Goal: Task Accomplishment & Management: Complete application form

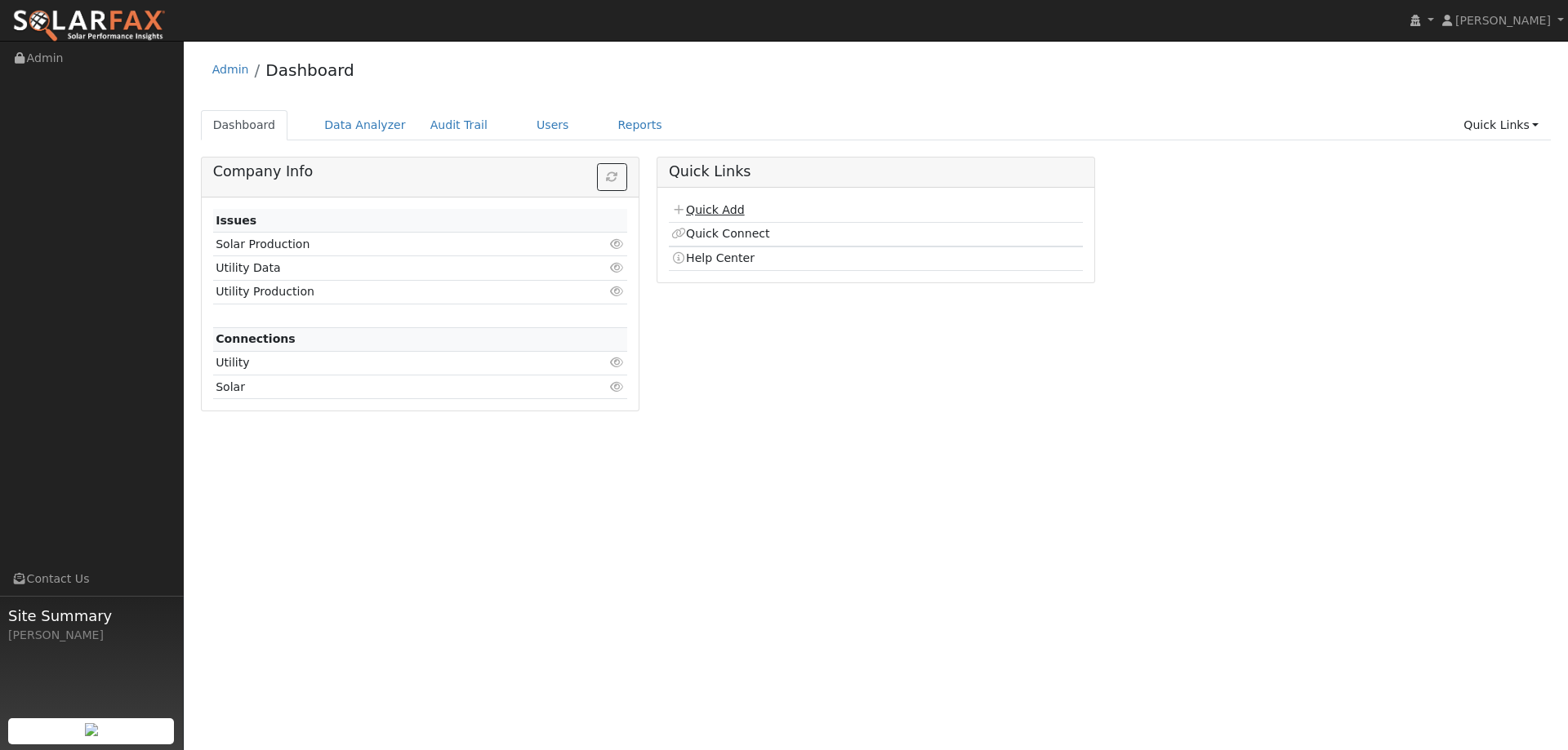
click at [727, 211] on link "Quick Add" at bounding box center [707, 210] width 72 height 13
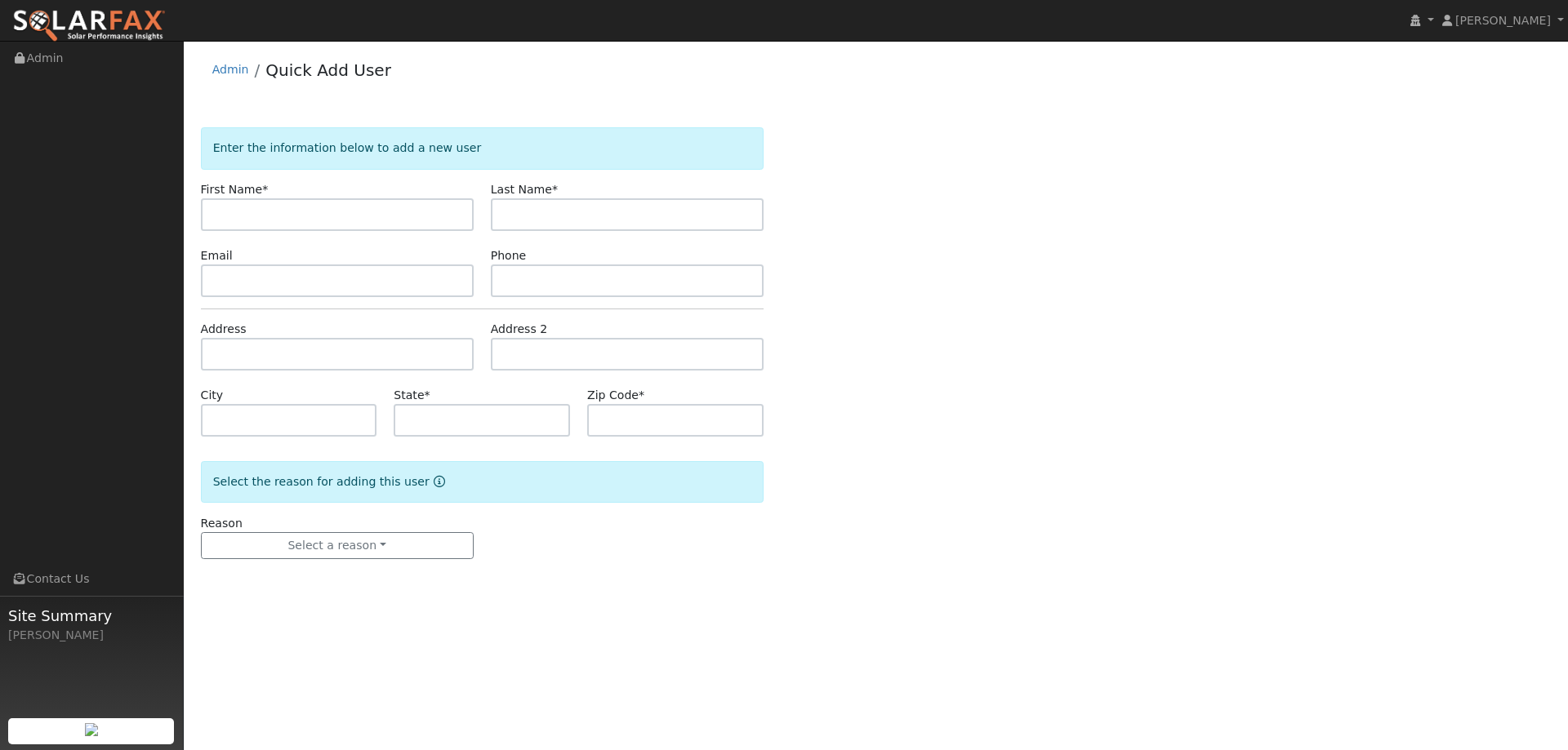
click at [396, 201] on input "text" at bounding box center [337, 215] width 273 height 32
click at [405, 208] on input "text" at bounding box center [337, 215] width 273 height 32
type input "[PERSON_NAME]"
click at [542, 209] on input "text" at bounding box center [627, 215] width 273 height 32
type input "Giddings"
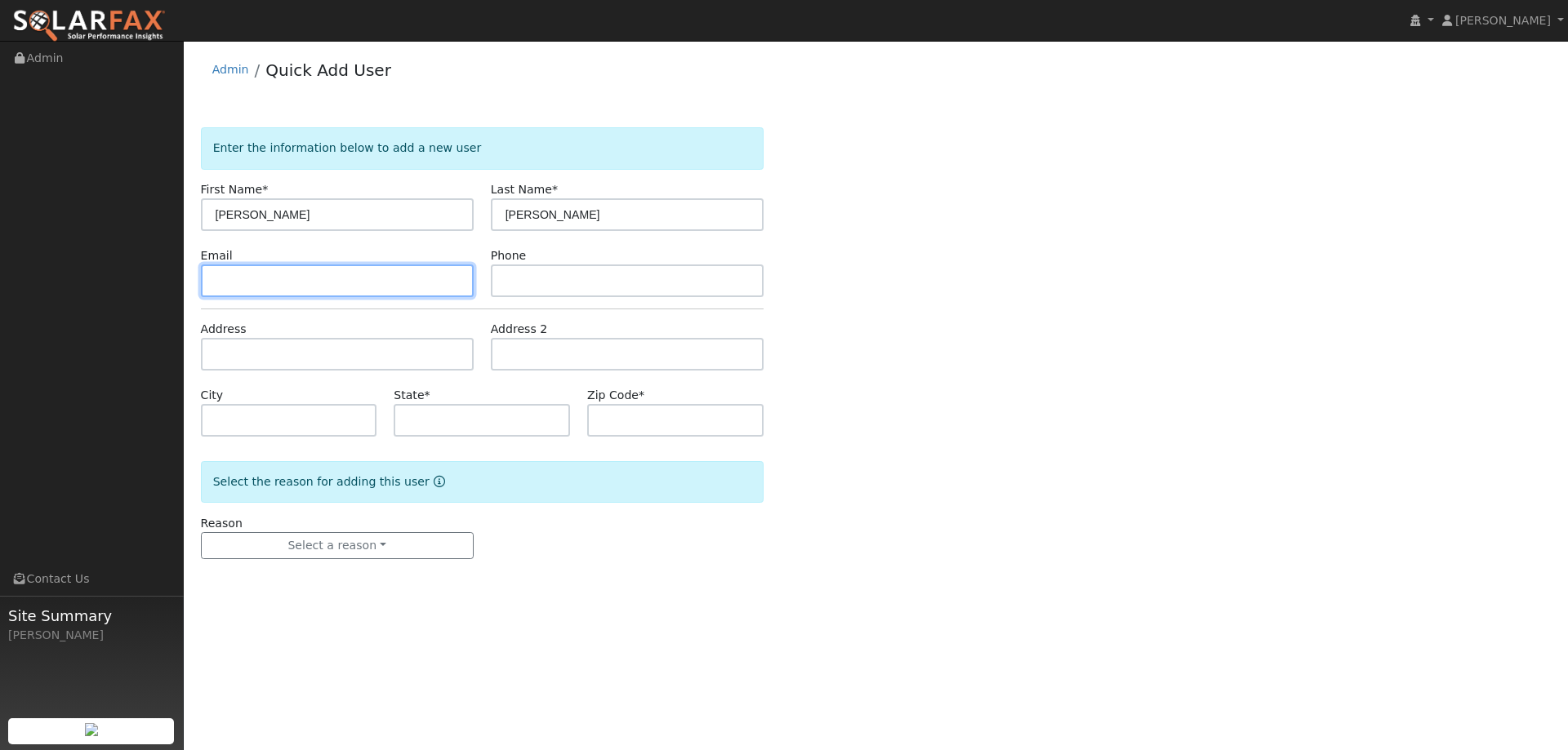
click at [423, 280] on input "text" at bounding box center [337, 280] width 273 height 32
click at [337, 284] on input "text" at bounding box center [337, 280] width 273 height 32
paste input "willgidd87@gmail.com"
type input "willgidd87@gmail.com"
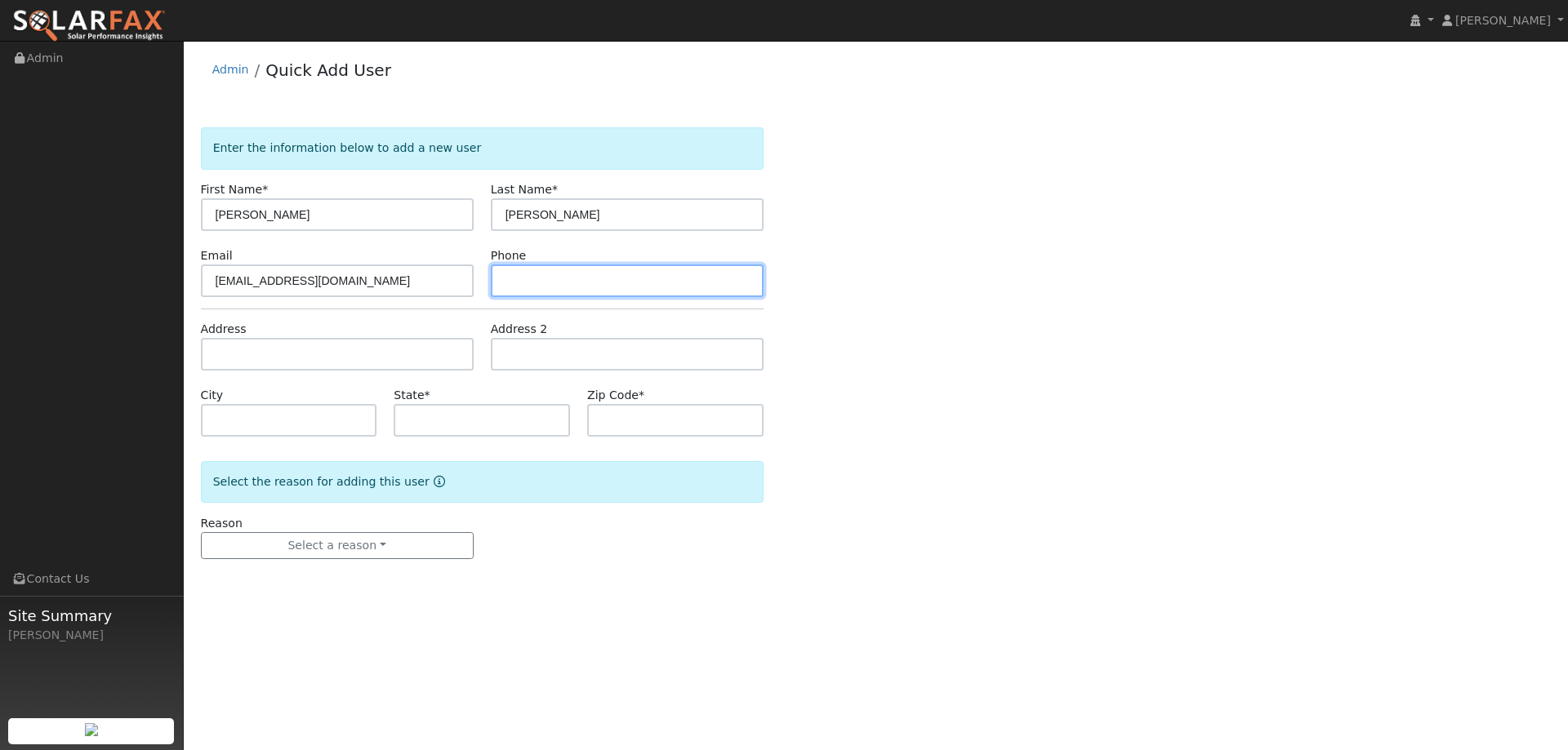
click at [709, 282] on input "text" at bounding box center [627, 280] width 273 height 32
paste input "(559) 824-9114"
type input "(559) 824-9114"
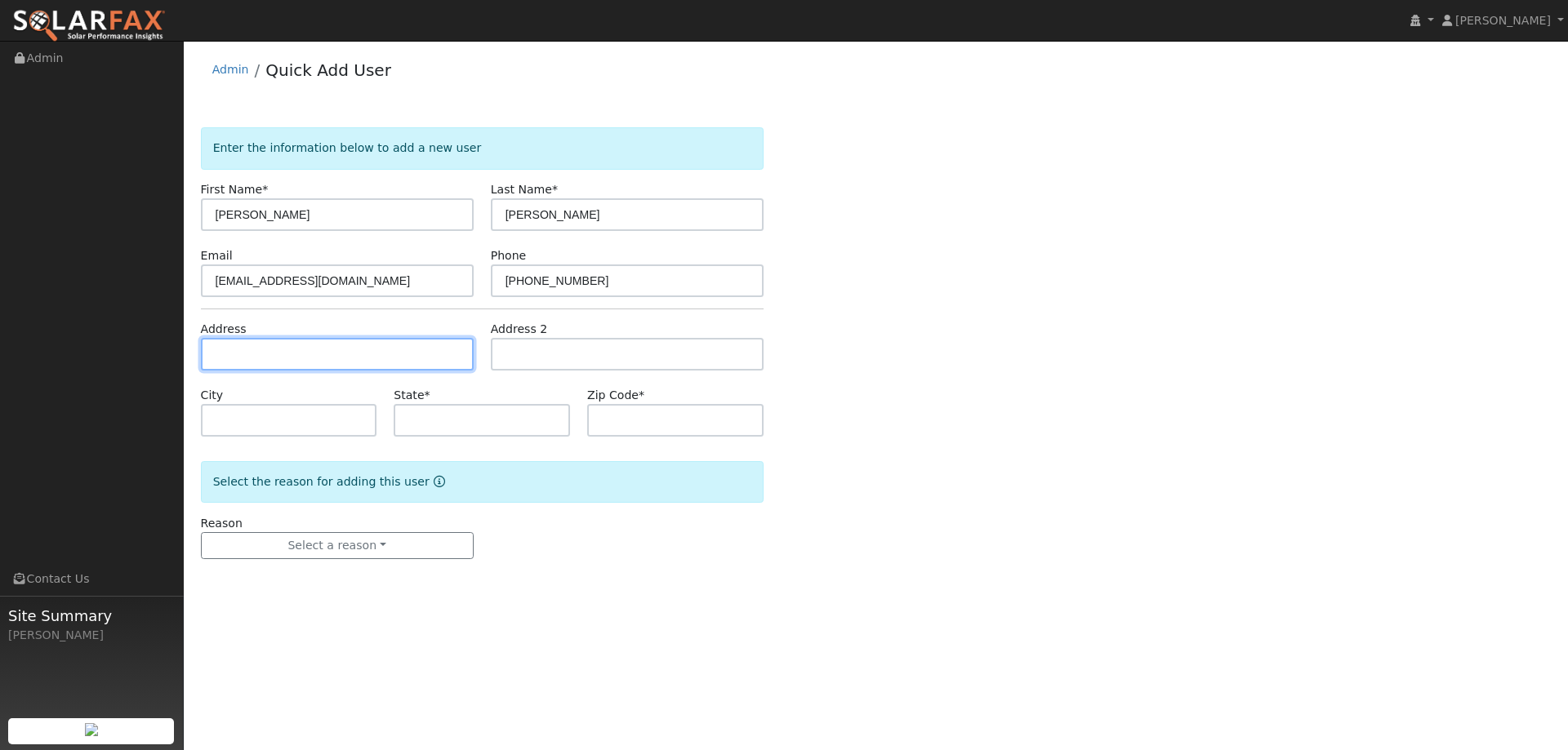
click at [456, 347] on input "text" at bounding box center [337, 354] width 273 height 32
paste input "[STREET_ADDRESS]"
type input "818 Billhook Drive"
type input "Vacaville"
type input "CA"
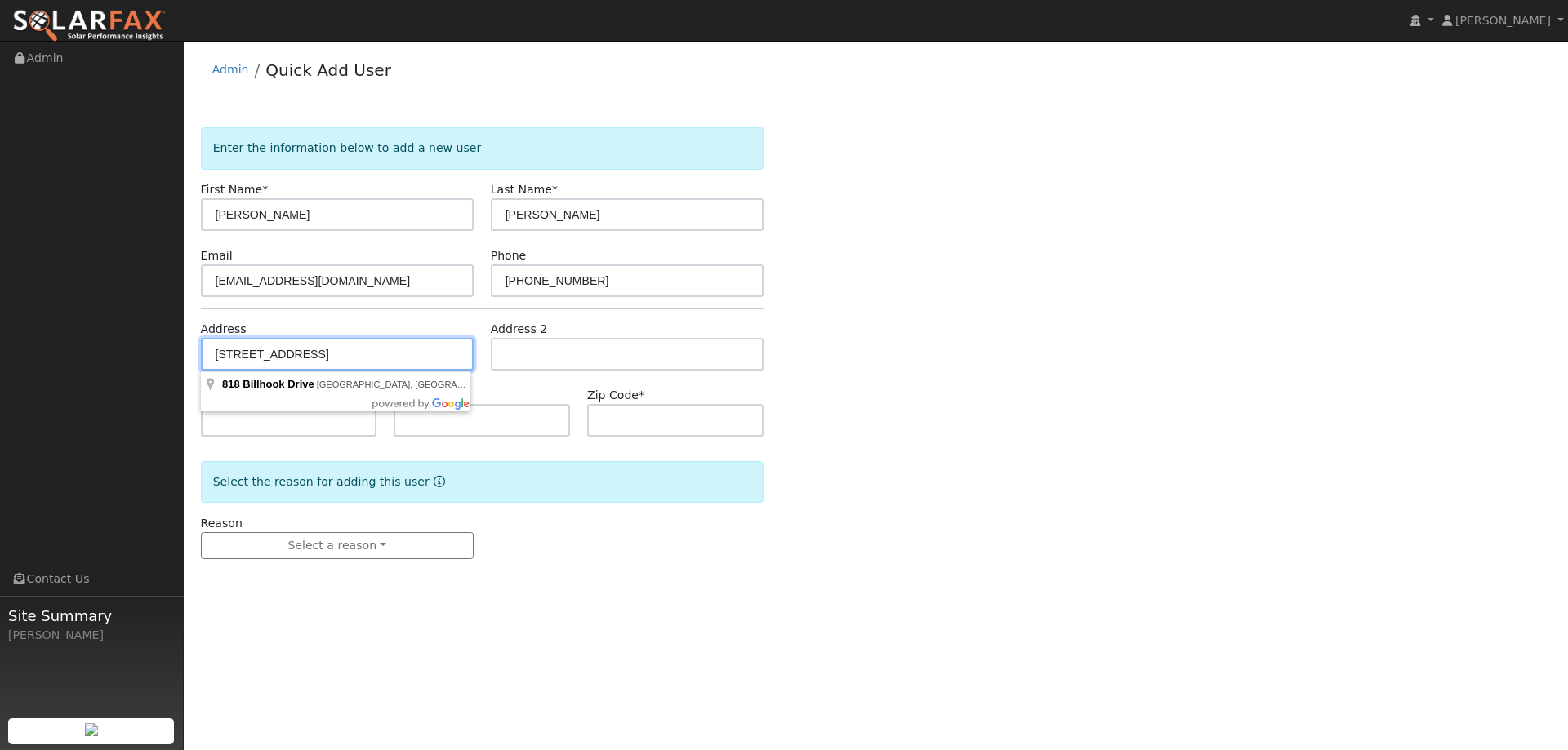
type input "95687"
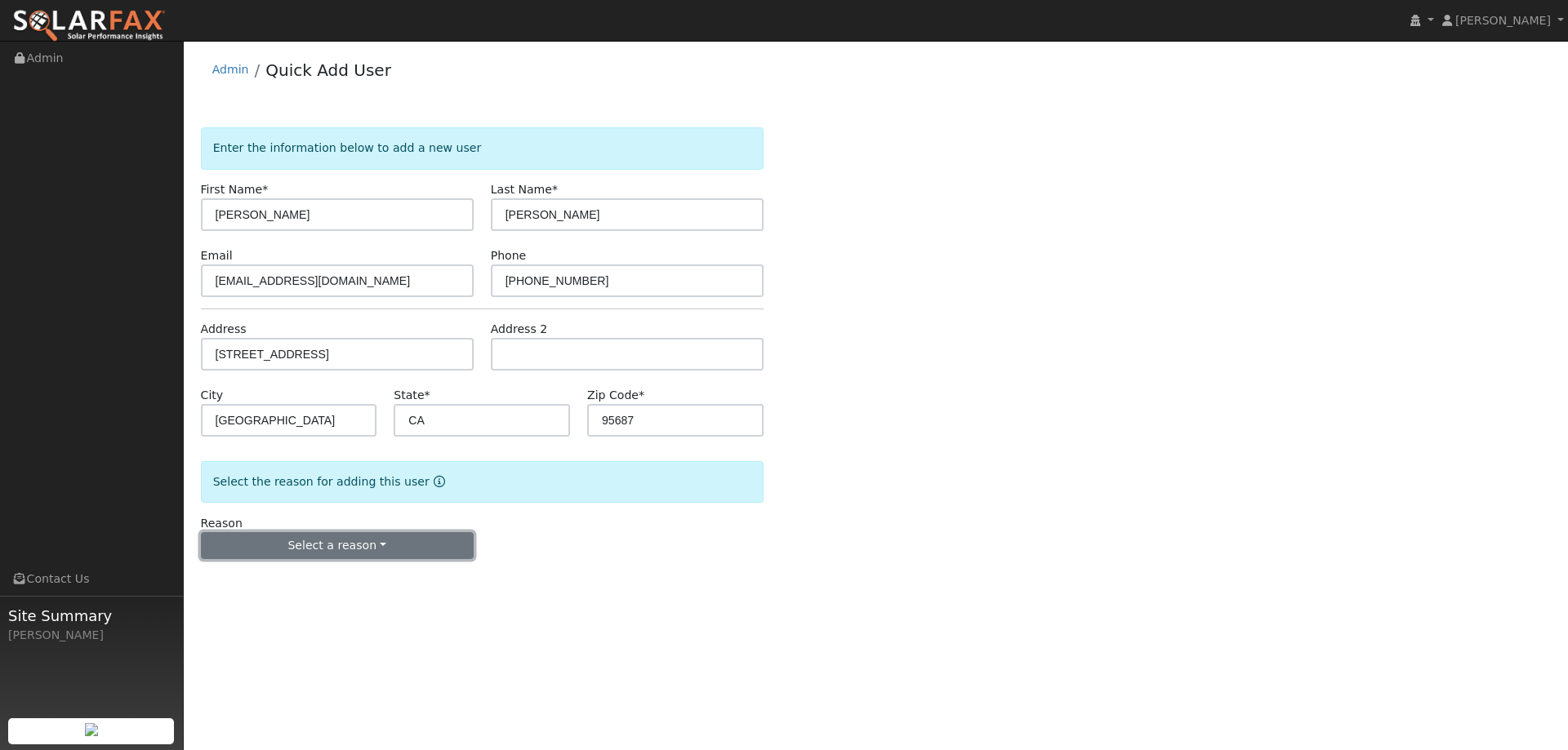
click at [423, 540] on button "Select a reason" at bounding box center [337, 546] width 273 height 28
click at [339, 575] on link "New lead" at bounding box center [292, 580] width 181 height 23
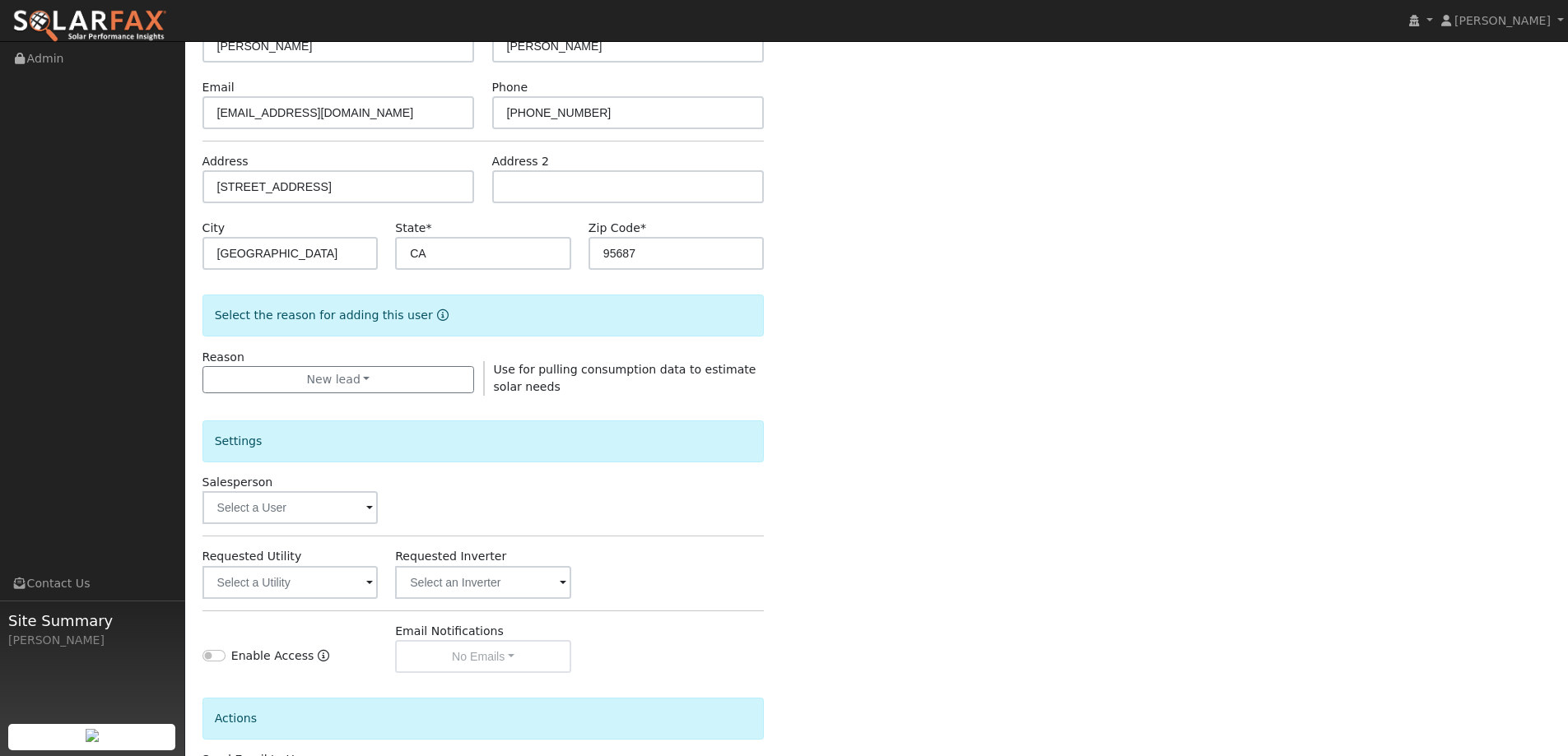
scroll to position [309, 0]
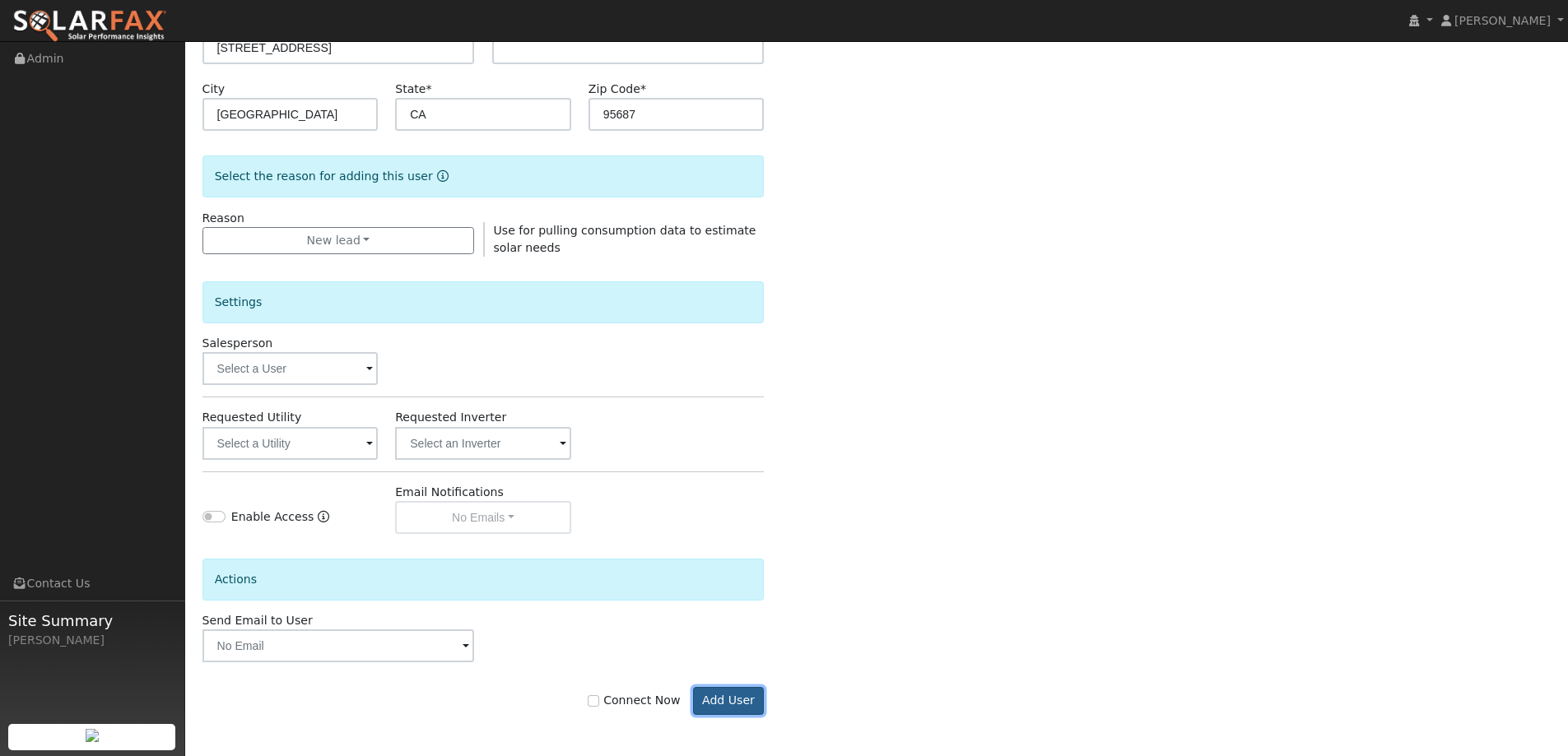
click at [760, 688] on button "Add User" at bounding box center [728, 700] width 72 height 28
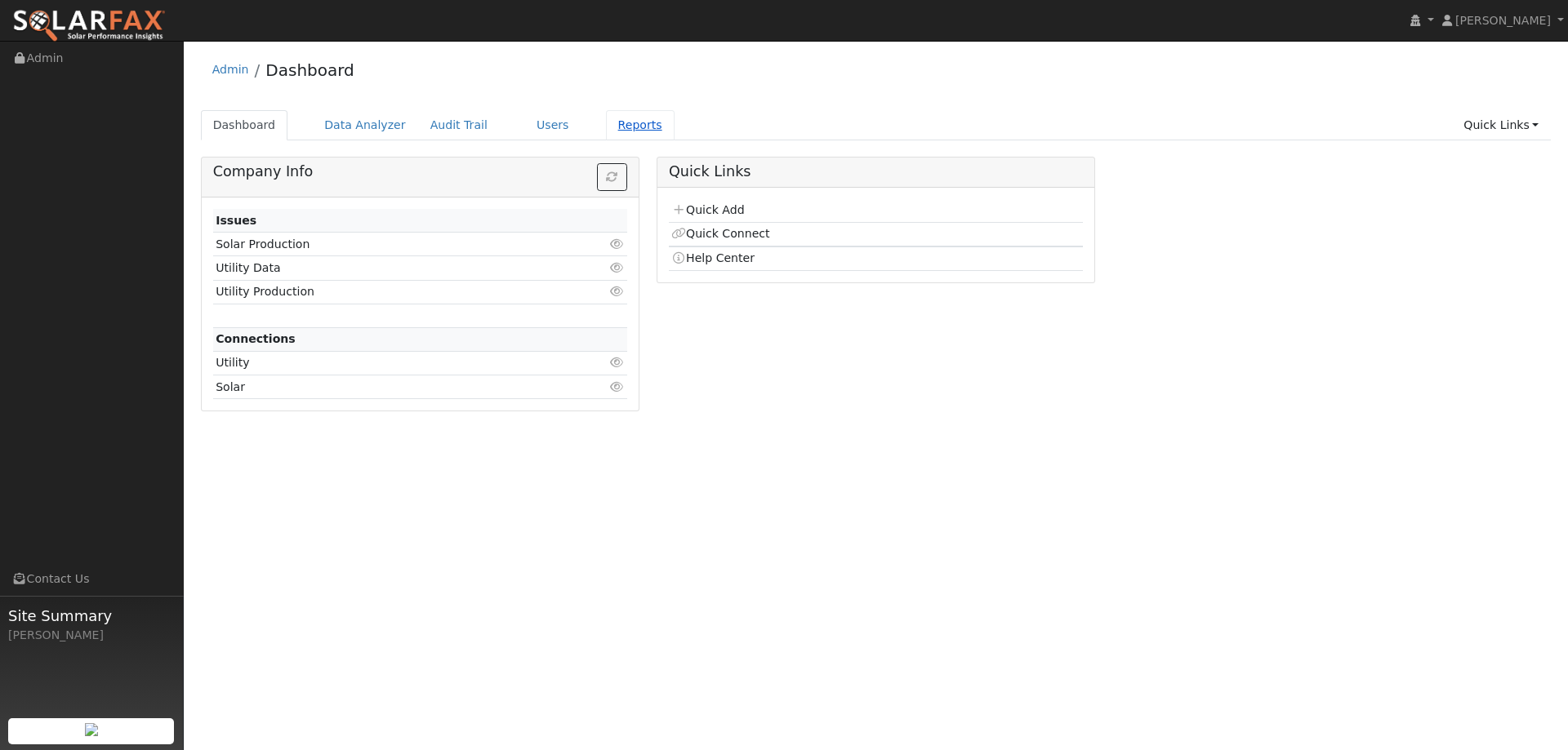
click at [606, 114] on link "Reports" at bounding box center [640, 125] width 68 height 30
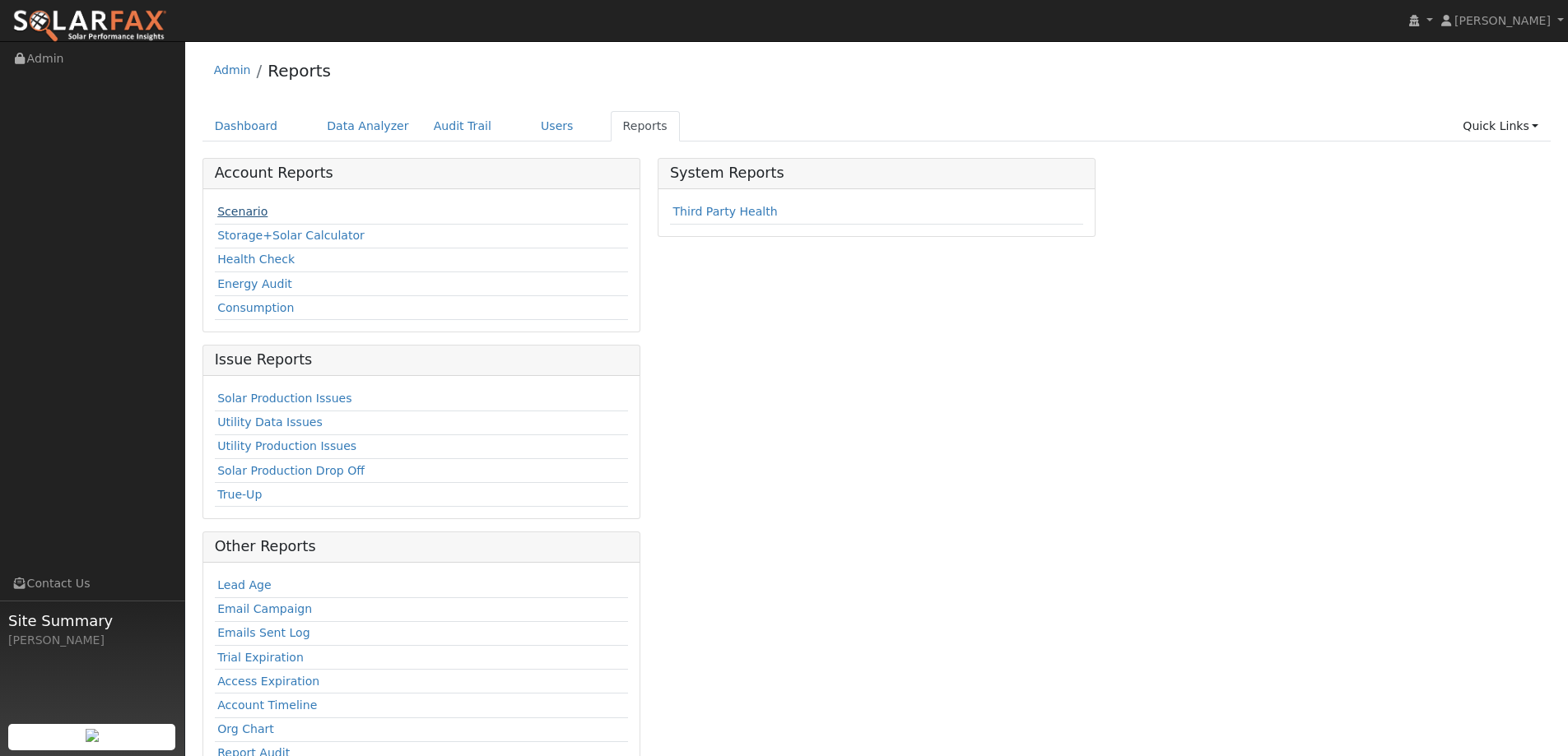
click at [256, 213] on link "Scenario" at bounding box center [242, 212] width 50 height 13
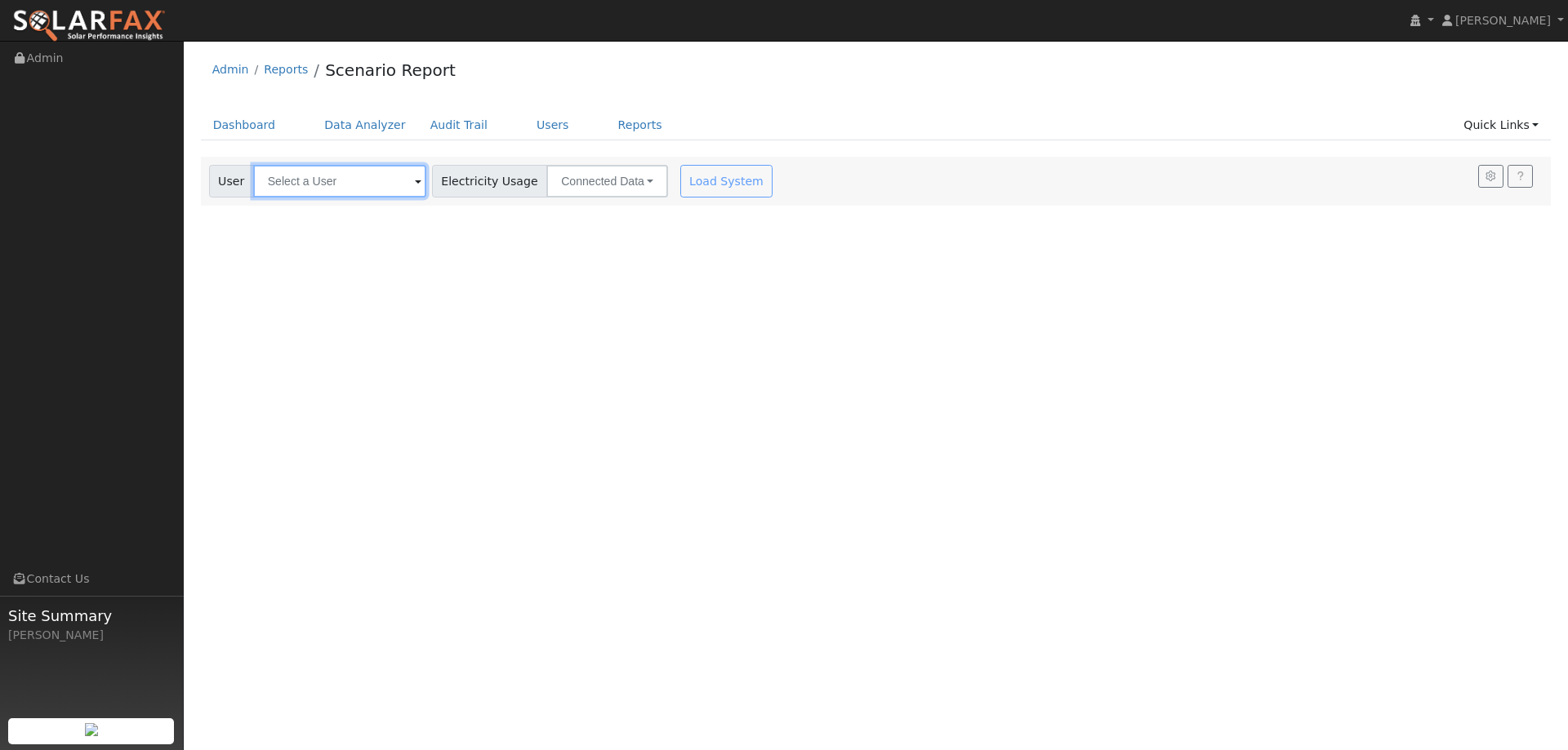
click at [363, 178] on input "text" at bounding box center [339, 181] width 173 height 32
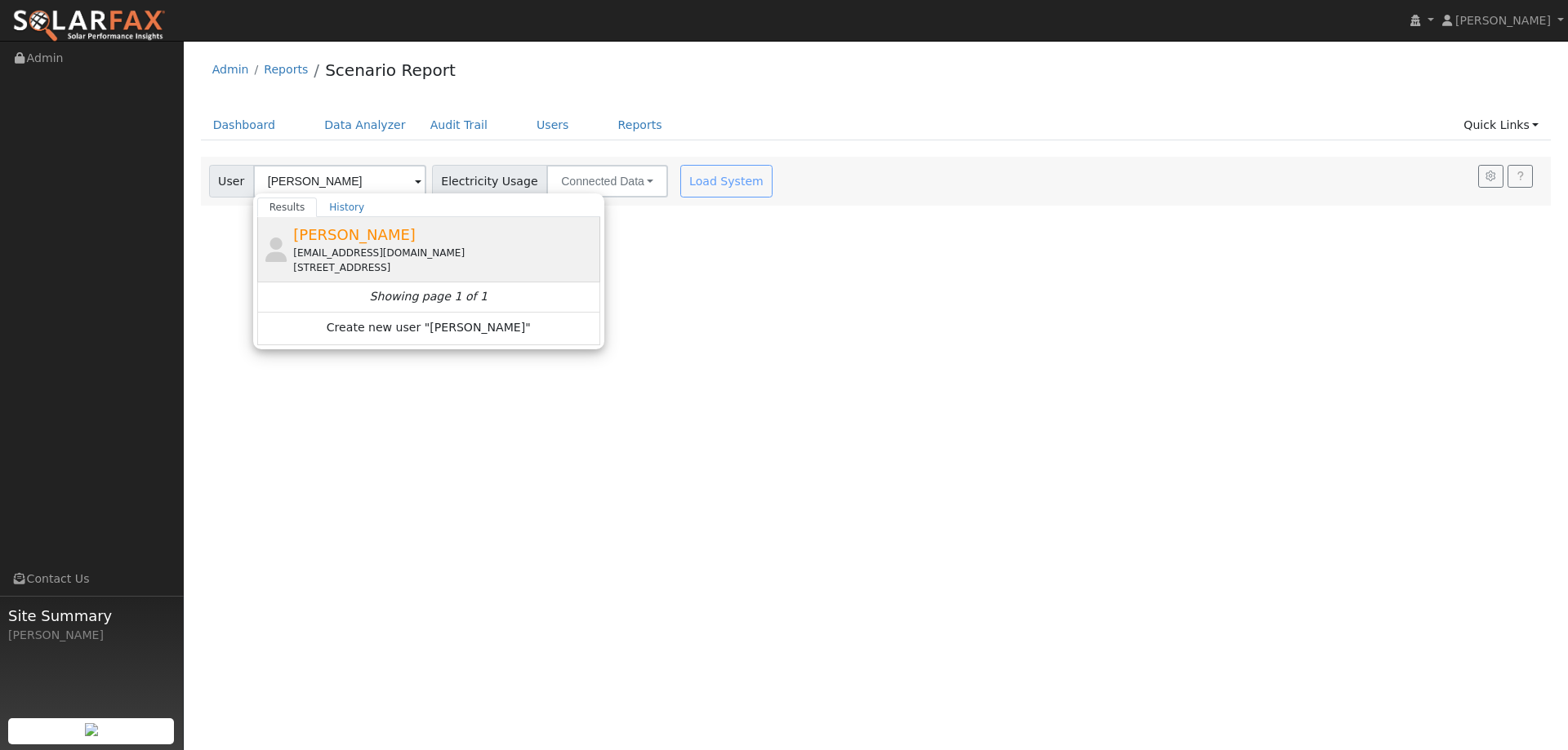
click at [361, 248] on div "[EMAIL_ADDRESS][DOMAIN_NAME]" at bounding box center [444, 252] width 303 height 14
type input "[PERSON_NAME]"
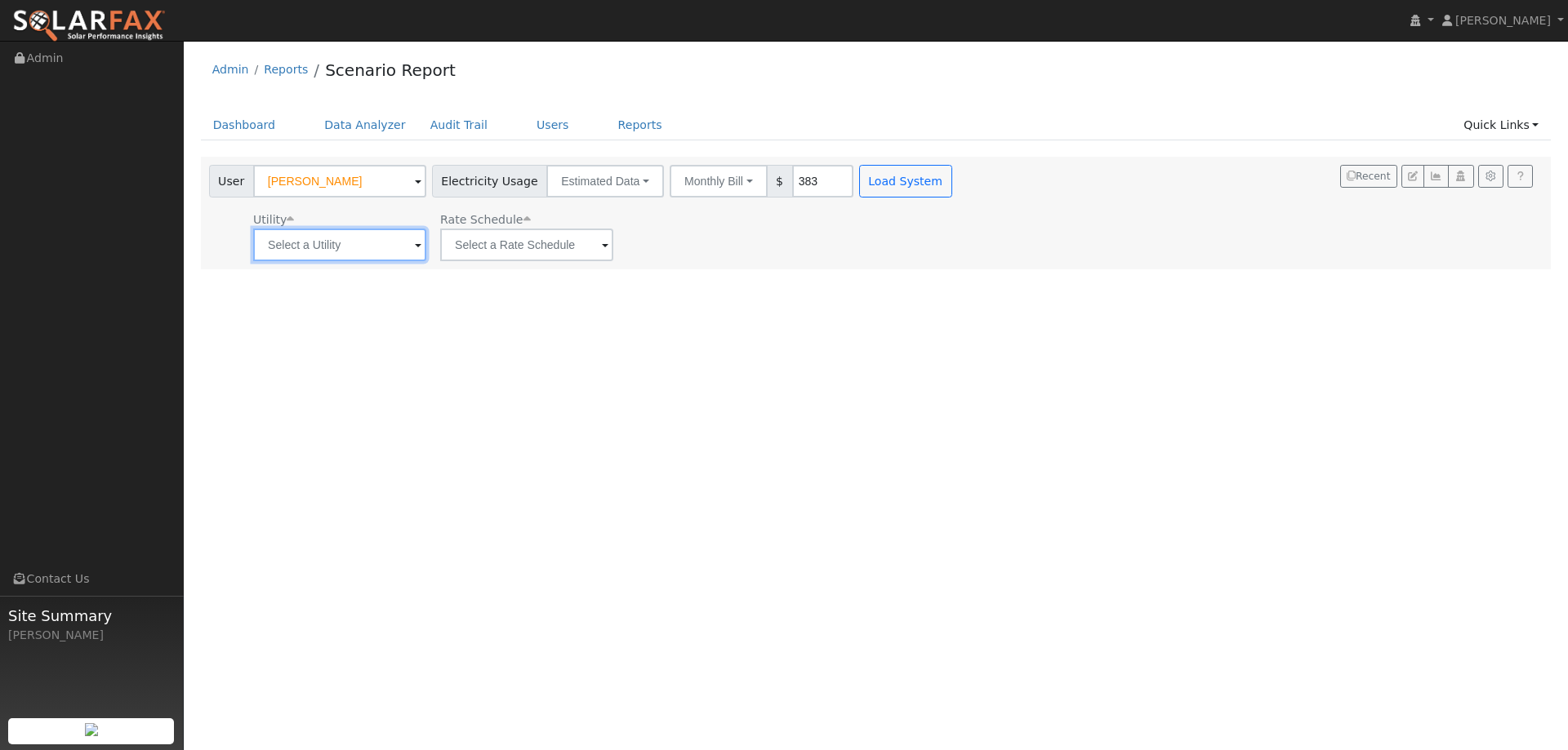
click at [373, 249] on input "text" at bounding box center [339, 244] width 173 height 32
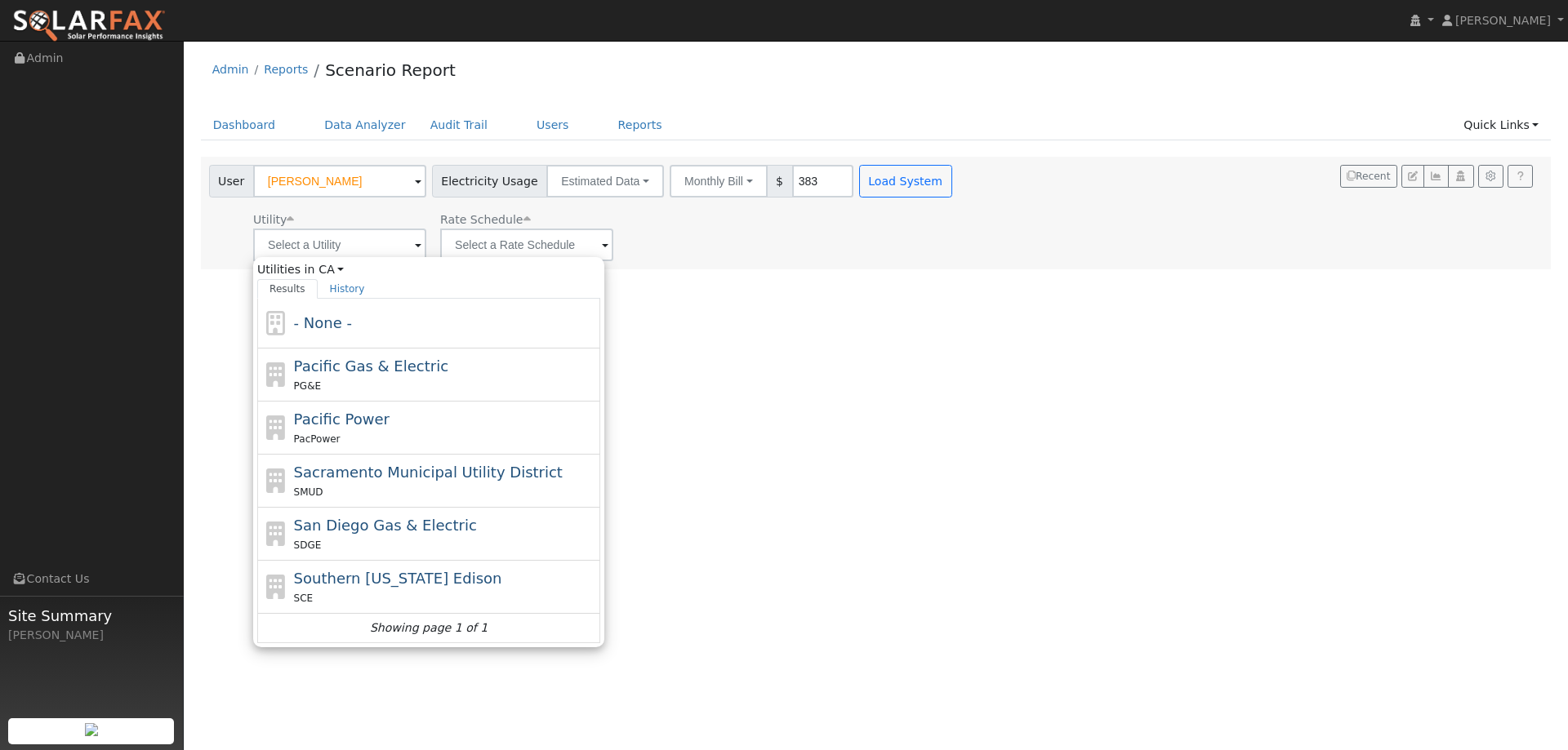
drag, startPoint x: 392, startPoint y: 373, endPoint x: 397, endPoint y: 351, distance: 22.6
click at [392, 372] on span "Pacific Gas & Electric" at bounding box center [371, 366] width 154 height 17
type input "Pacific Gas & Electric"
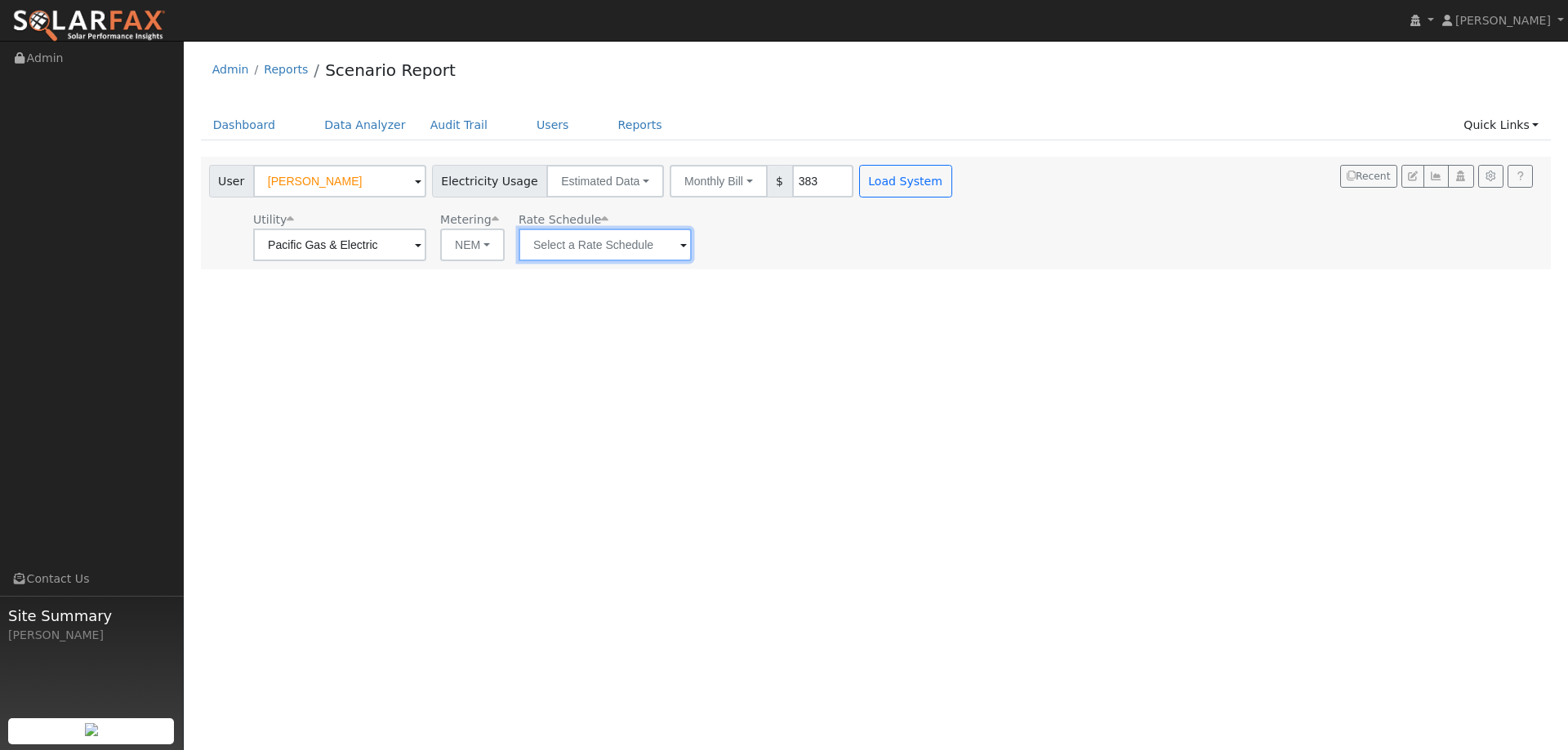
click at [547, 255] on input "text" at bounding box center [605, 244] width 173 height 32
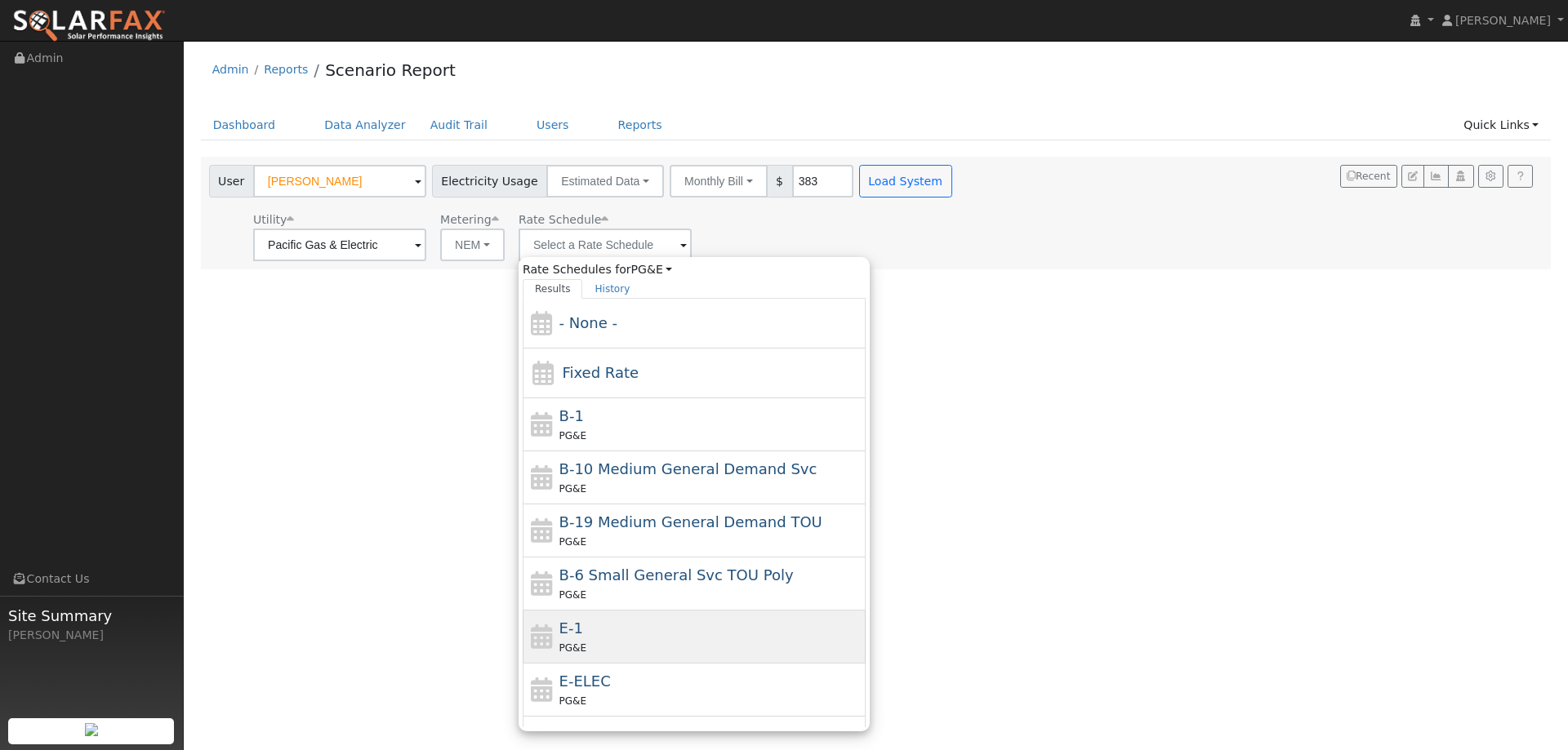
drag, startPoint x: 624, startPoint y: 628, endPoint x: 675, endPoint y: 529, distance: 111.4
click at [624, 626] on div "E-1 PG&E" at bounding box center [710, 636] width 303 height 39
type input "E-1"
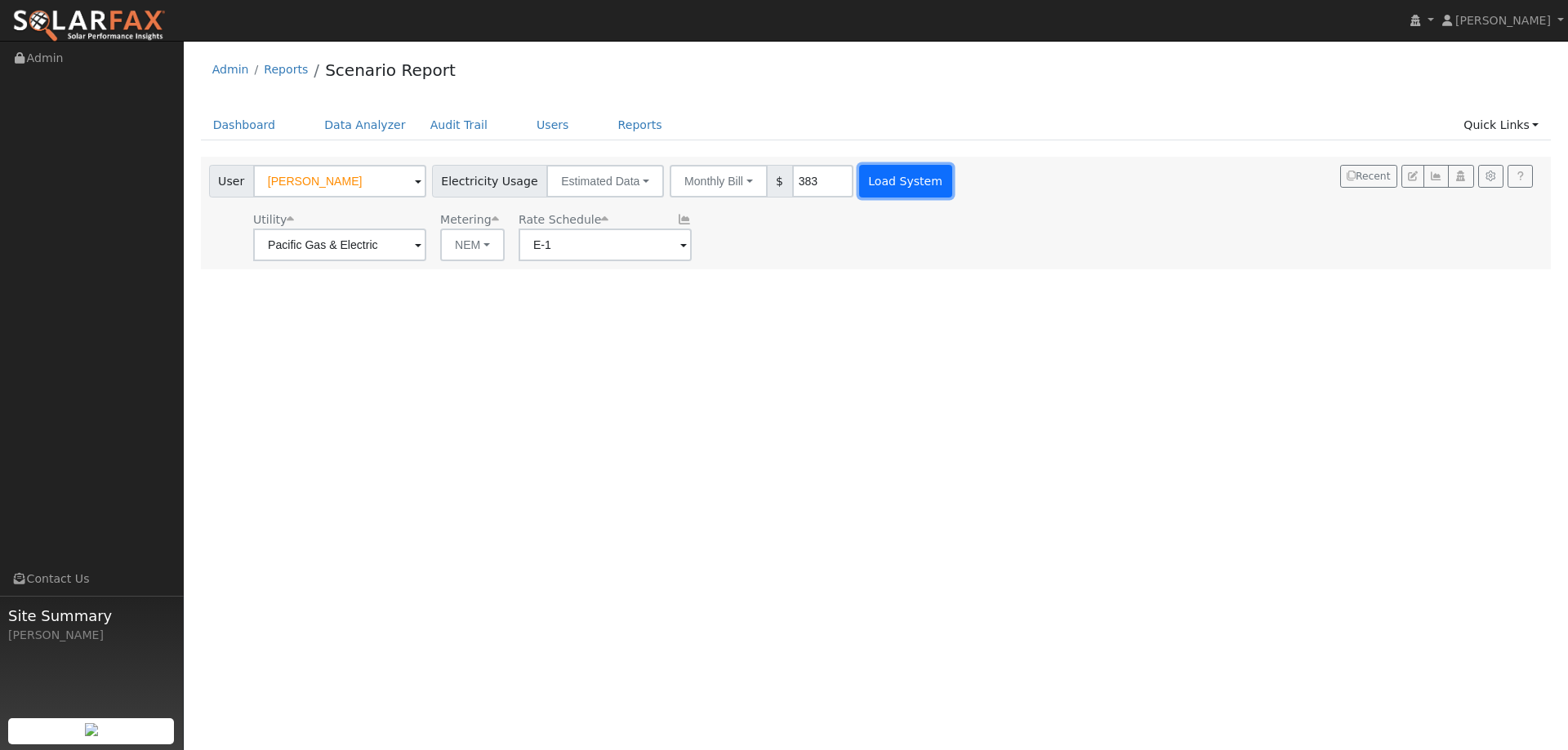
click at [872, 188] on button "Load System" at bounding box center [905, 181] width 93 height 32
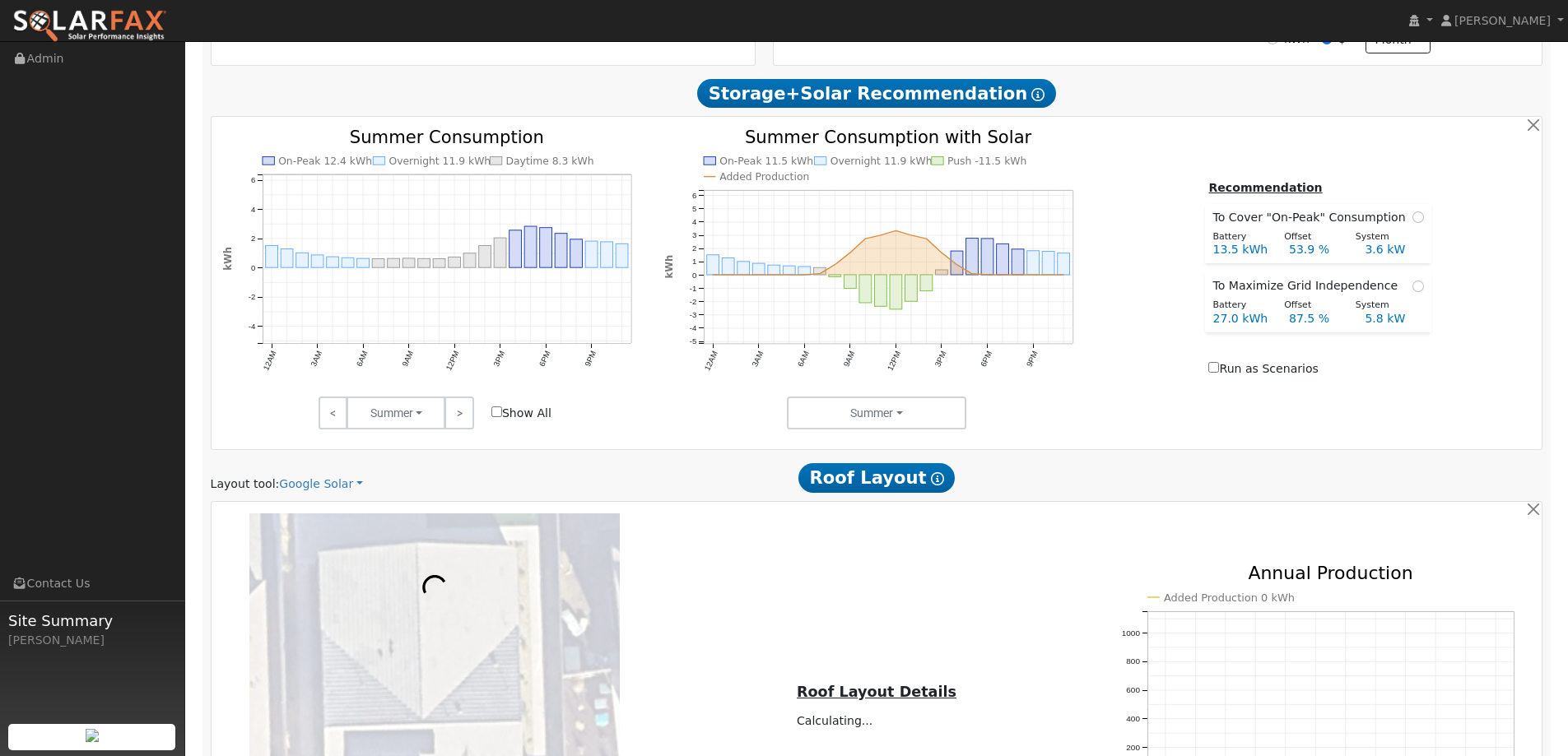
scroll to position [741, 0]
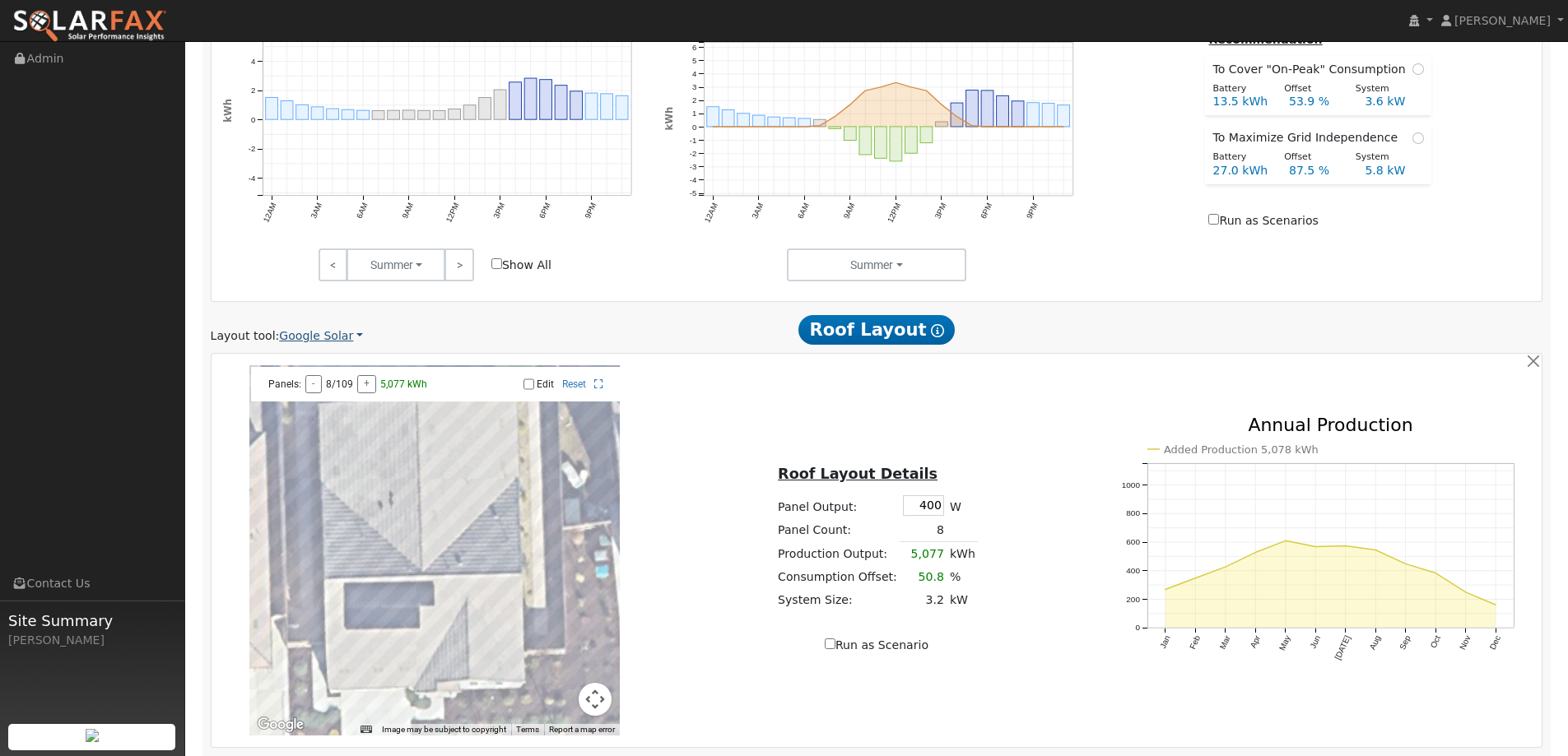
click at [297, 340] on link "Google Solar" at bounding box center [321, 336] width 84 height 17
click at [331, 404] on link "Aurora" at bounding box center [332, 411] width 114 height 23
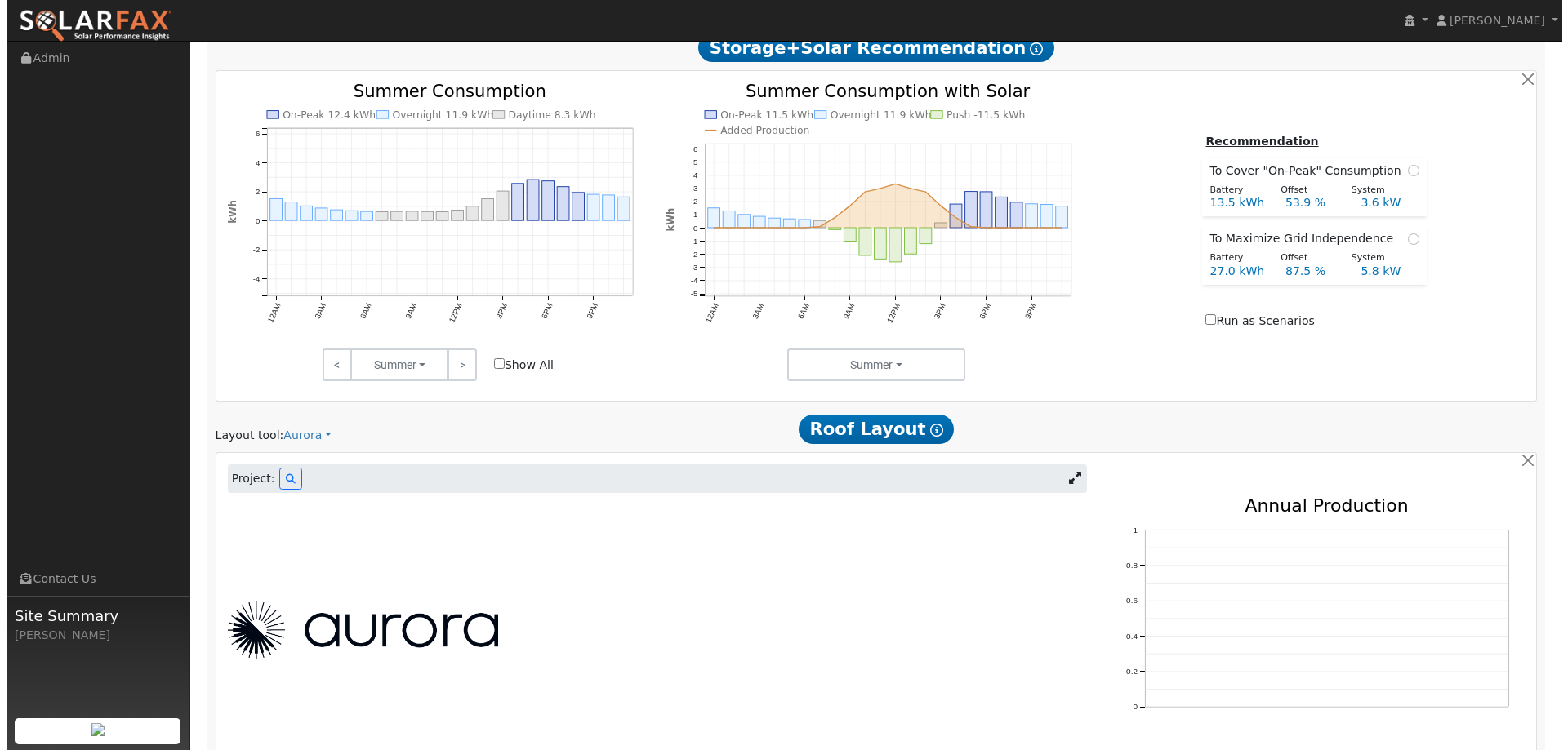
scroll to position [857, 0]
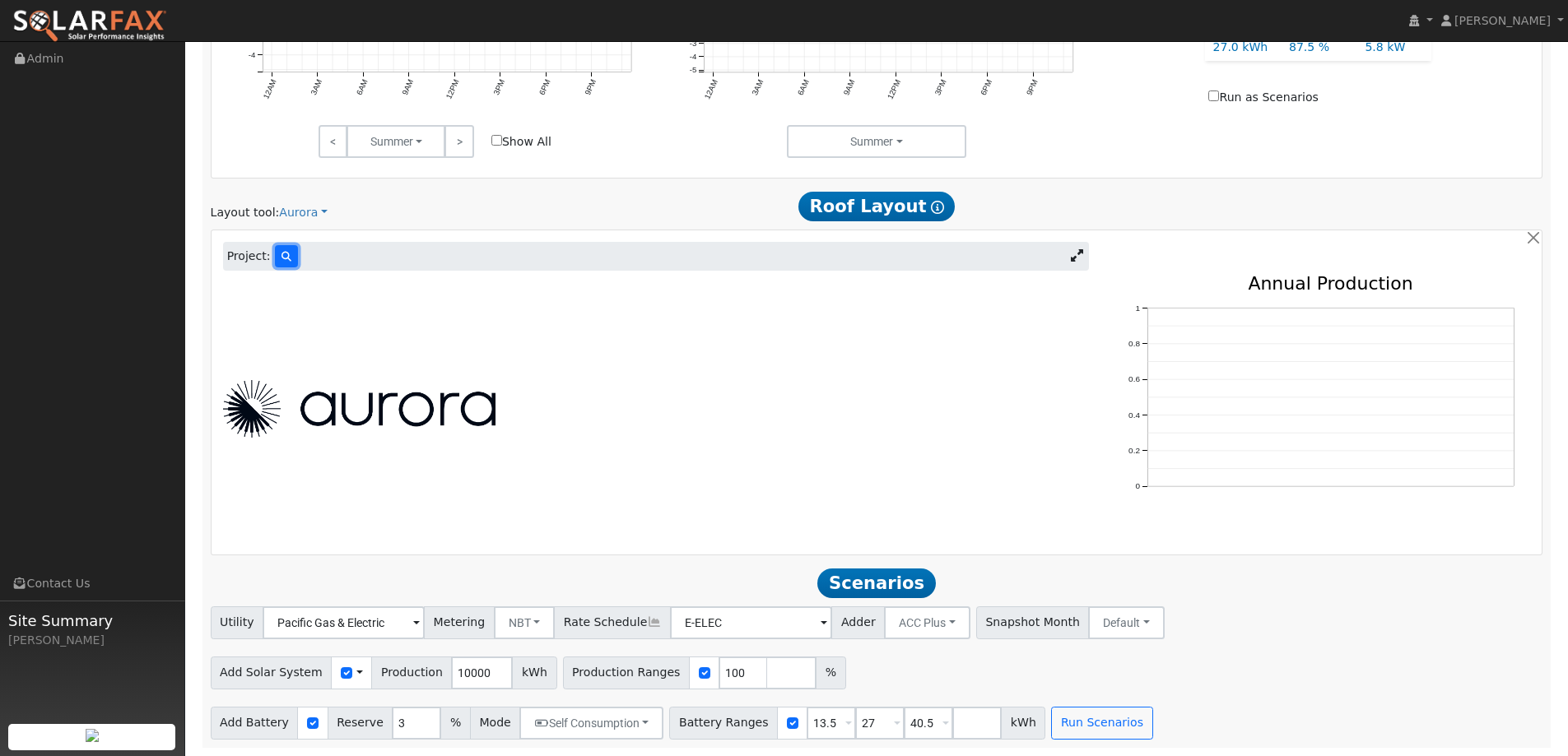
click at [286, 249] on button at bounding box center [287, 256] width 23 height 22
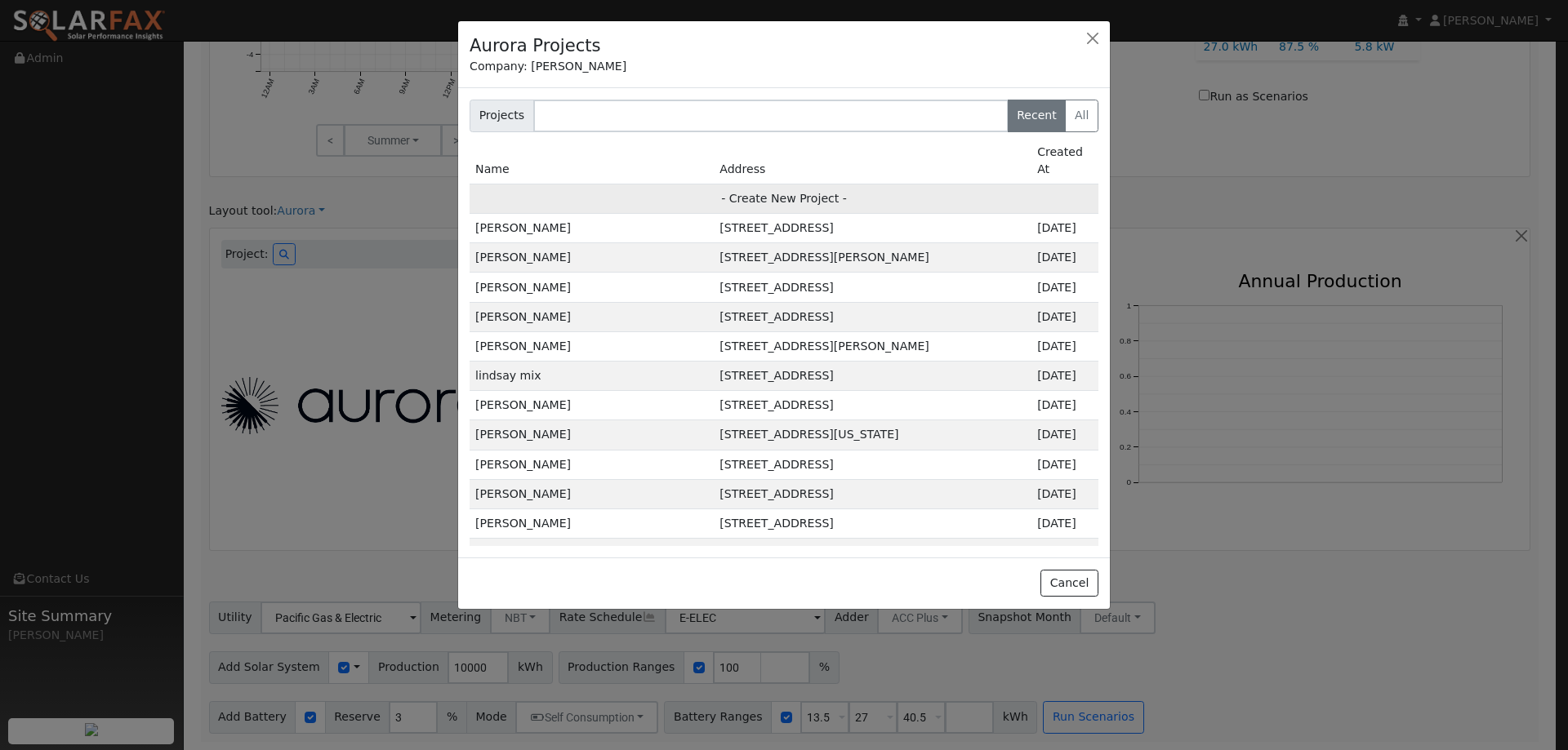
click at [700, 183] on td "- Create New Project -" at bounding box center [784, 198] width 629 height 29
type input "William Giddings"
type input "818 Billhook Drive"
type input "Vacaville"
type input "CA"
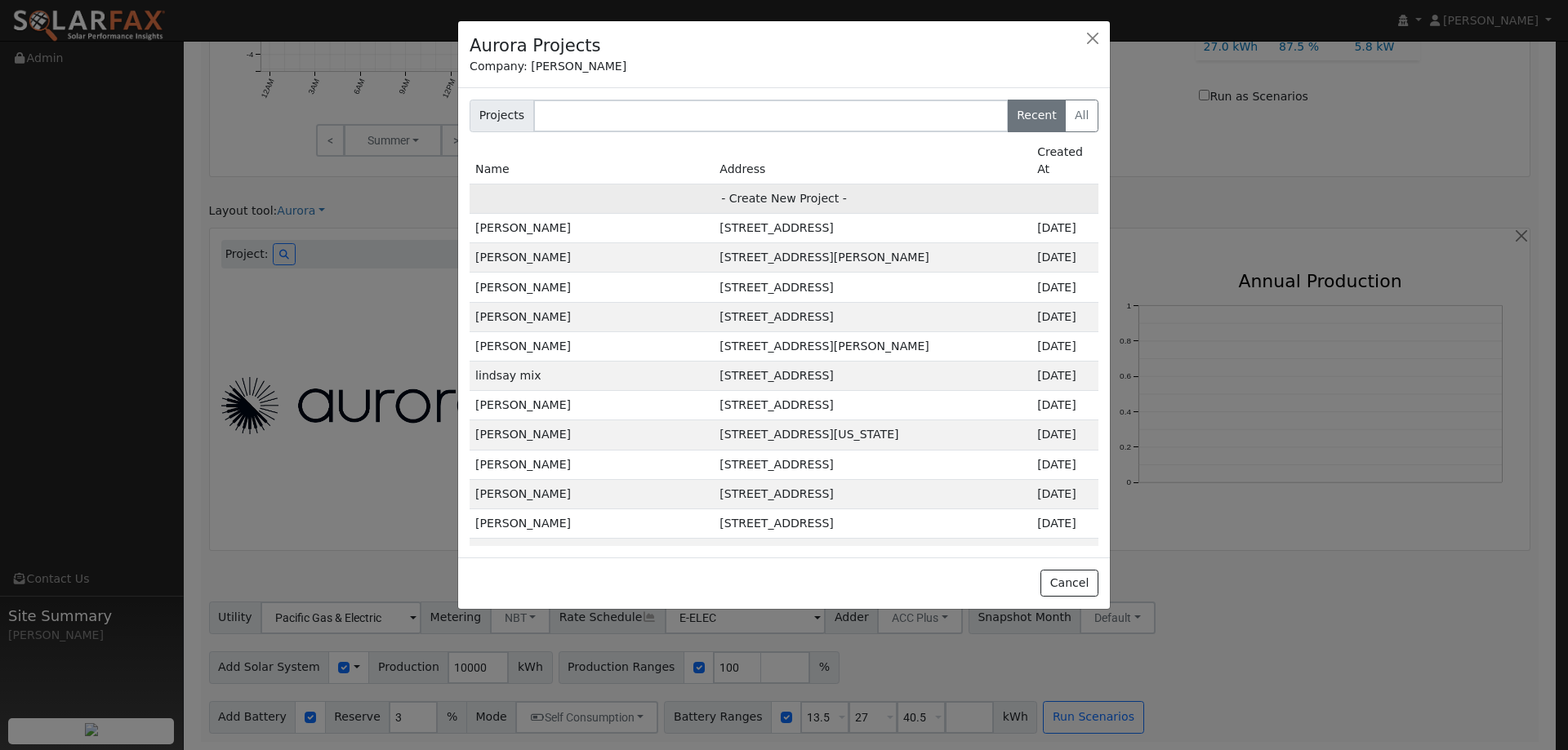
type input "95687"
type input "Design"
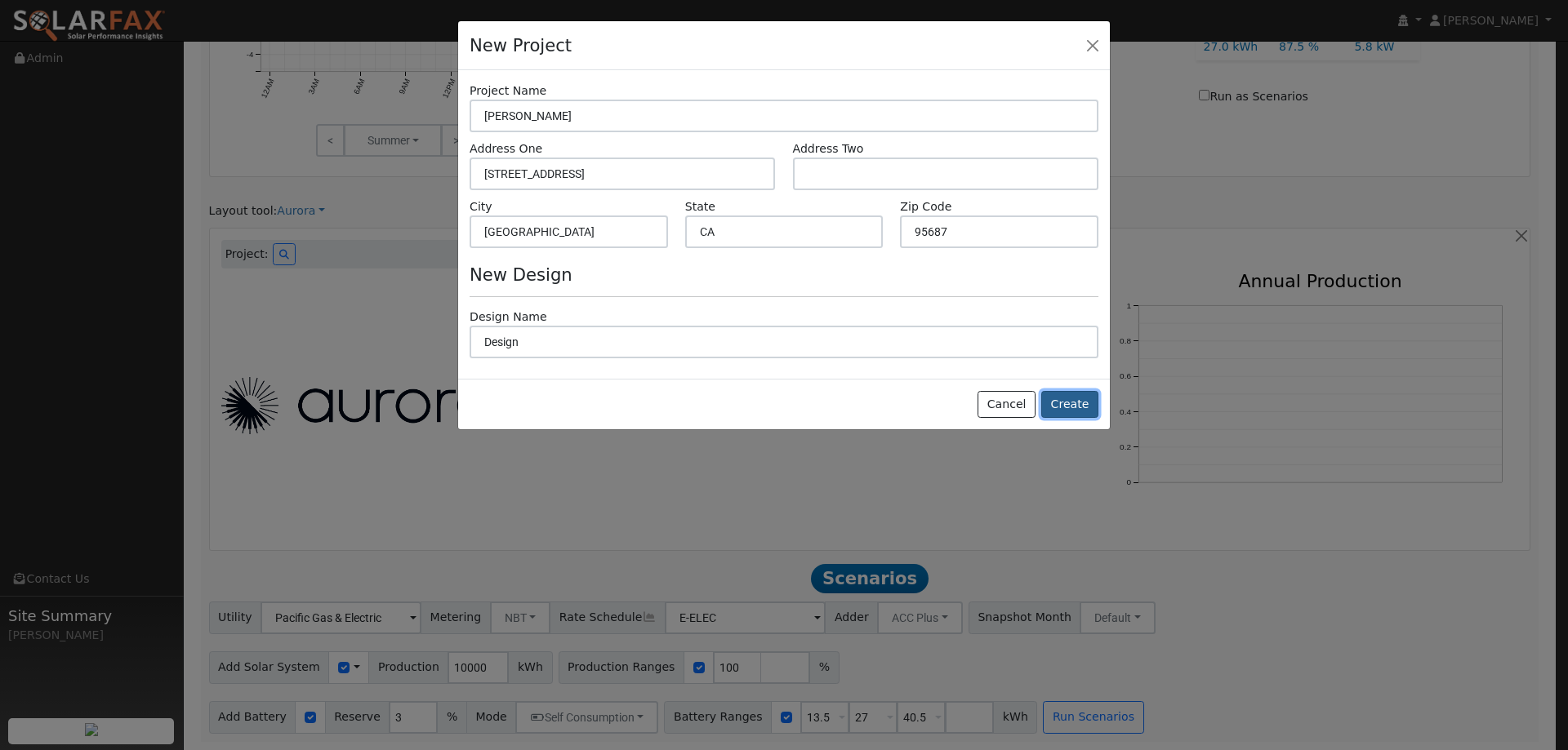
click at [1065, 405] on button "Create" at bounding box center [1070, 404] width 57 height 28
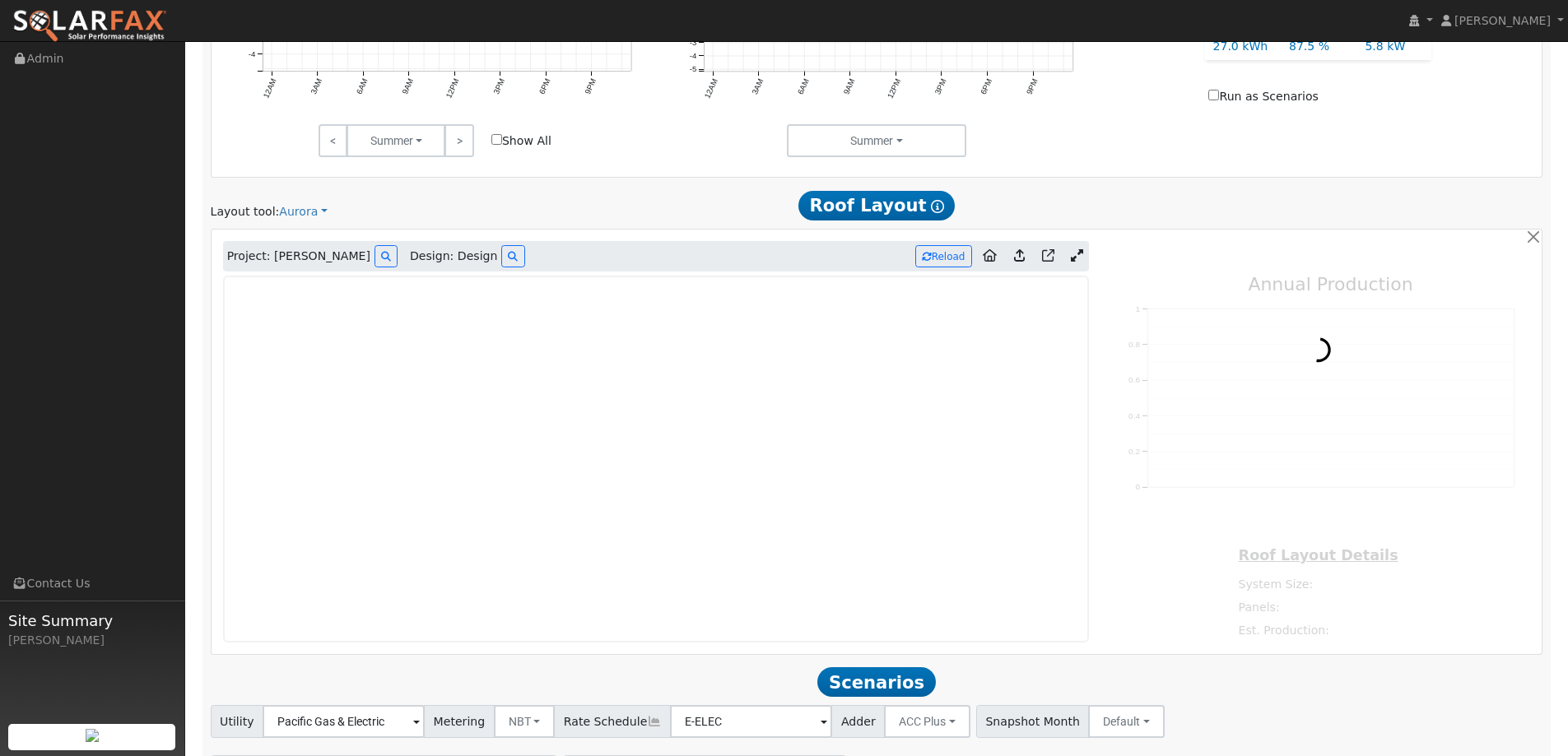
type input "0"
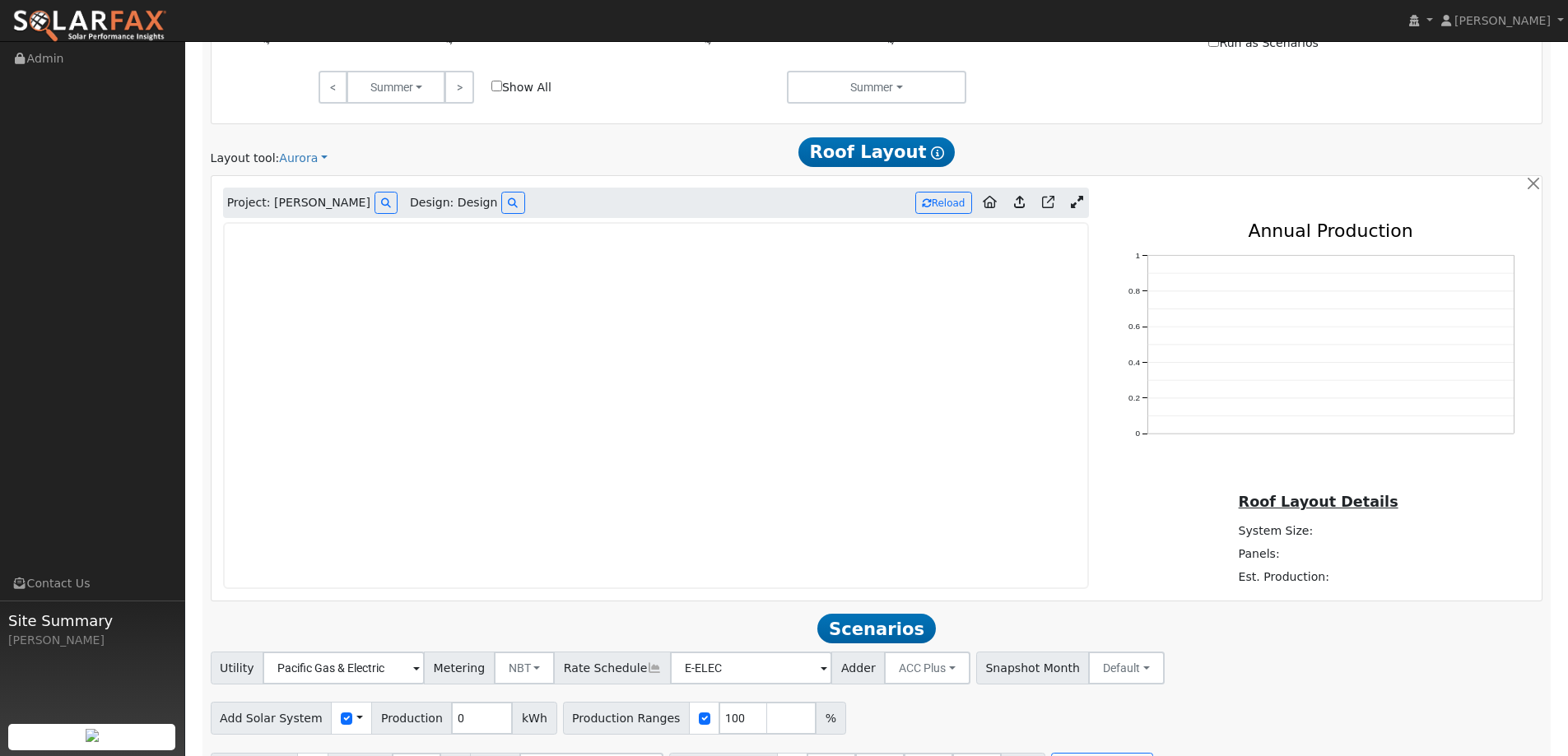
scroll to position [947, 0]
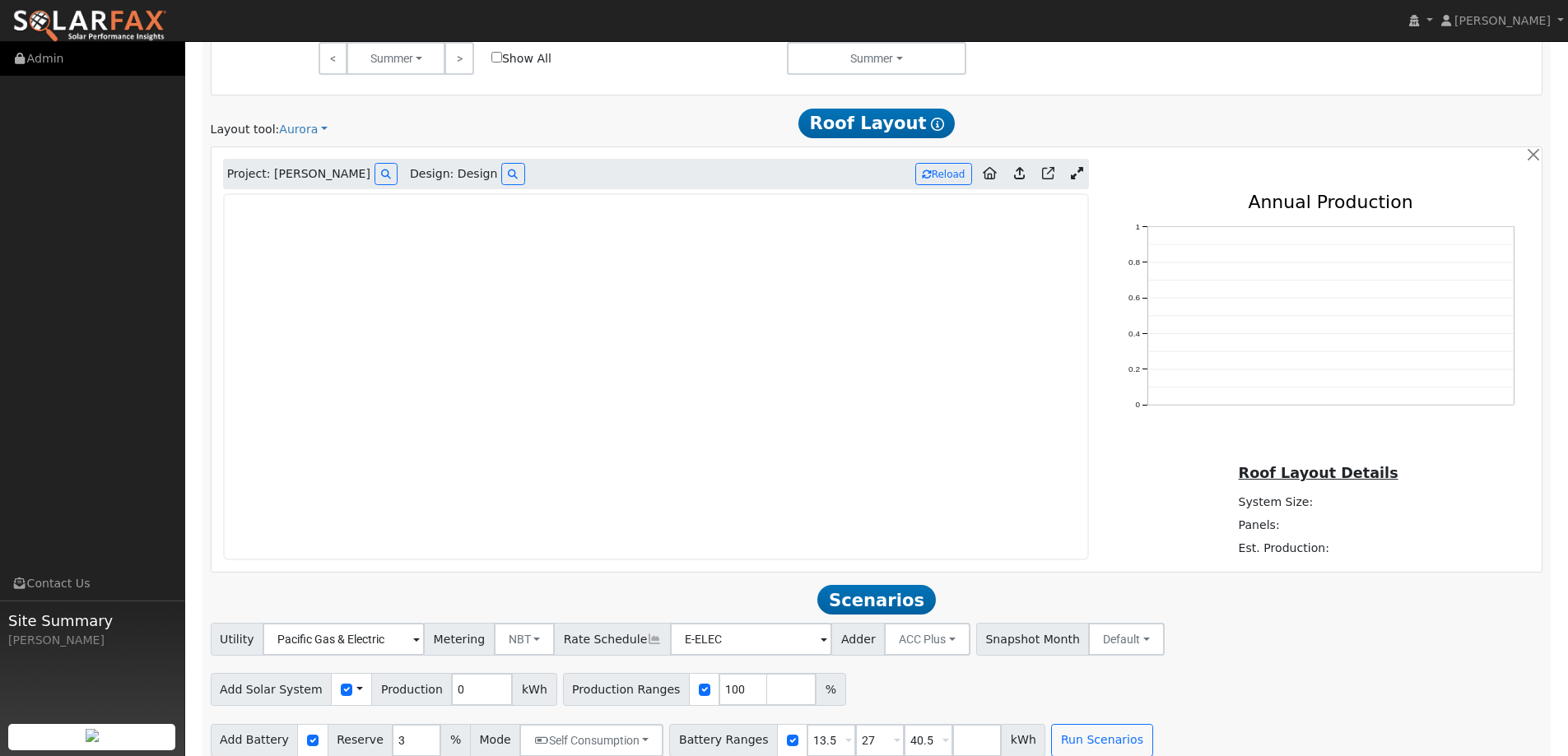
click at [132, 48] on link "Admin" at bounding box center [92, 58] width 185 height 34
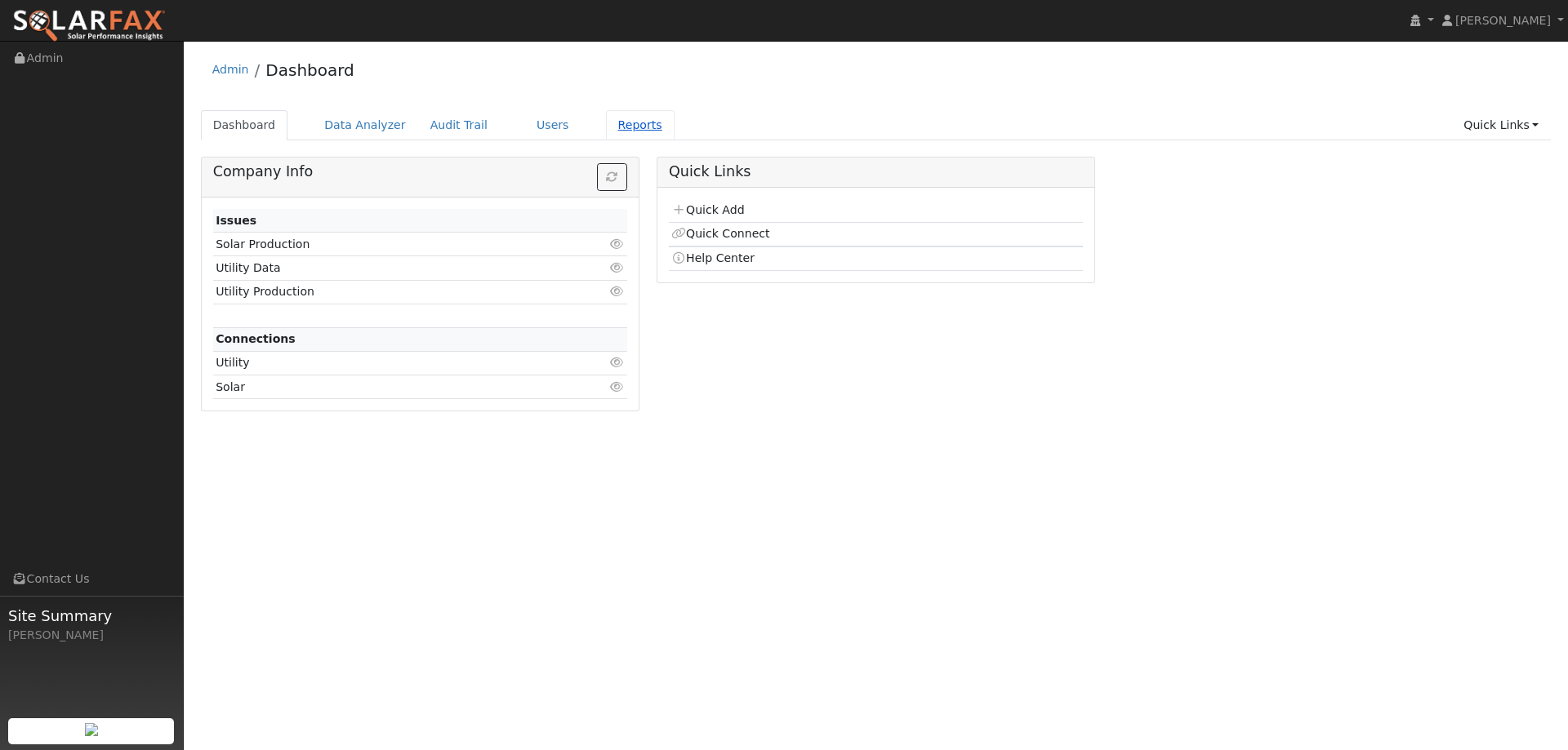
click at [608, 130] on link "Reports" at bounding box center [640, 125] width 68 height 30
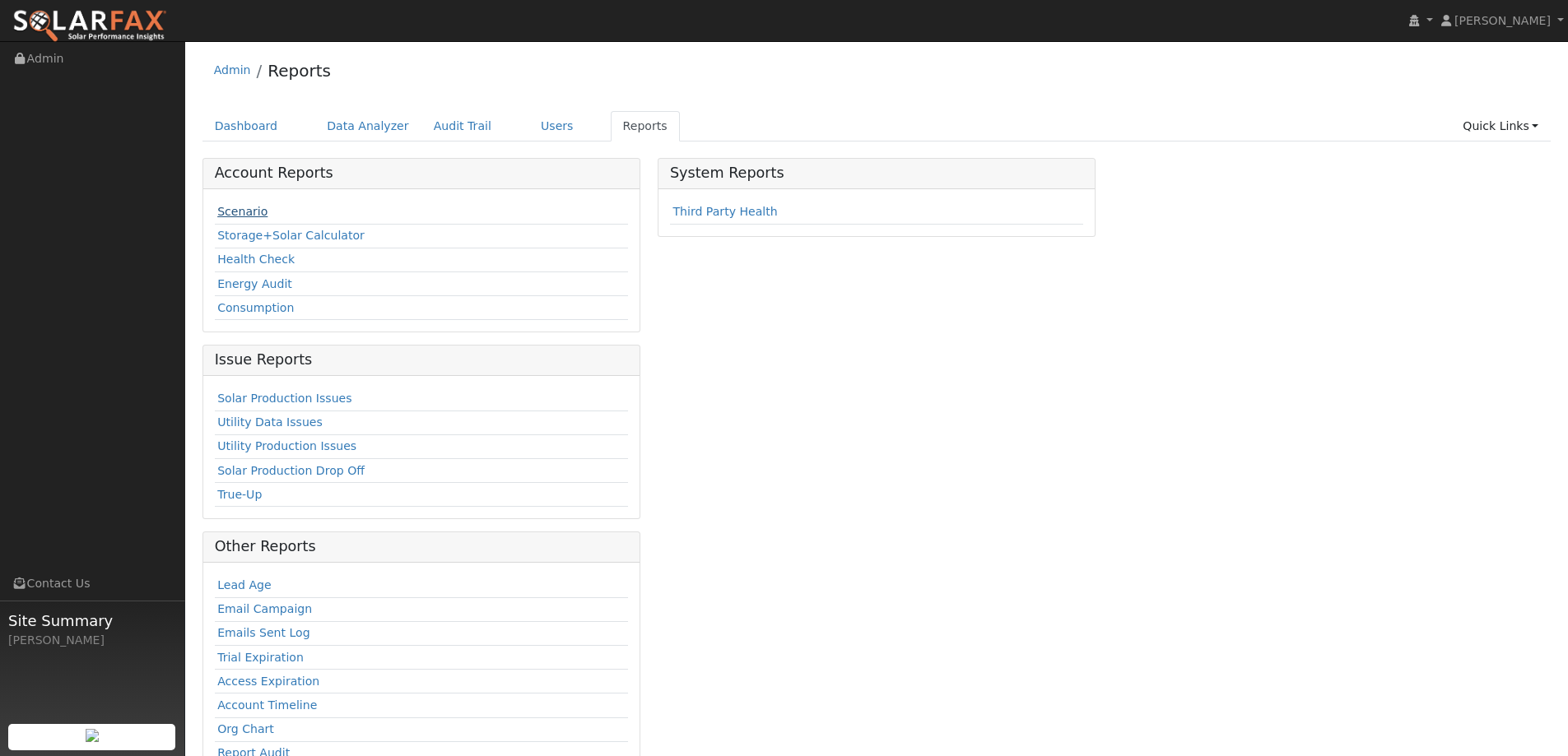
click at [248, 211] on link "Scenario" at bounding box center [242, 212] width 50 height 13
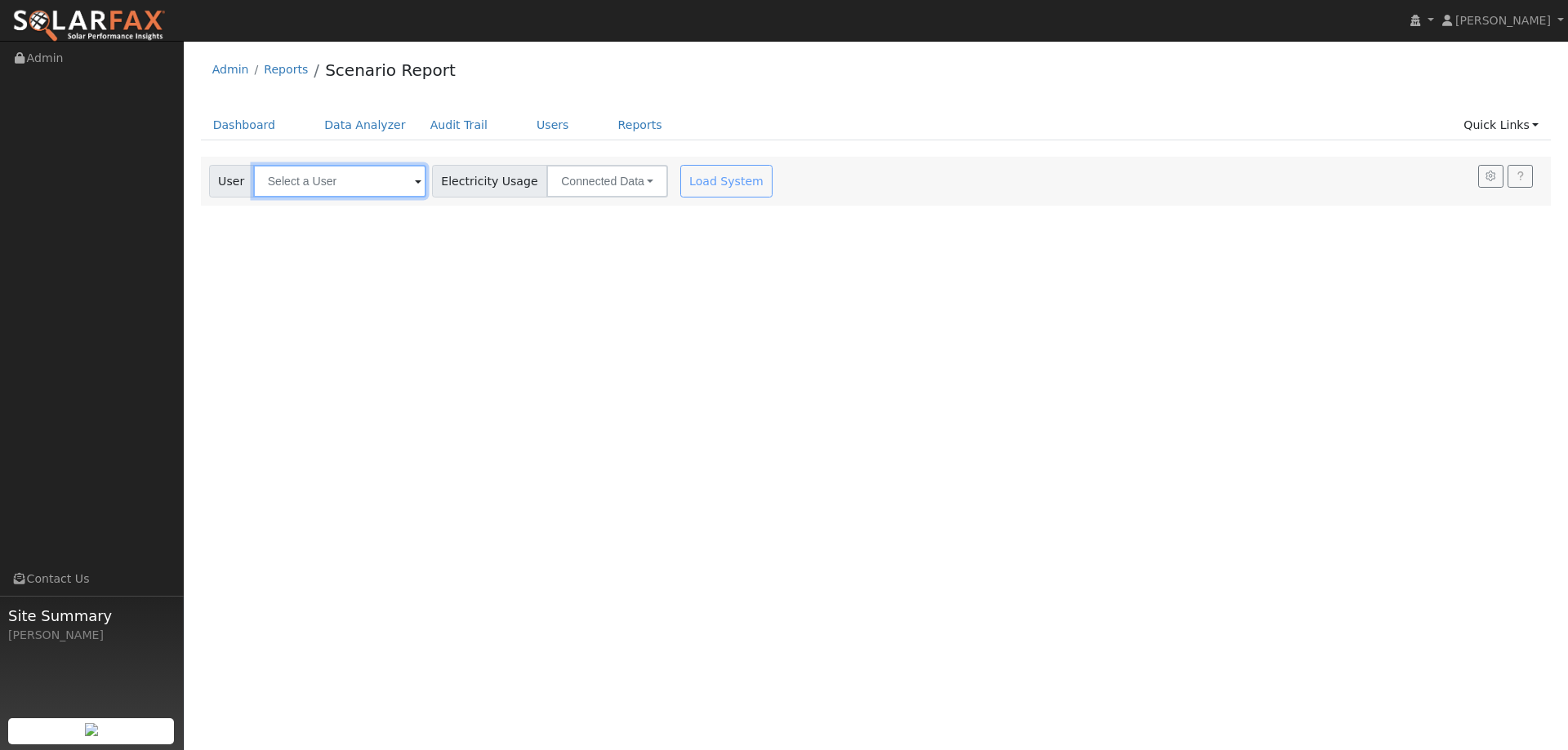
click at [300, 182] on input "text" at bounding box center [339, 181] width 173 height 32
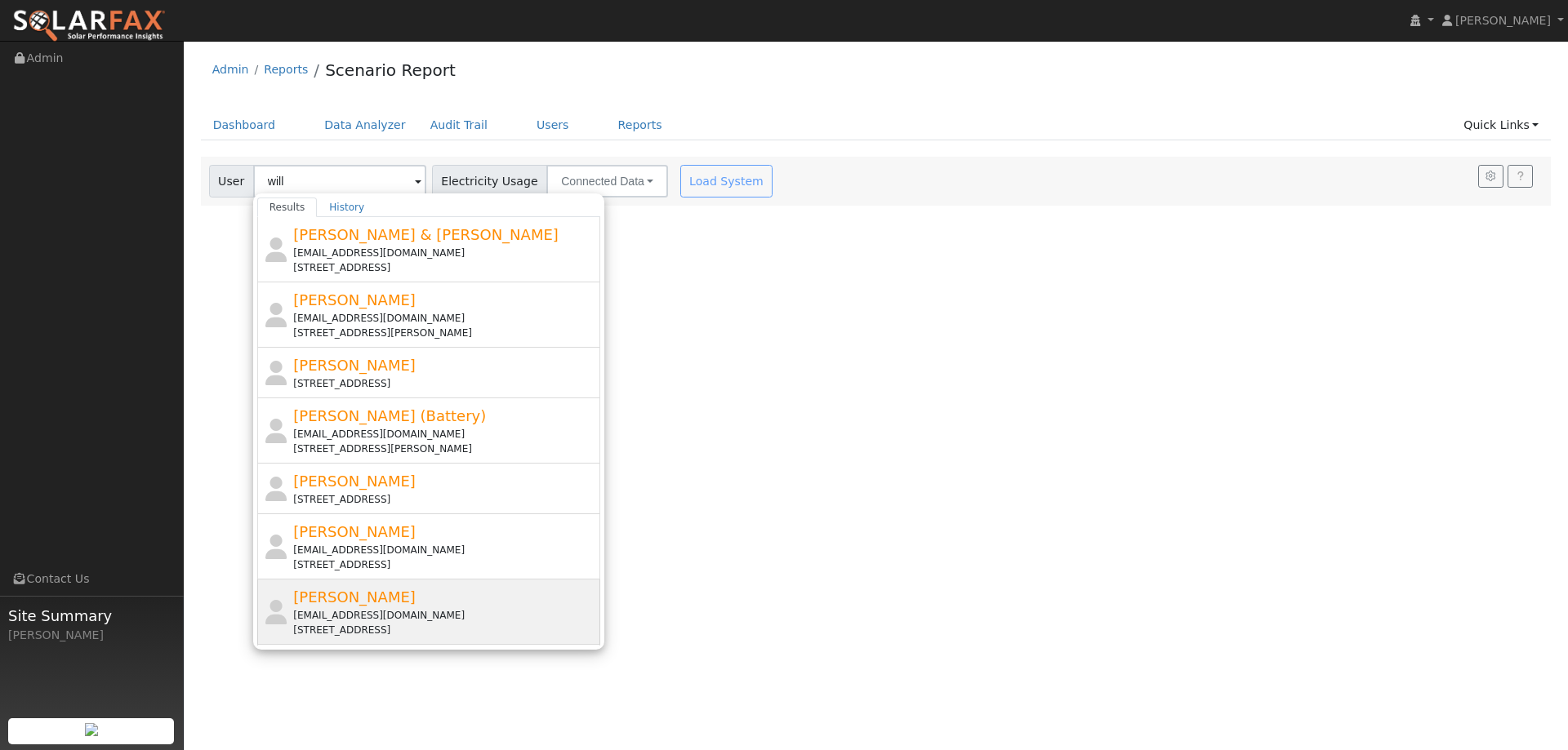
click at [419, 636] on div "818 Billhook Drive, Vacaville, CA 95687" at bounding box center [444, 629] width 303 height 14
type input "William Giddings"
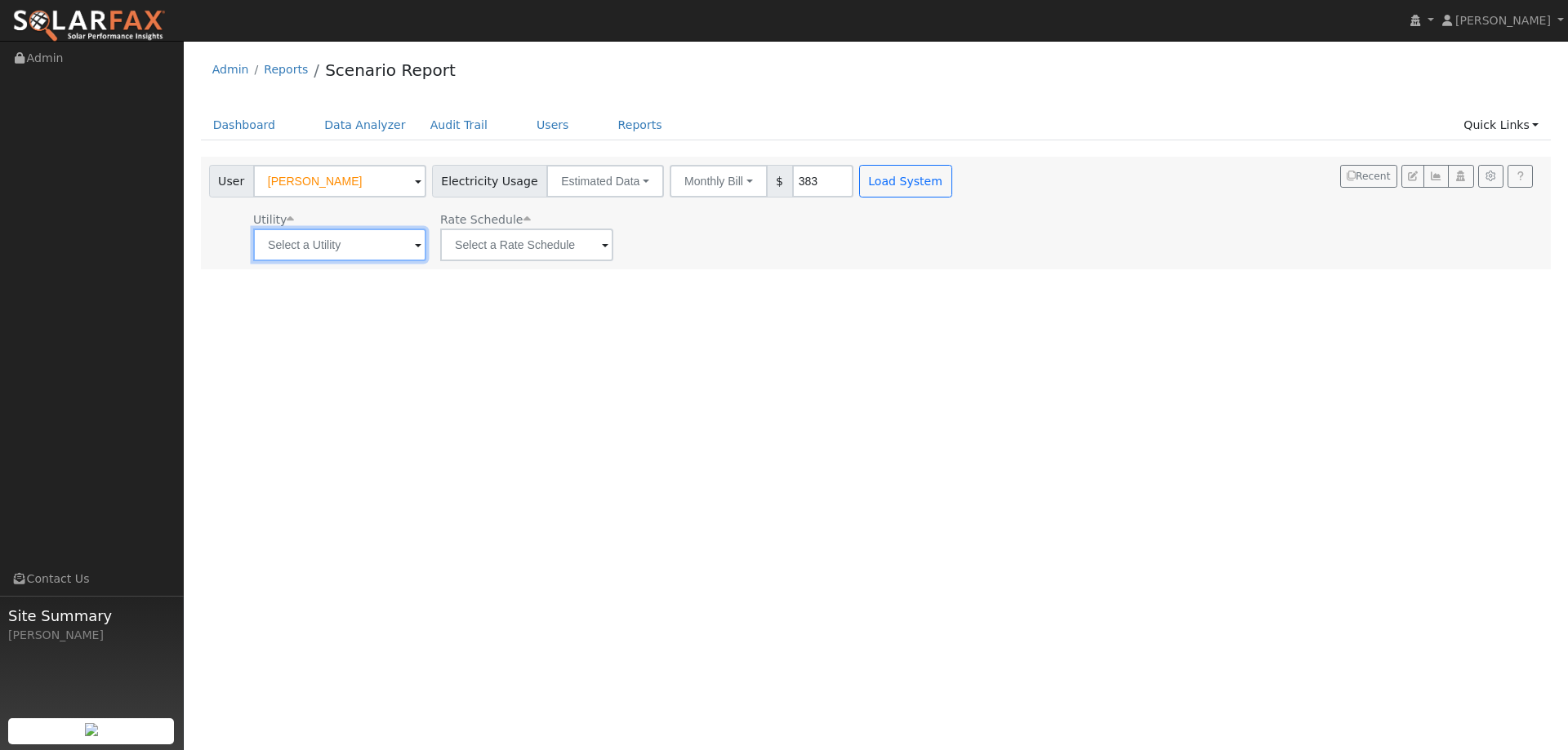
click at [354, 250] on input "text" at bounding box center [339, 244] width 173 height 32
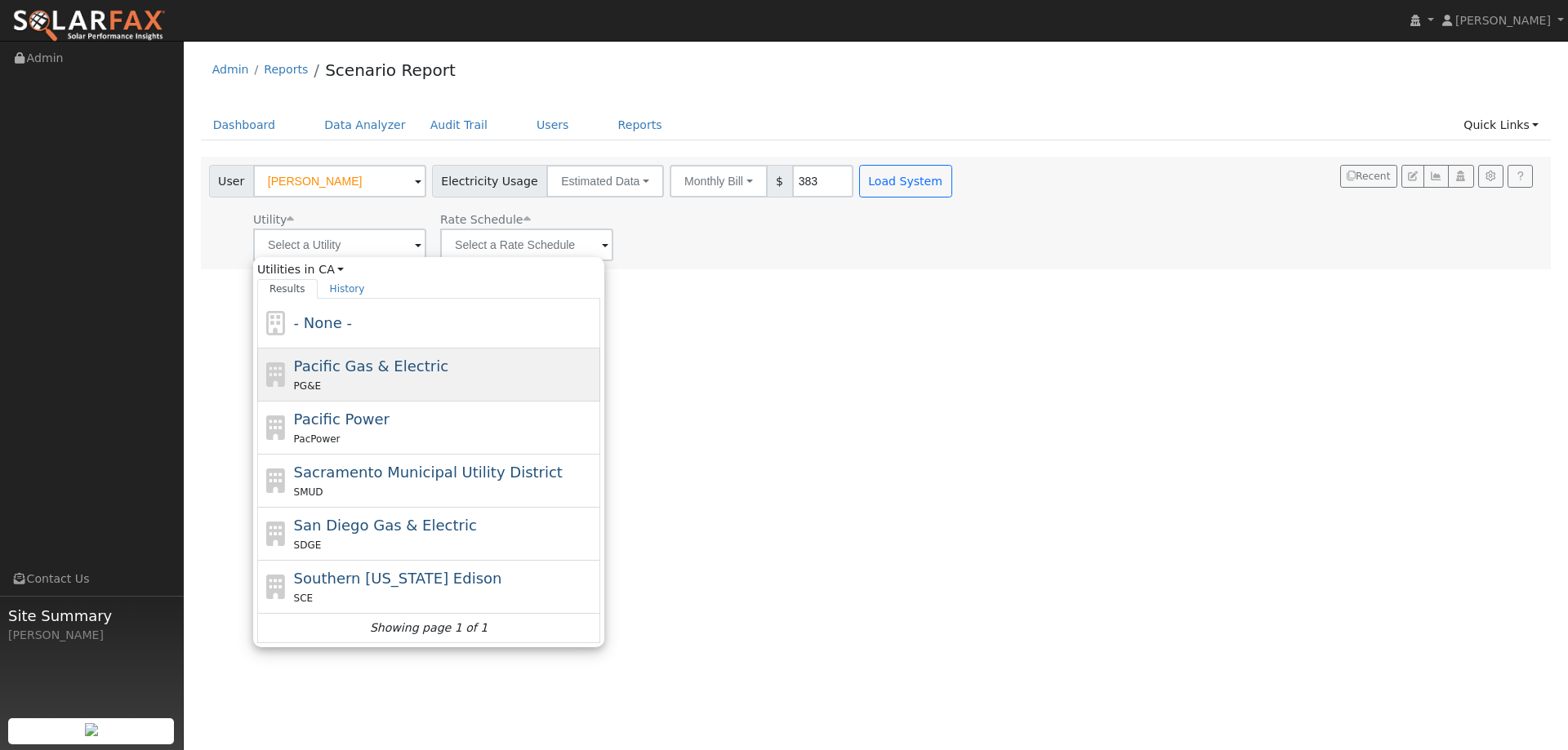
click at [422, 384] on div "PG&E" at bounding box center [445, 386] width 303 height 17
type input "Pacific Gas & Electric"
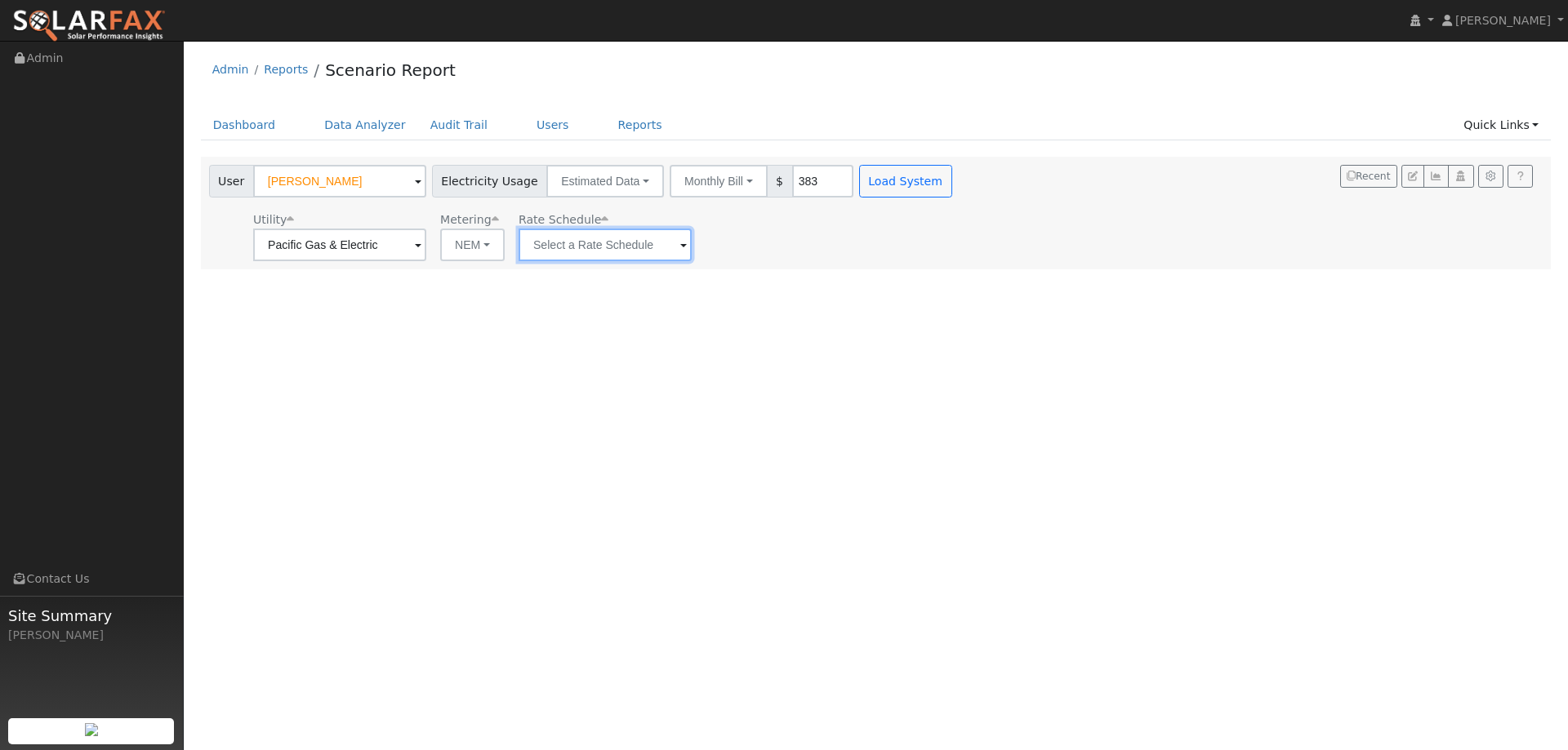
click at [604, 248] on input "text" at bounding box center [605, 244] width 173 height 32
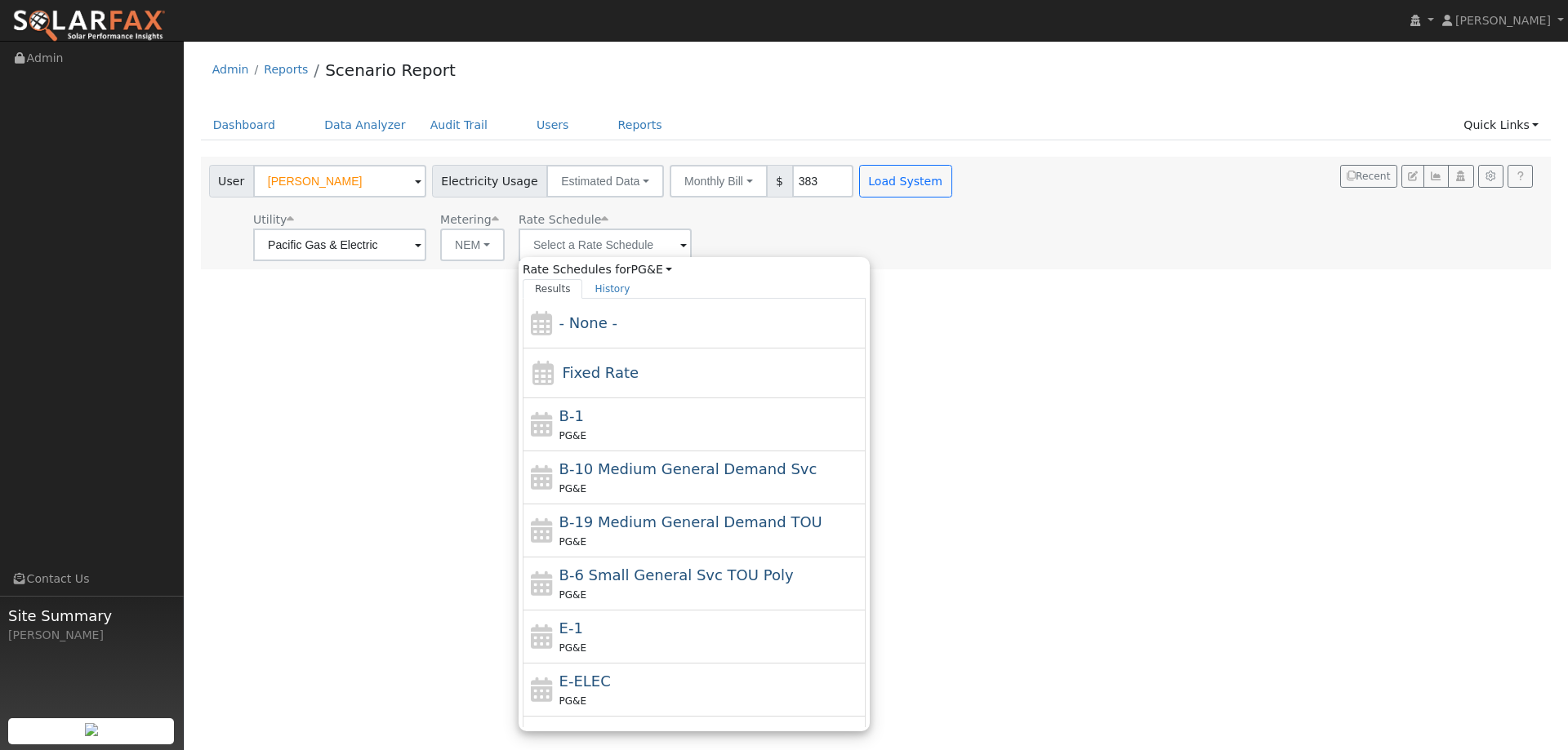
drag, startPoint x: 648, startPoint y: 630, endPoint x: 726, endPoint y: 499, distance: 152.5
click at [649, 625] on div "E-1 PG&E" at bounding box center [710, 636] width 303 height 39
type input "E-1"
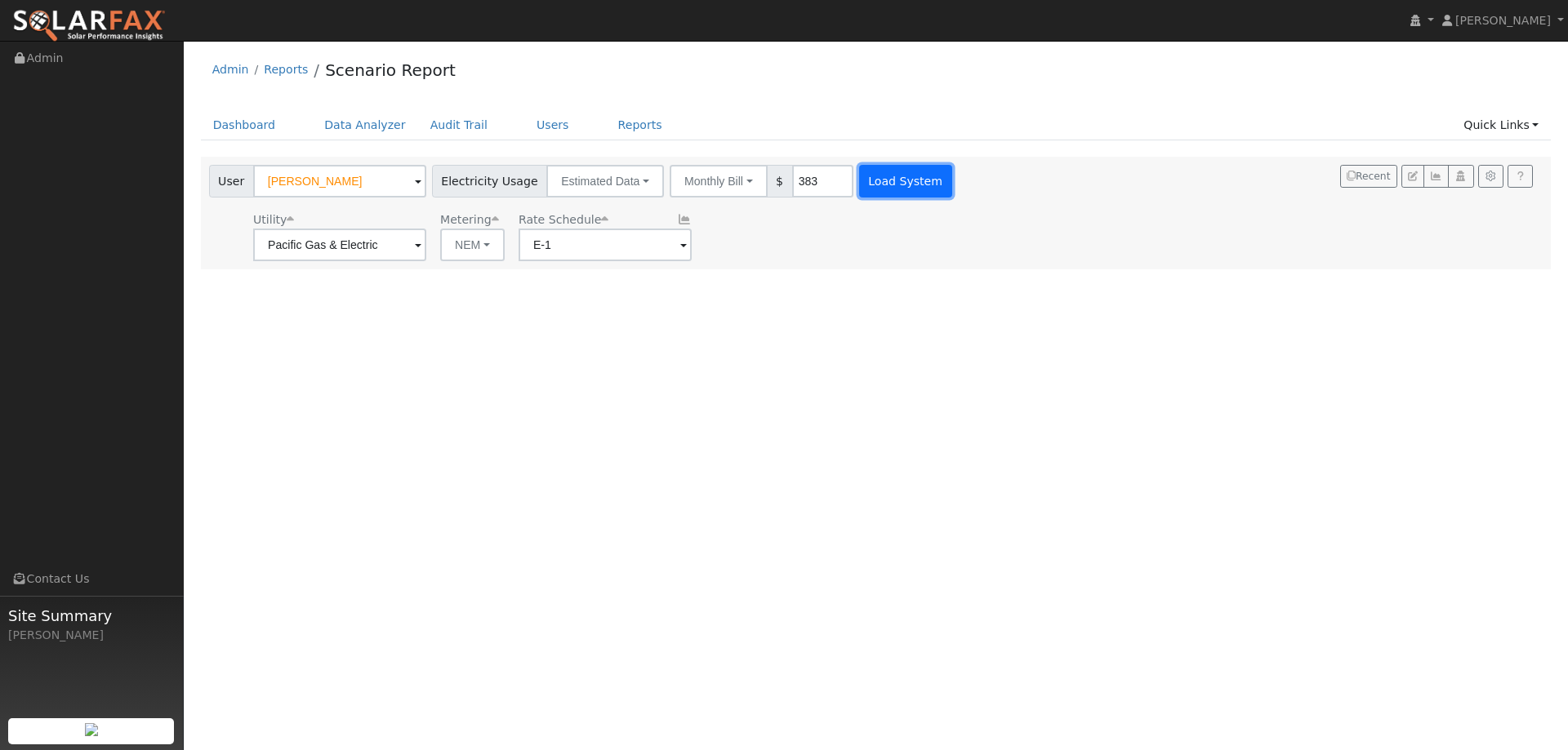
click at [907, 173] on button "Load System" at bounding box center [905, 181] width 93 height 32
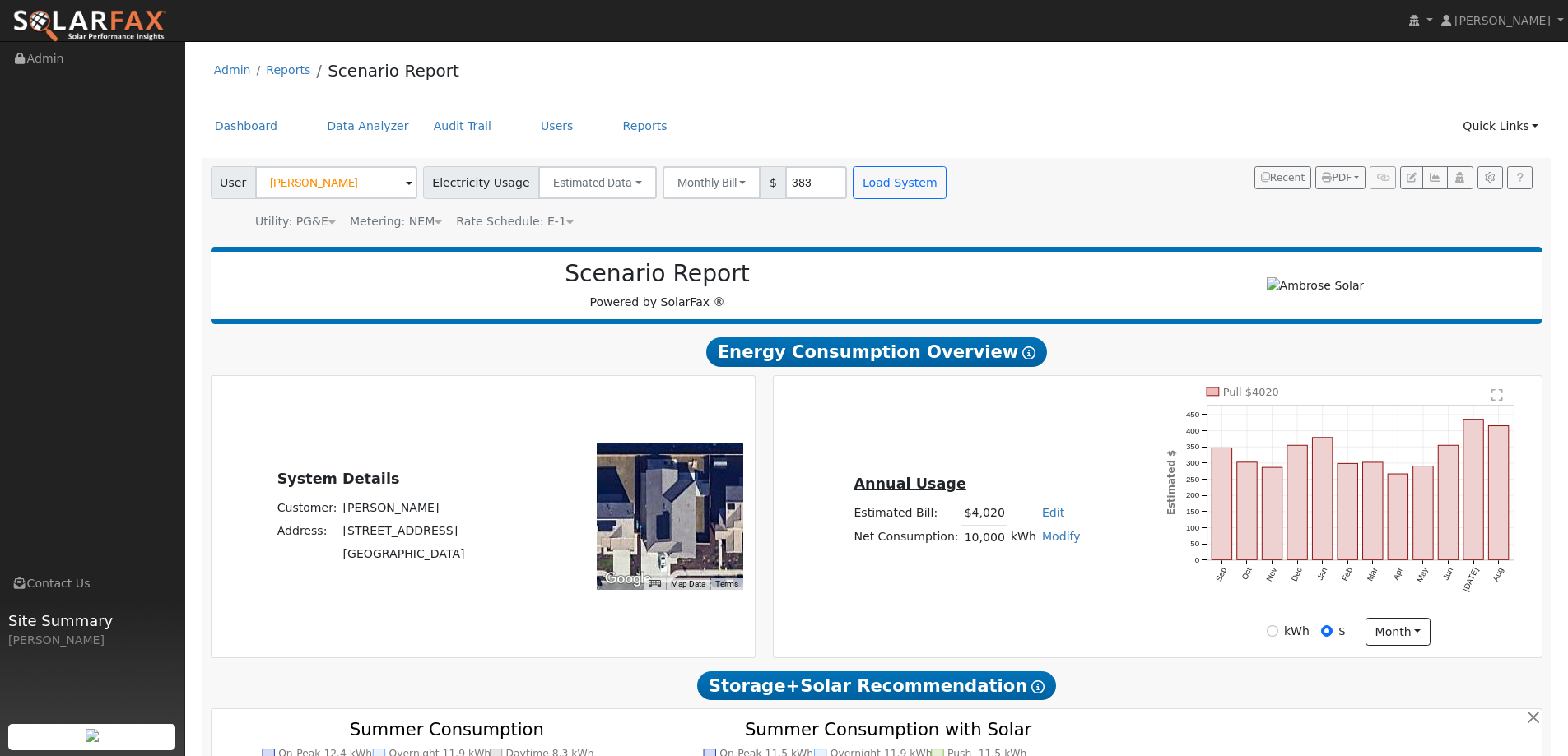
type input "0"
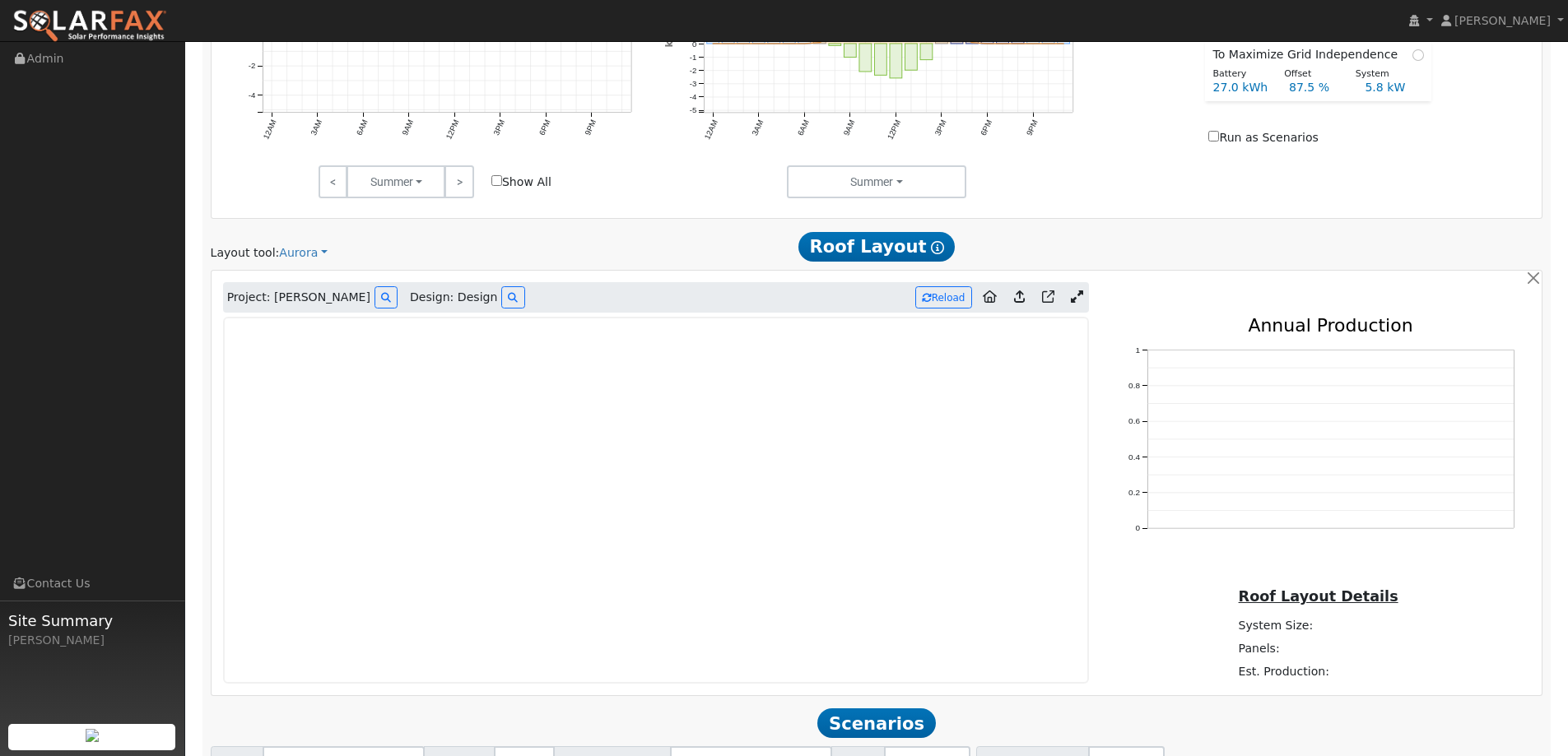
scroll to position [905, 0]
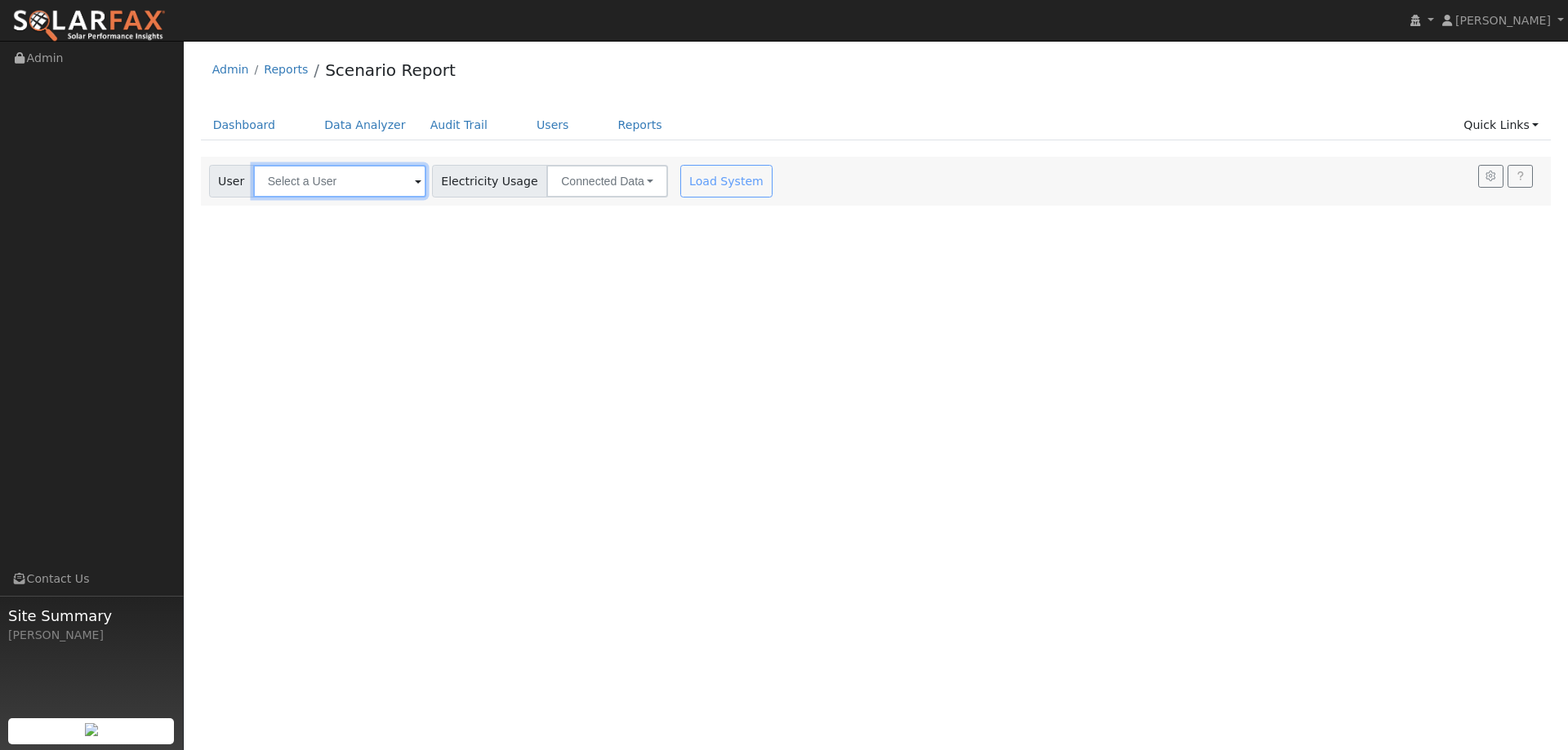
click at [363, 182] on input "text" at bounding box center [339, 181] width 173 height 32
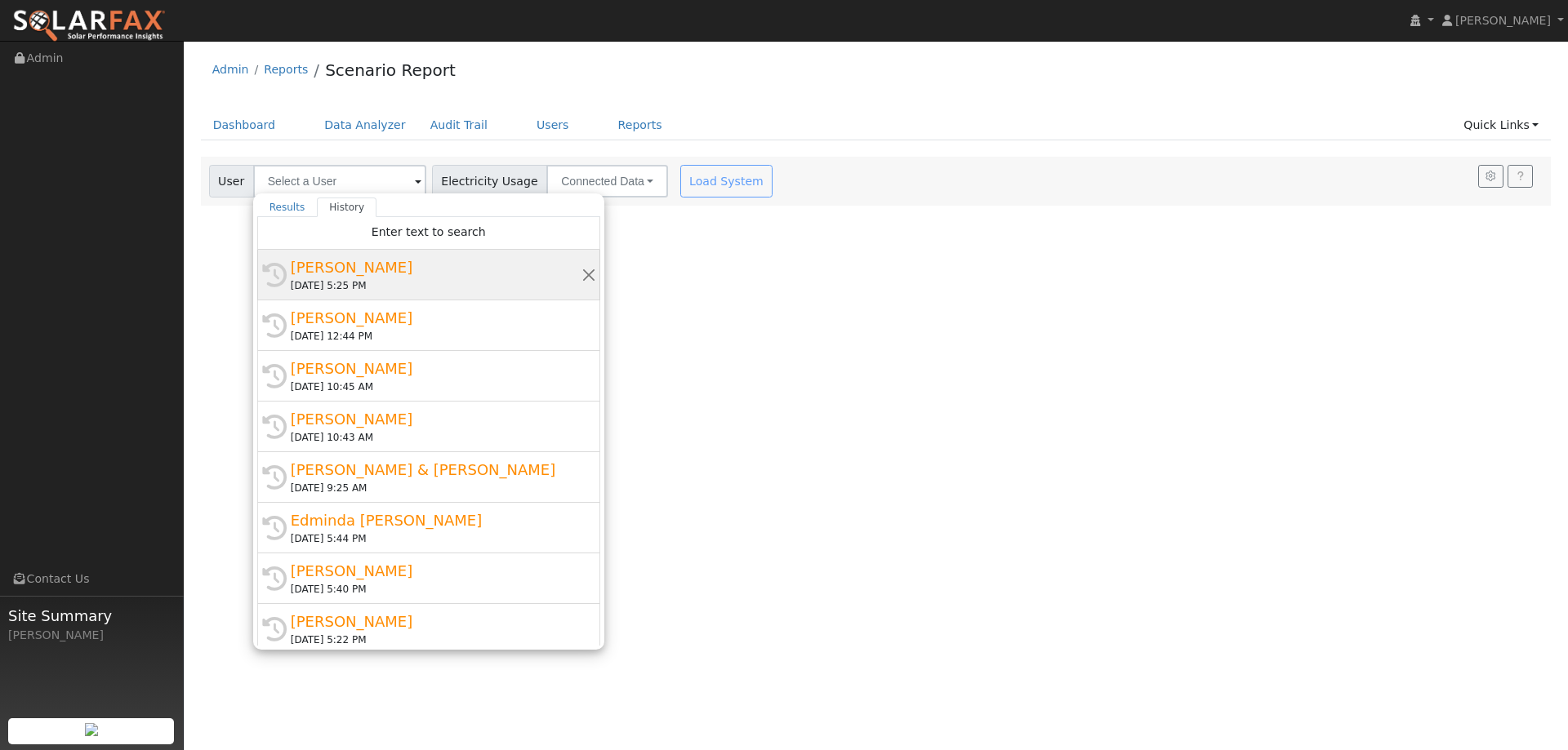
click at [400, 262] on div "[PERSON_NAME]" at bounding box center [436, 267] width 291 height 22
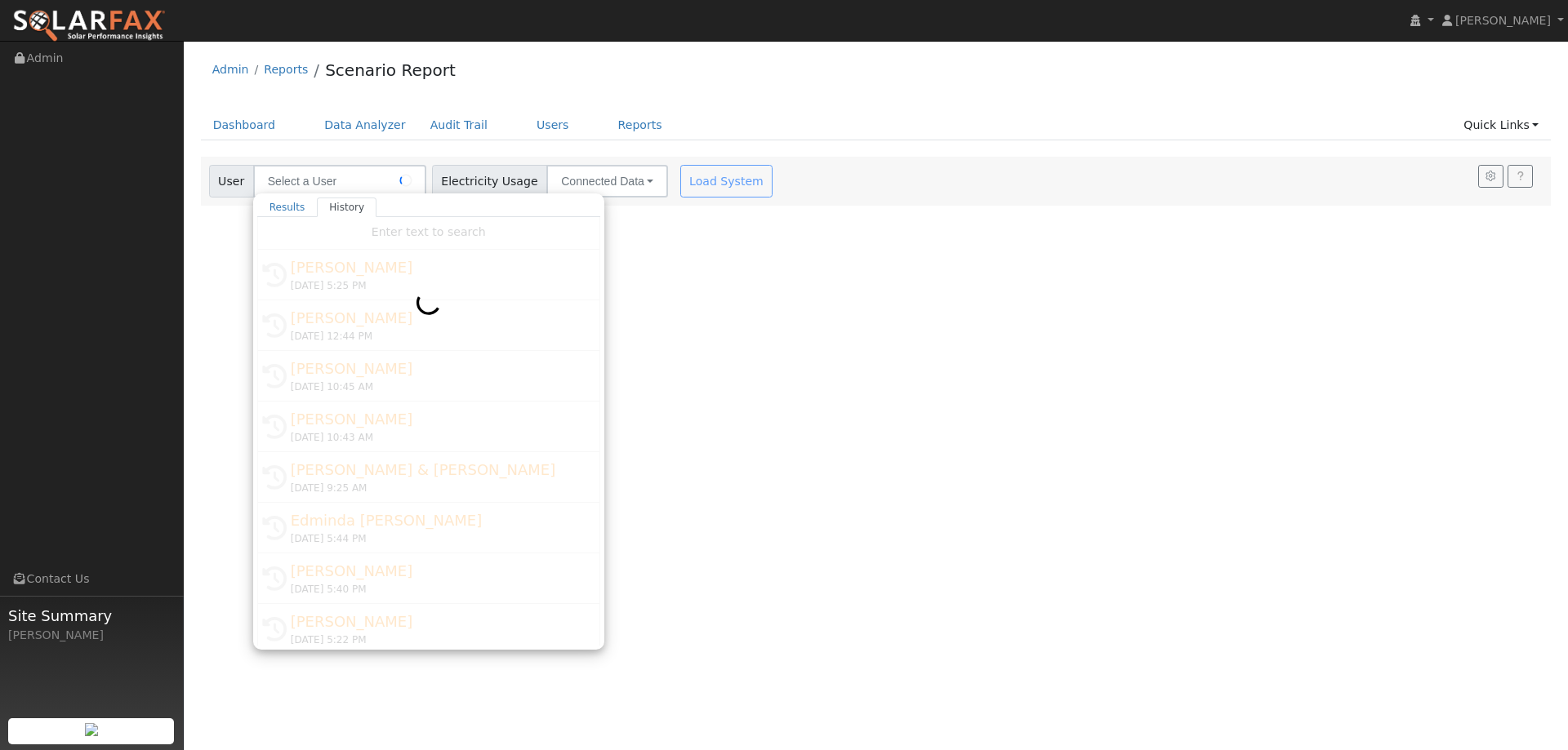
type input "[PERSON_NAME]"
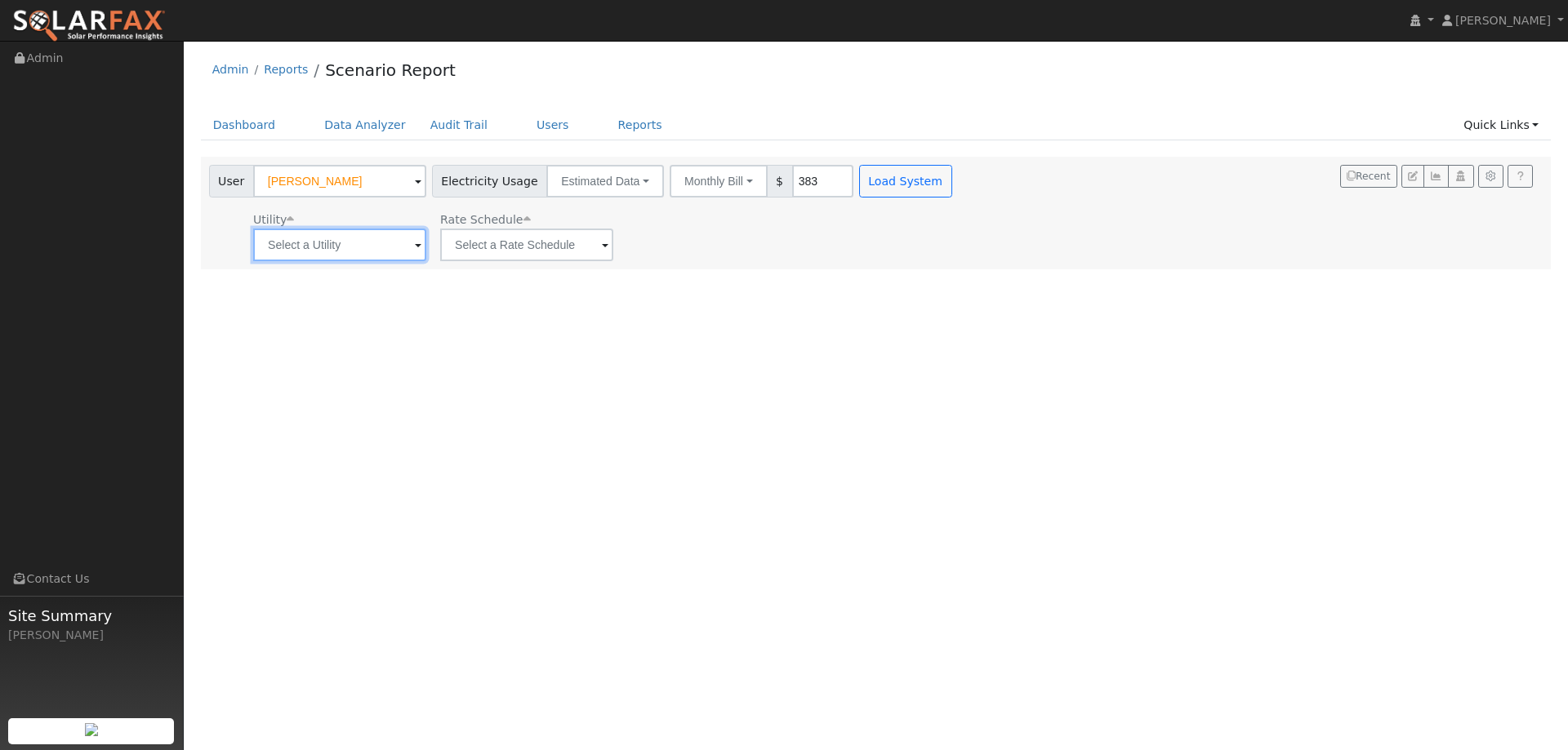
click at [384, 242] on input "text" at bounding box center [339, 244] width 173 height 32
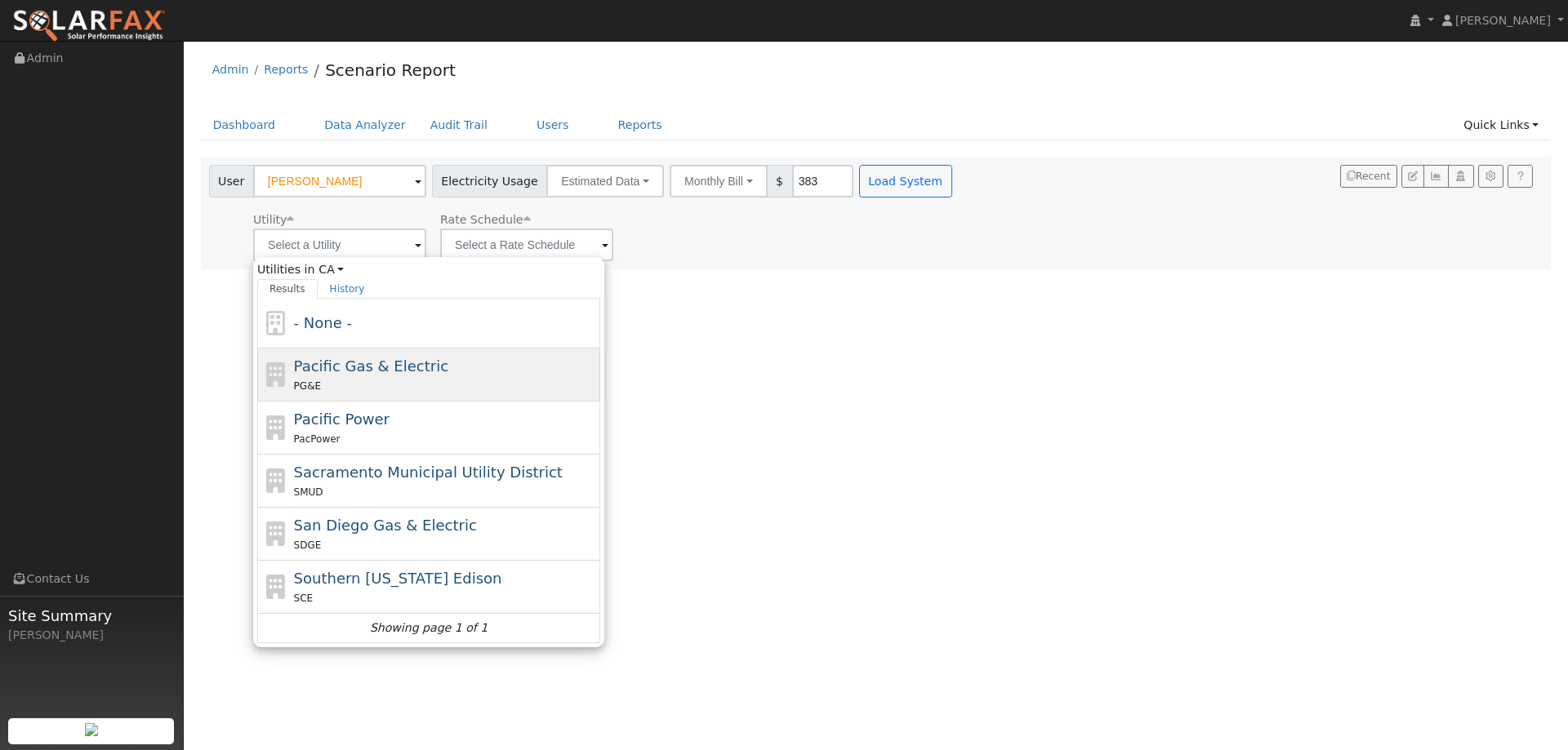
click at [392, 358] on span "Pacific Gas & Electric" at bounding box center [371, 366] width 154 height 17
type input "Pacific Gas & Electric"
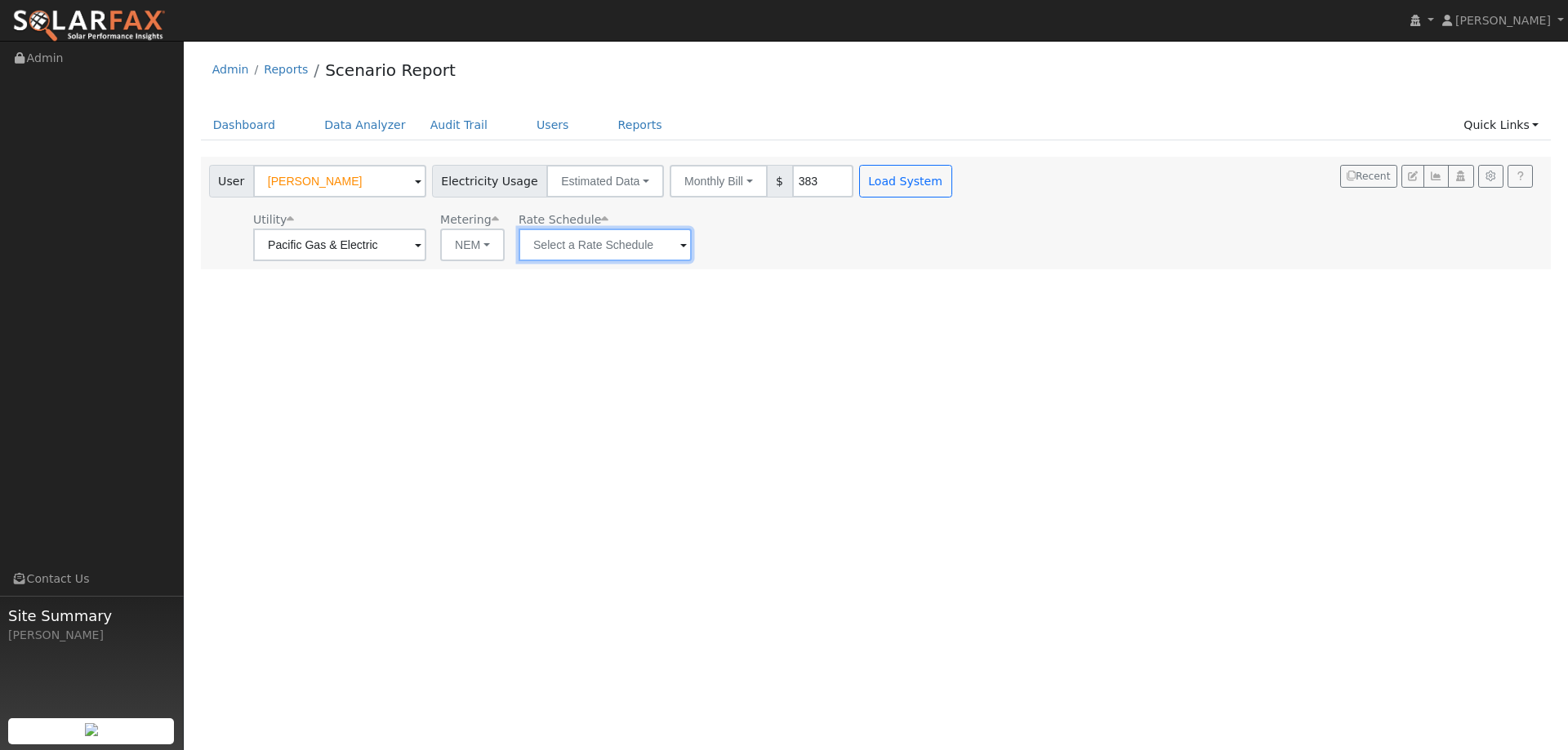
click at [598, 240] on input "text" at bounding box center [605, 244] width 173 height 32
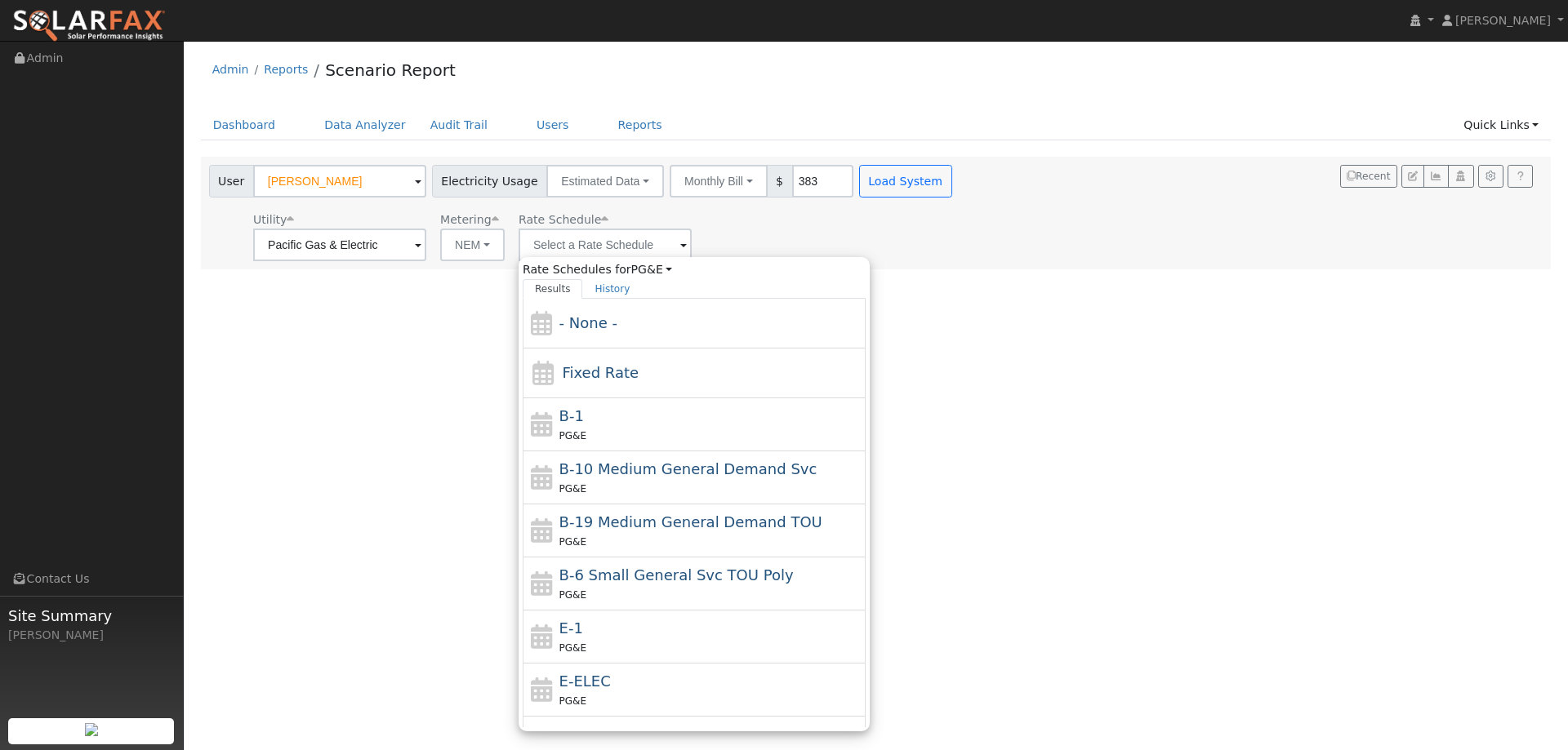
drag, startPoint x: 581, startPoint y: 633, endPoint x: 700, endPoint y: 379, distance: 280.5
click at [581, 627] on div "E-1 PG&E" at bounding box center [710, 636] width 303 height 39
type input "E-1"
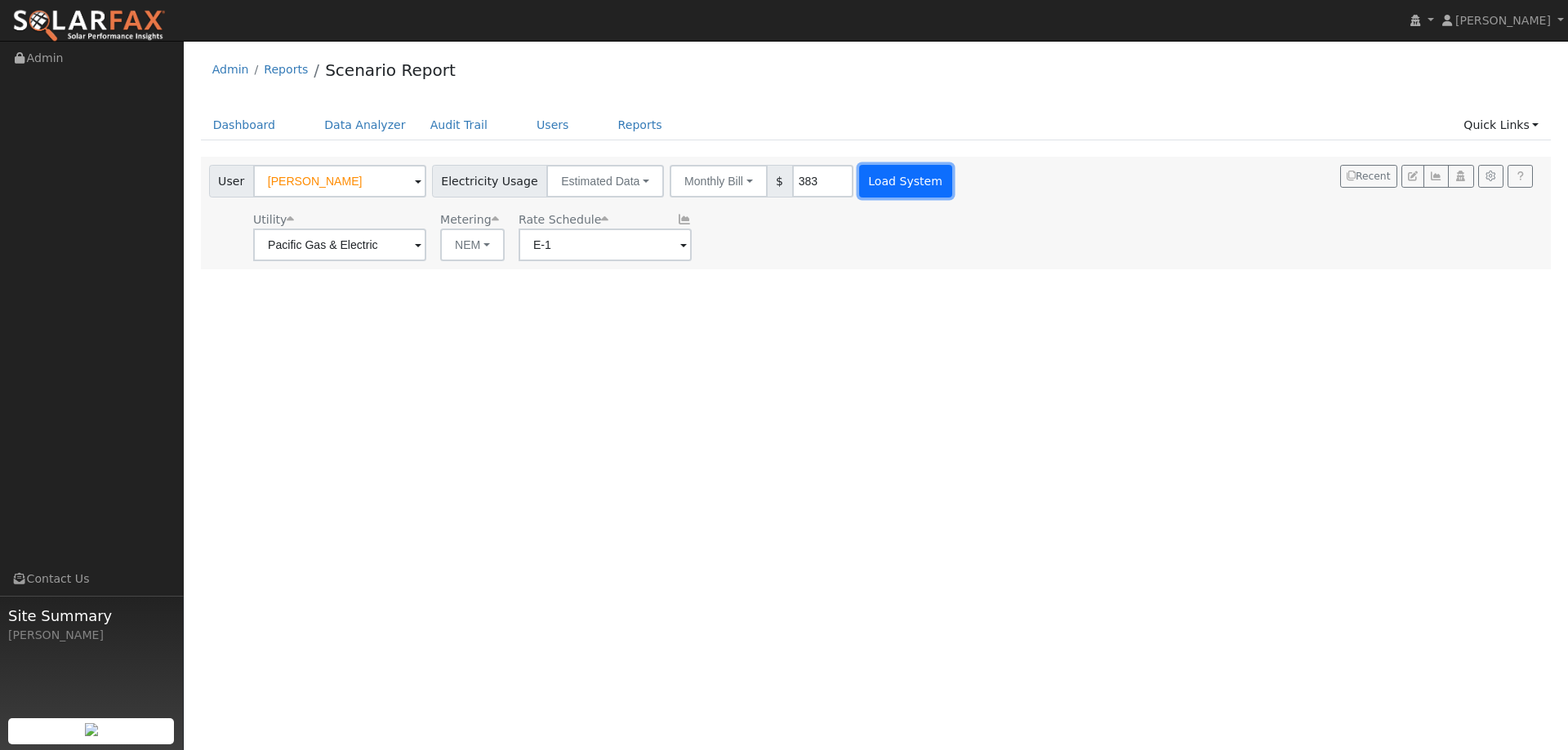
click at [878, 176] on button "Load System" at bounding box center [905, 181] width 93 height 32
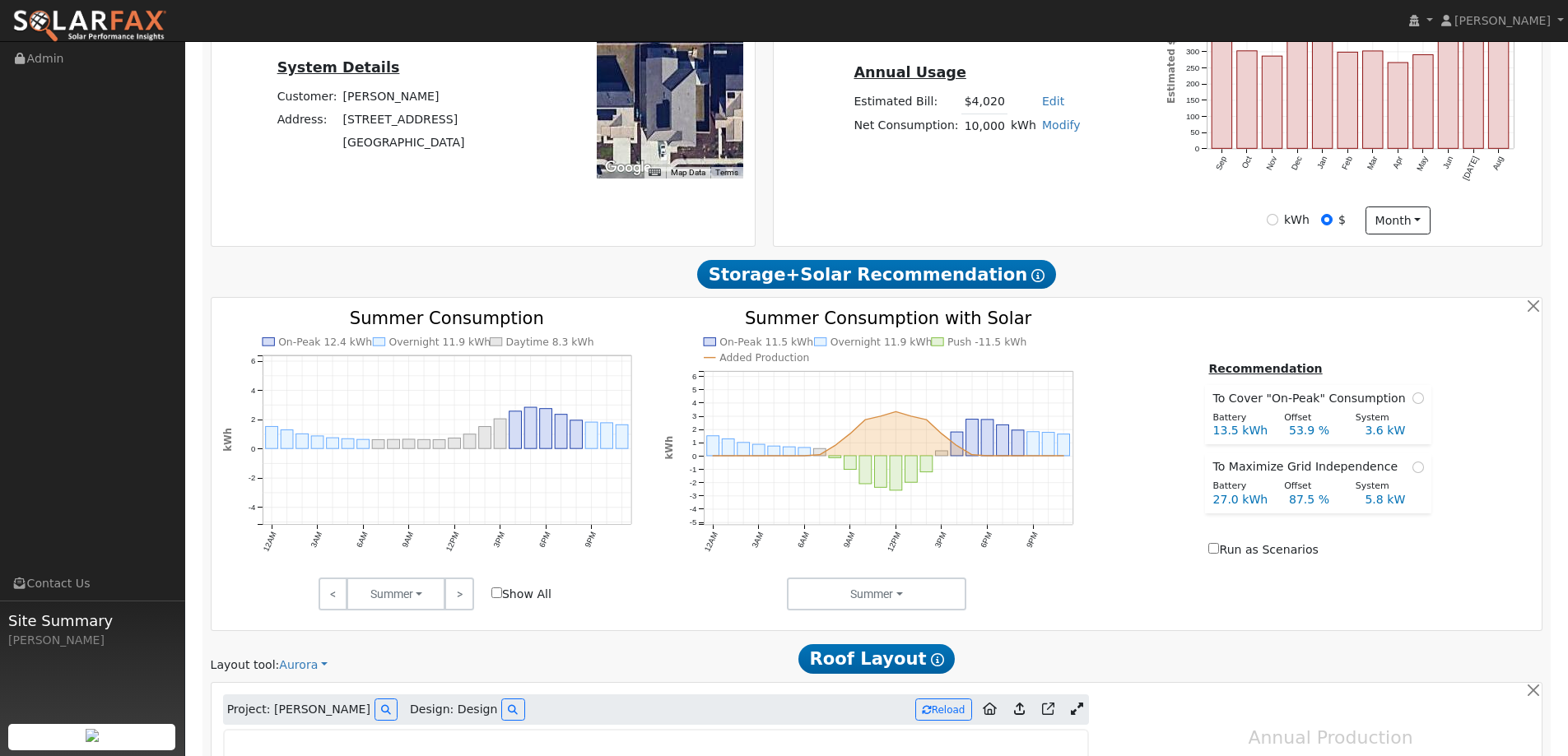
type input "0"
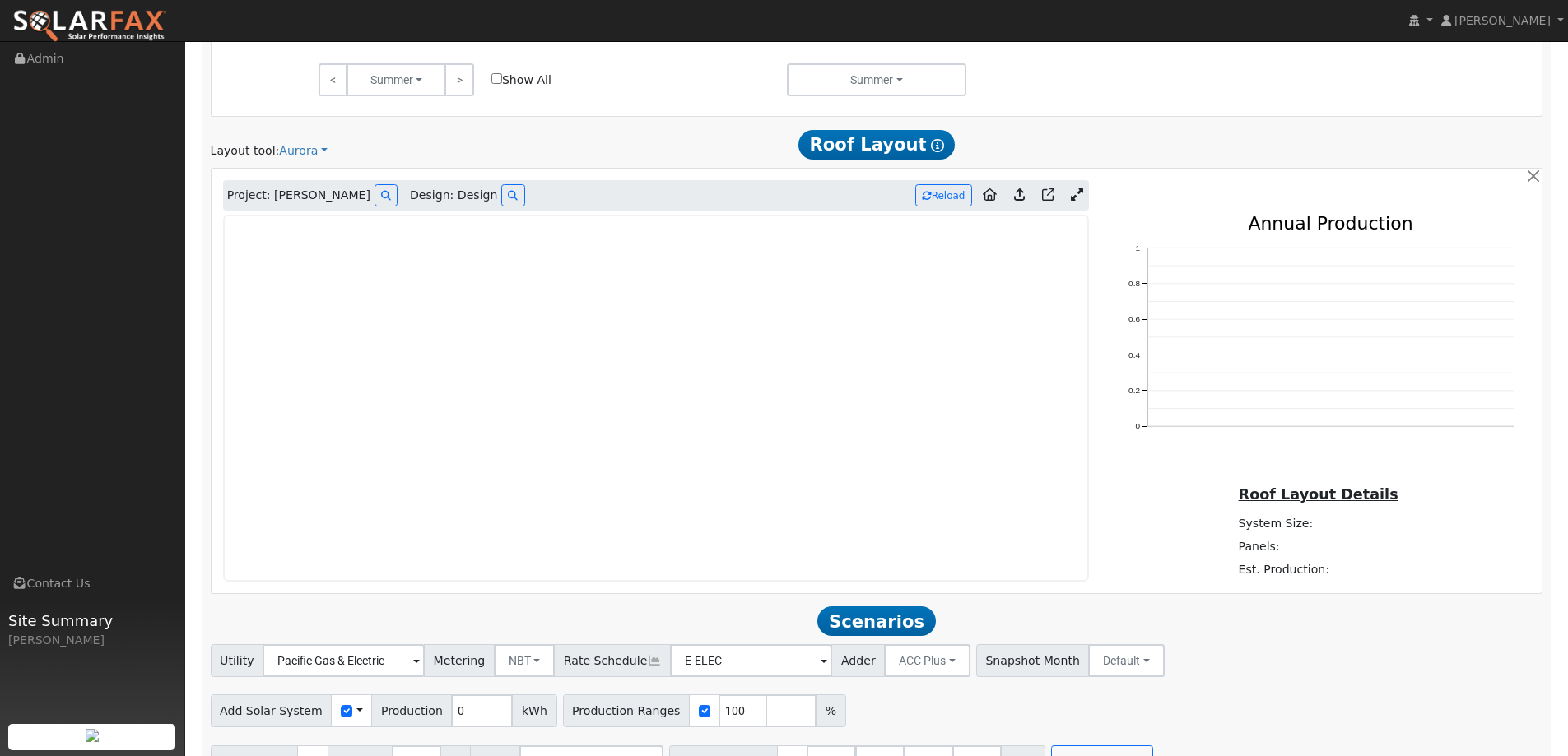
scroll to position [965, 0]
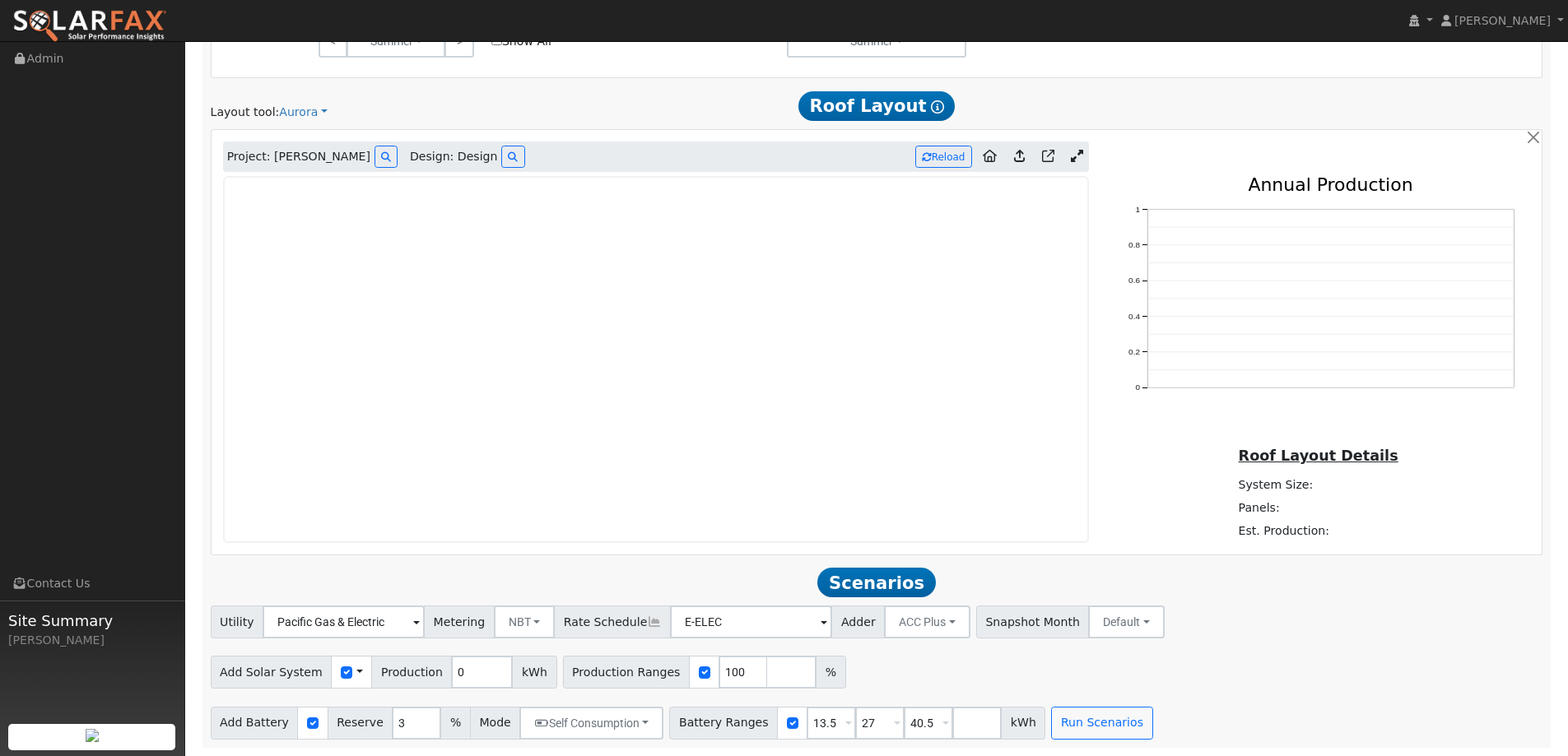
click at [923, 143] on div "Project: William Giddings Design: Design Reload" at bounding box center [656, 157] width 865 height 32
click at [940, 151] on button "Reload" at bounding box center [943, 156] width 57 height 22
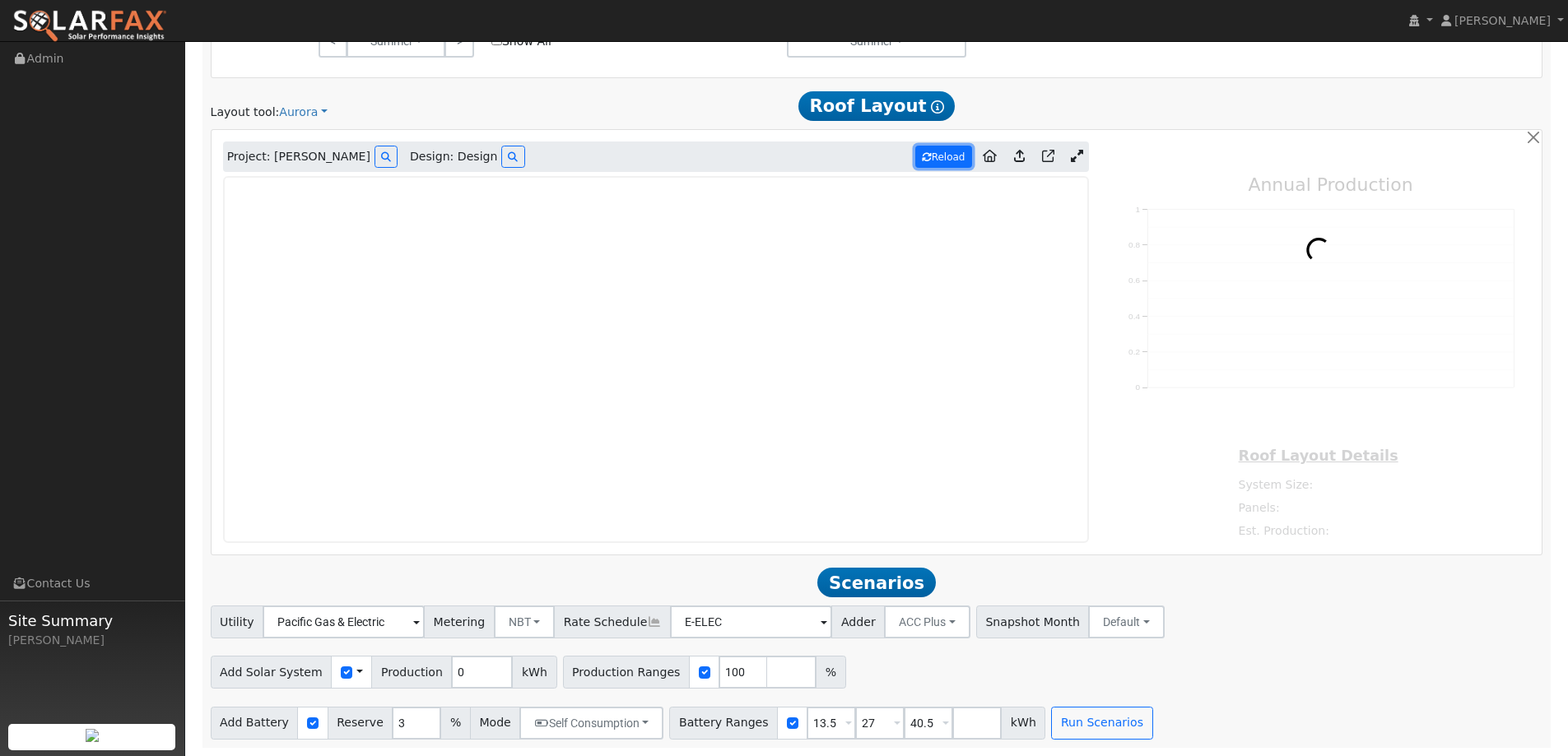
click at [940, 151] on button "Reload" at bounding box center [943, 156] width 57 height 22
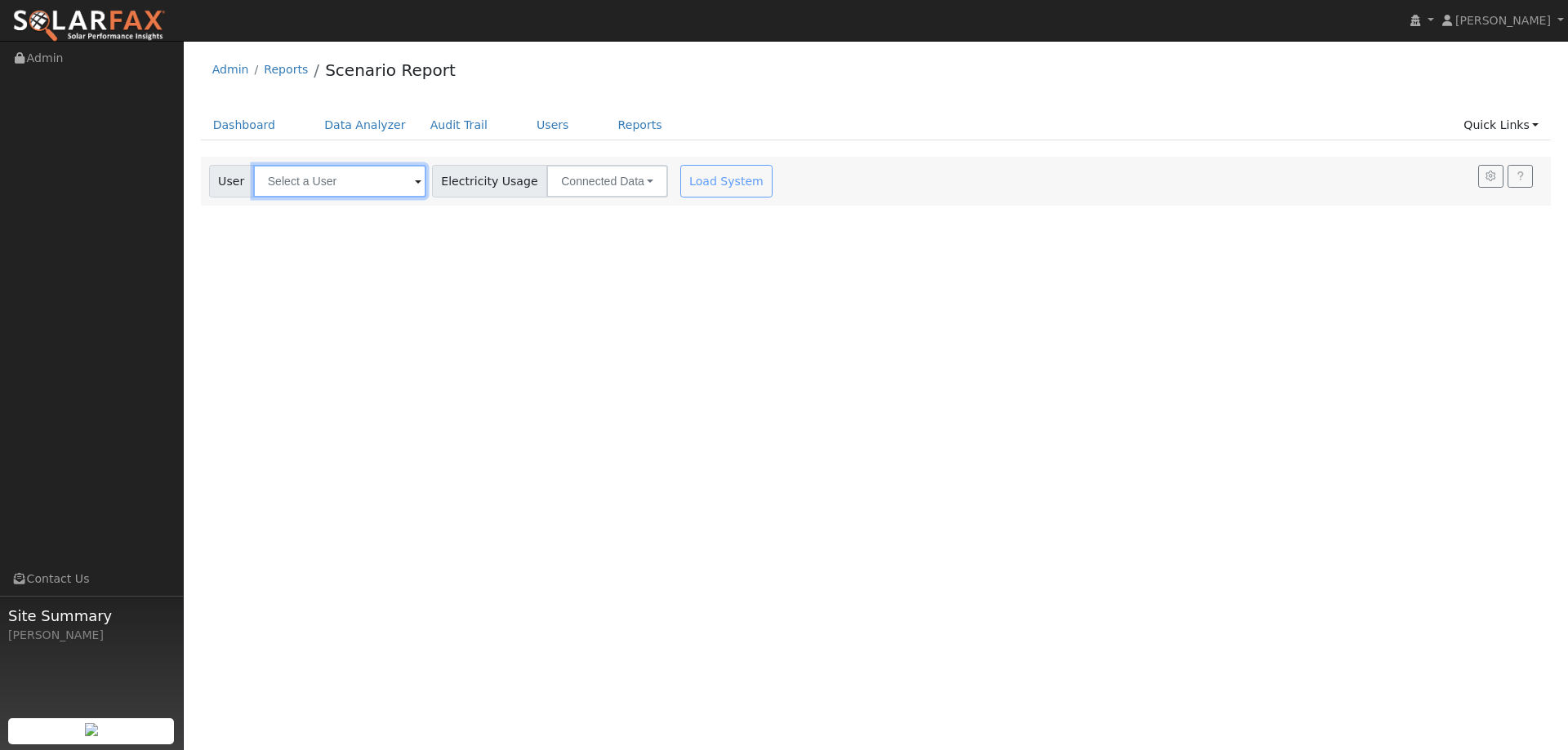
click at [378, 190] on input "text" at bounding box center [339, 181] width 173 height 32
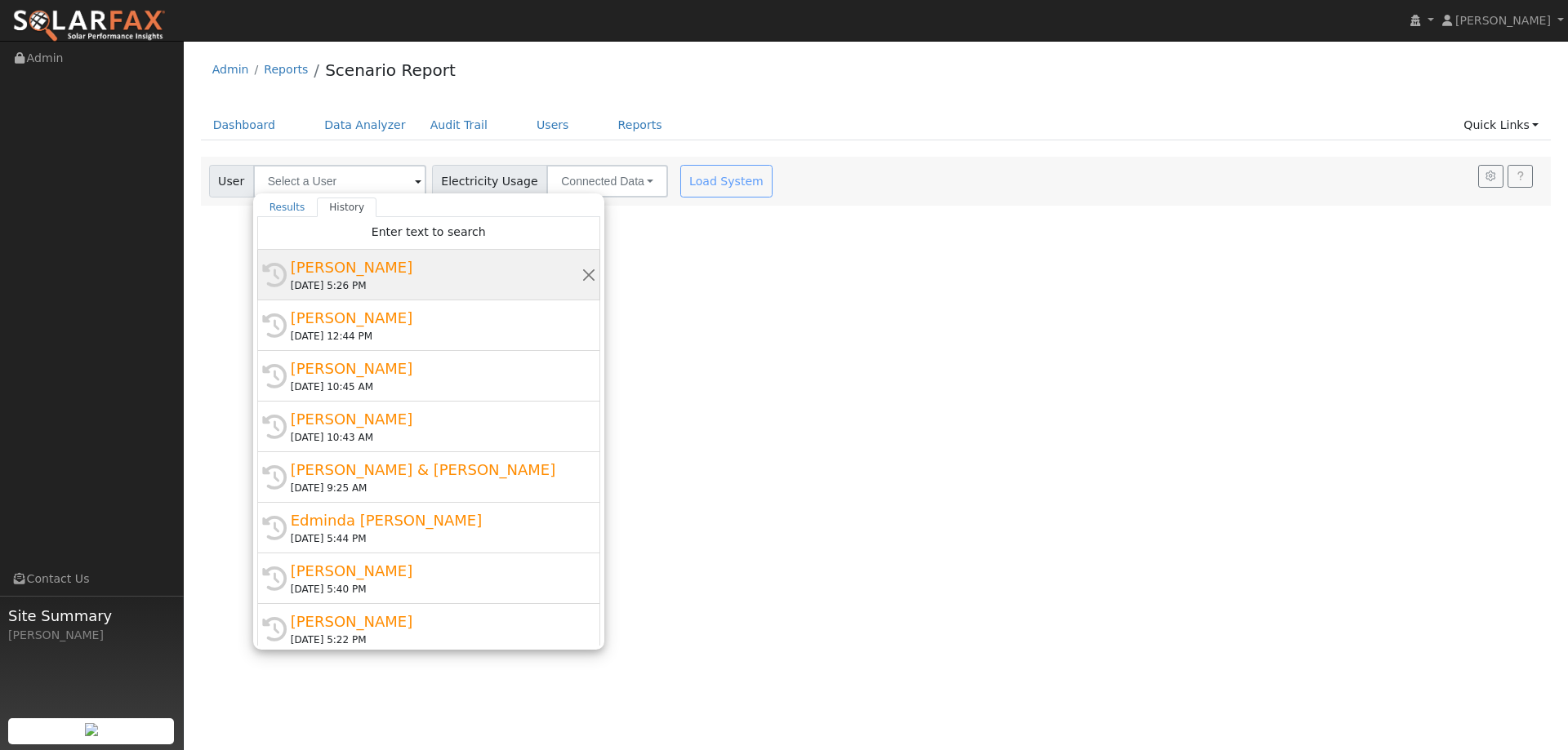
click at [371, 258] on div "[PERSON_NAME]" at bounding box center [436, 267] width 291 height 22
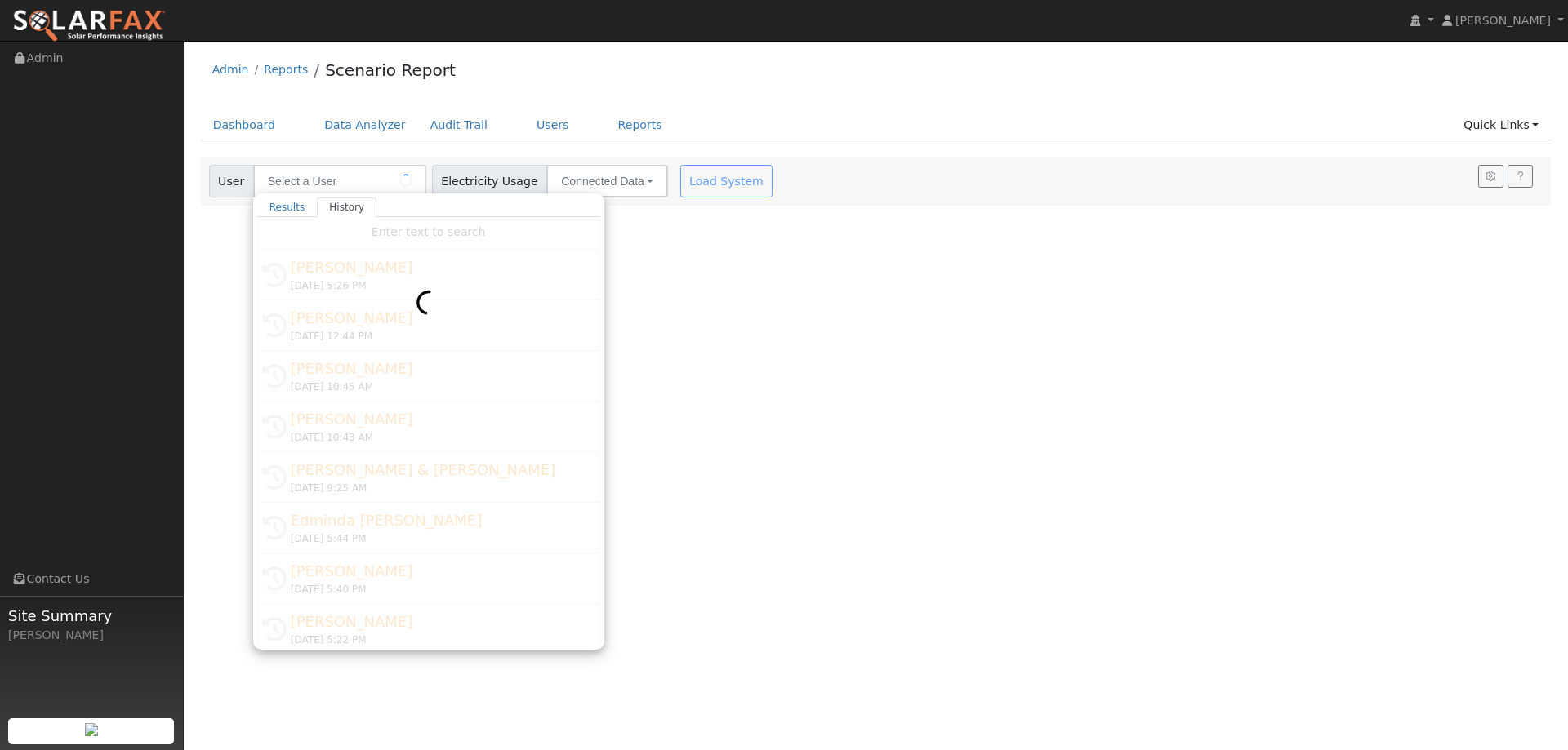
type input "[PERSON_NAME]"
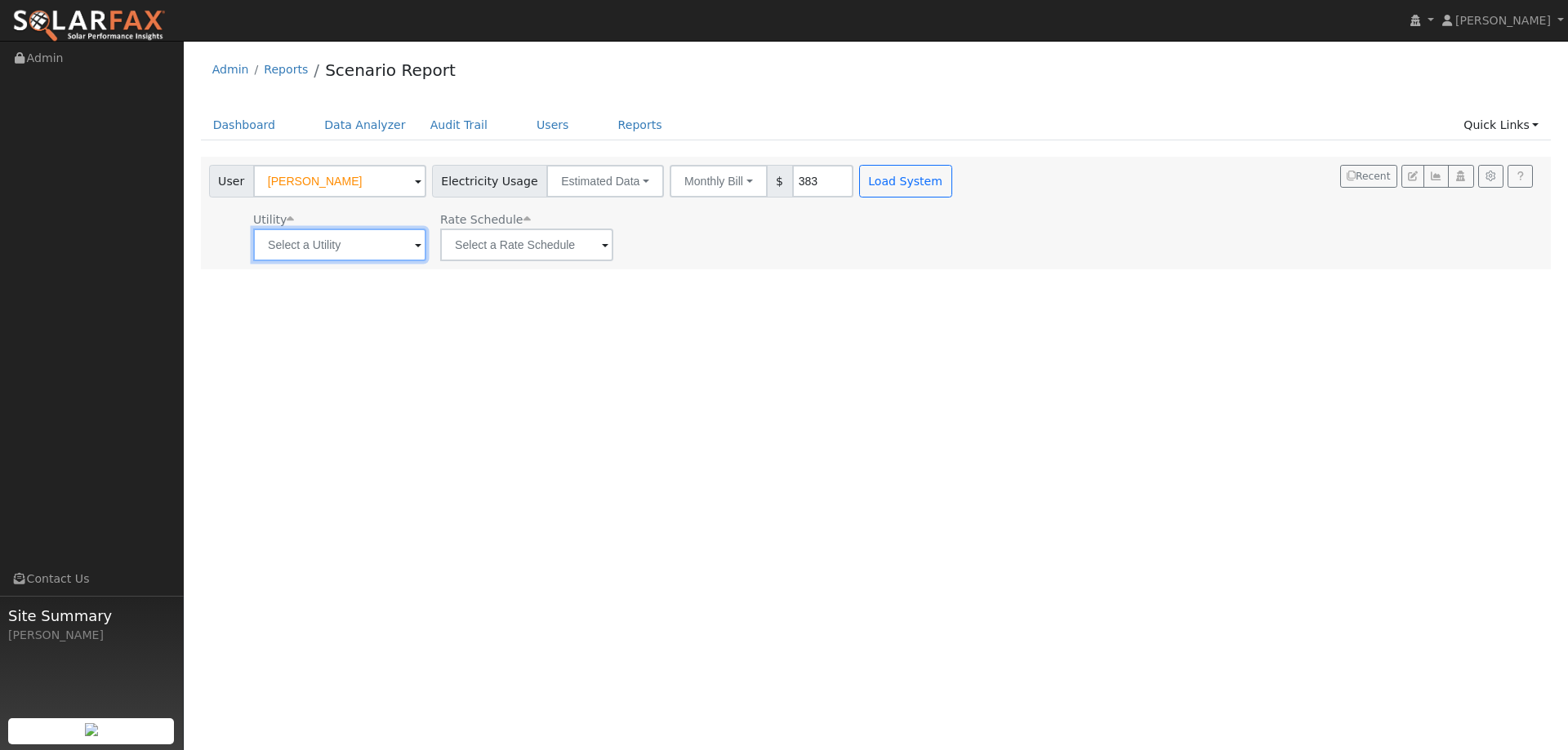
click at [349, 244] on input "text" at bounding box center [339, 244] width 173 height 32
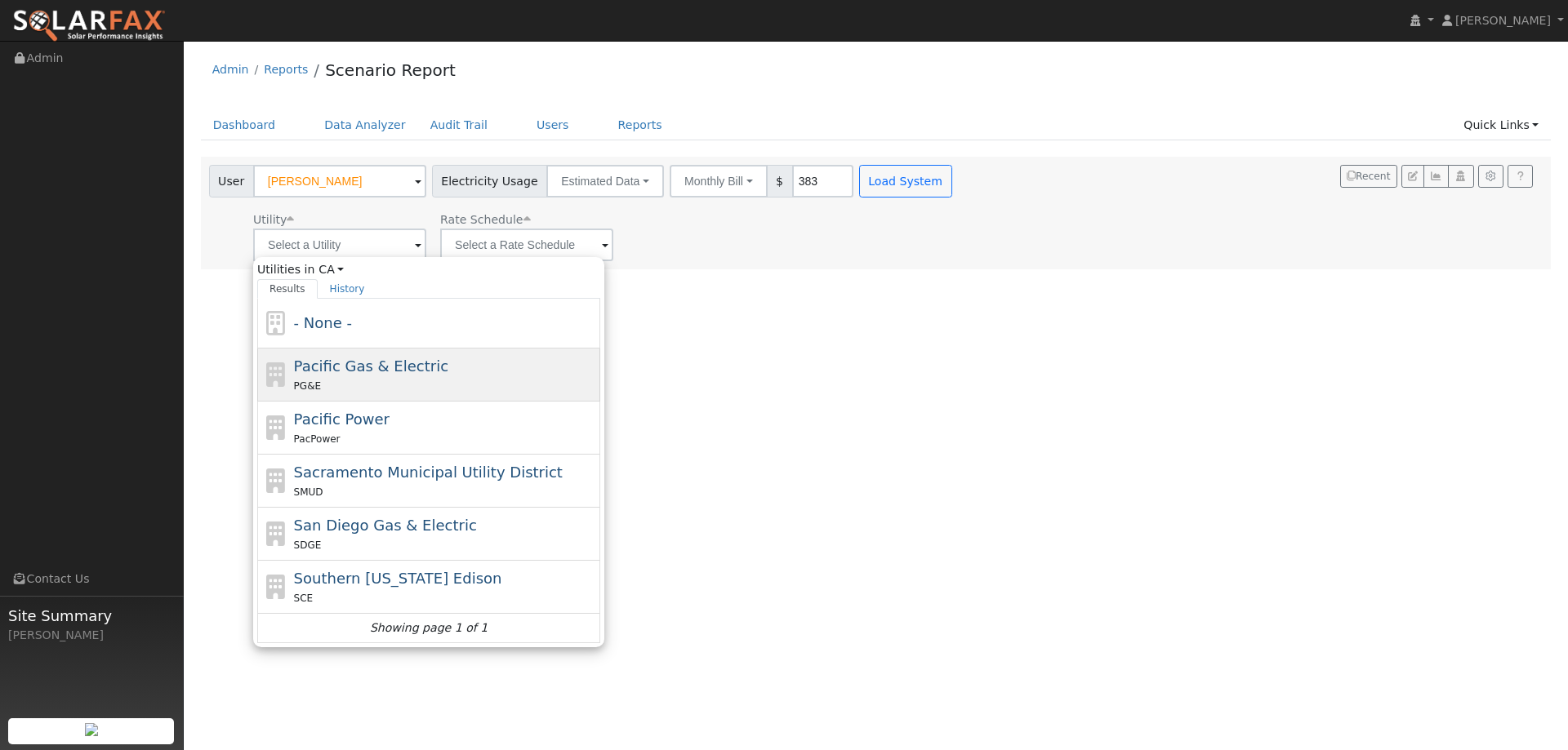
click at [386, 368] on span "Pacific Gas & Electric" at bounding box center [371, 366] width 154 height 17
type input "Pacific Gas & Electric"
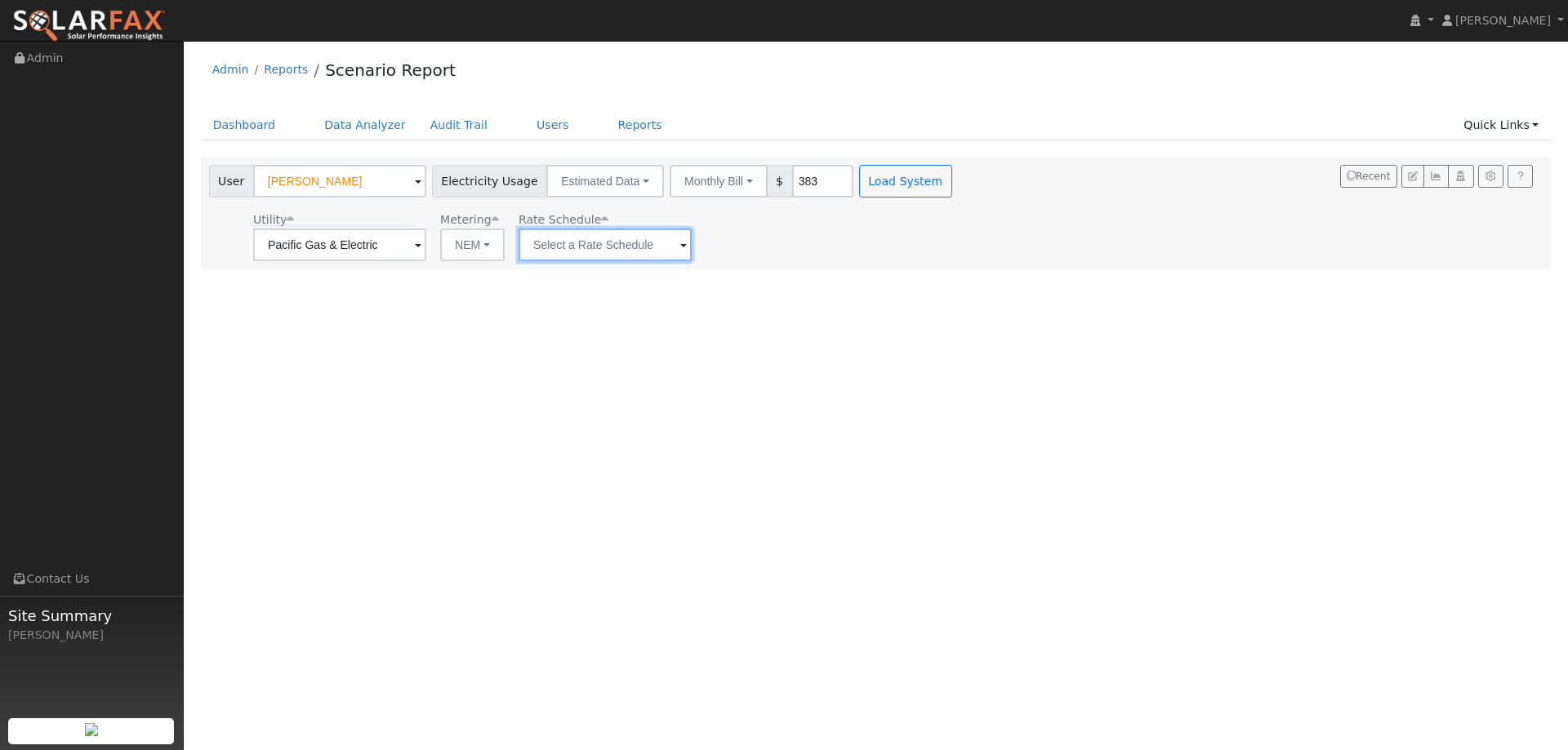
drag, startPoint x: 607, startPoint y: 246, endPoint x: 599, endPoint y: 240, distance: 10.0
click at [601, 240] on input "text" at bounding box center [605, 244] width 173 height 32
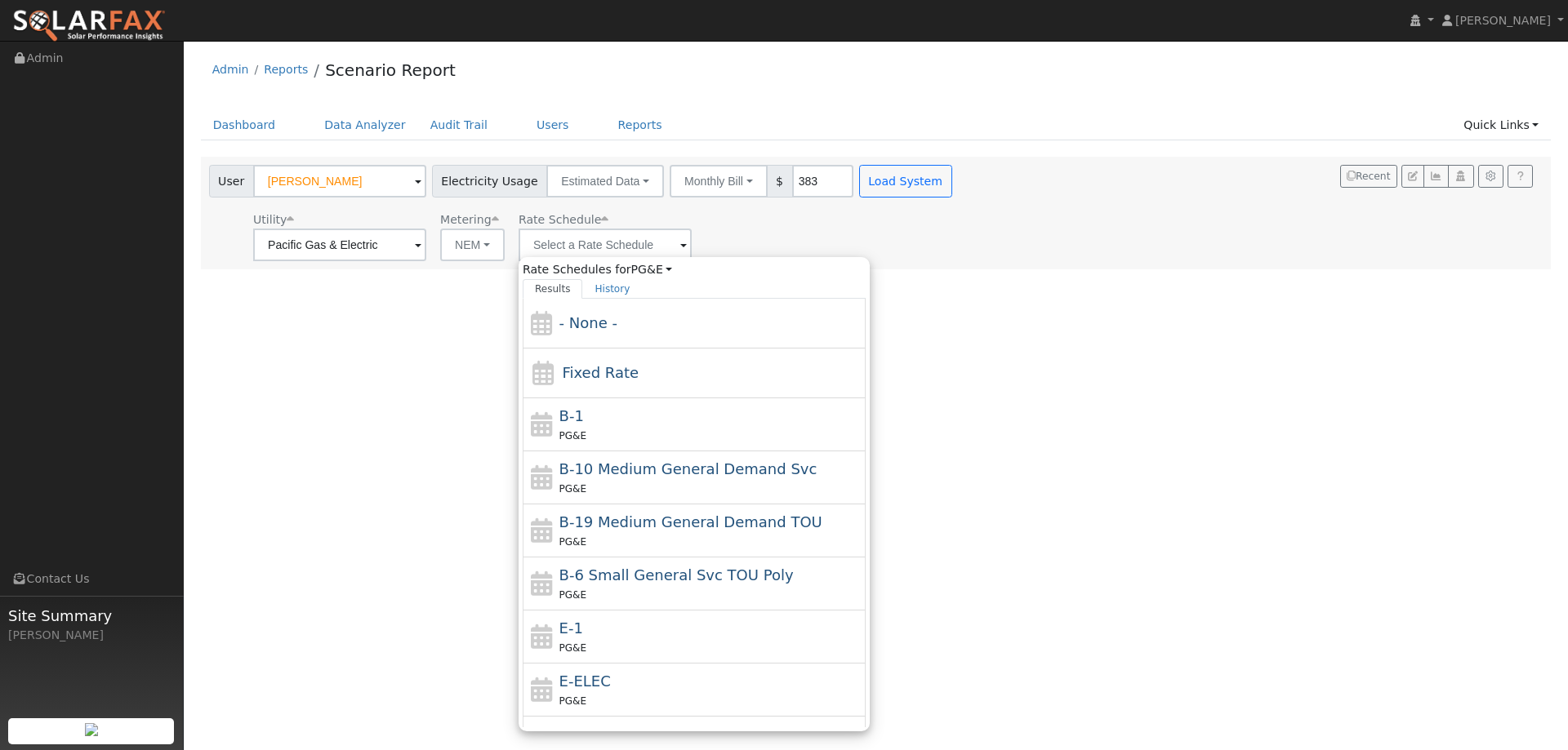
drag, startPoint x: 632, startPoint y: 639, endPoint x: 661, endPoint y: 573, distance: 72.1
click at [632, 638] on div "E-1 PG&E" at bounding box center [710, 636] width 303 height 39
type input "E-1"
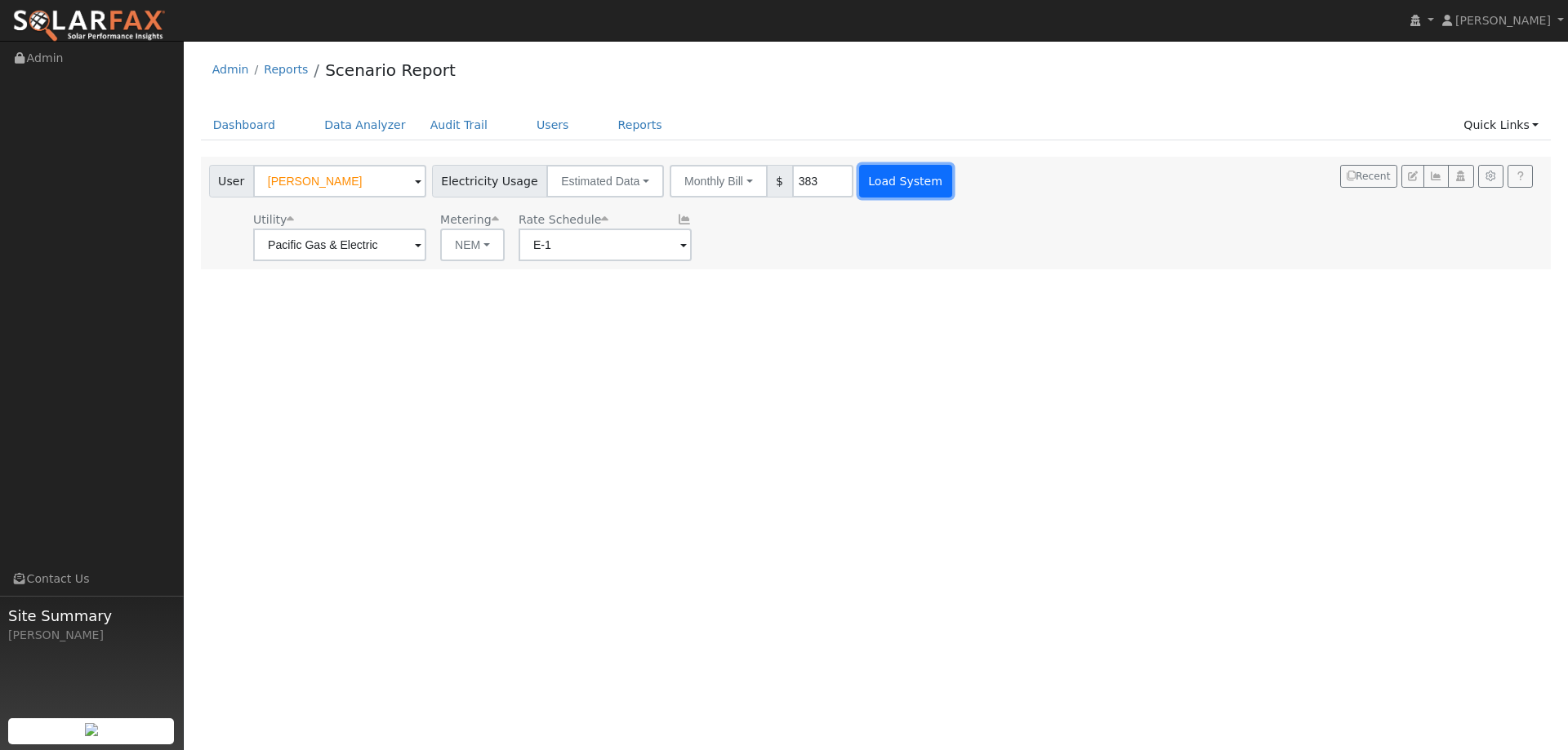
click at [882, 183] on button "Load System" at bounding box center [905, 181] width 93 height 32
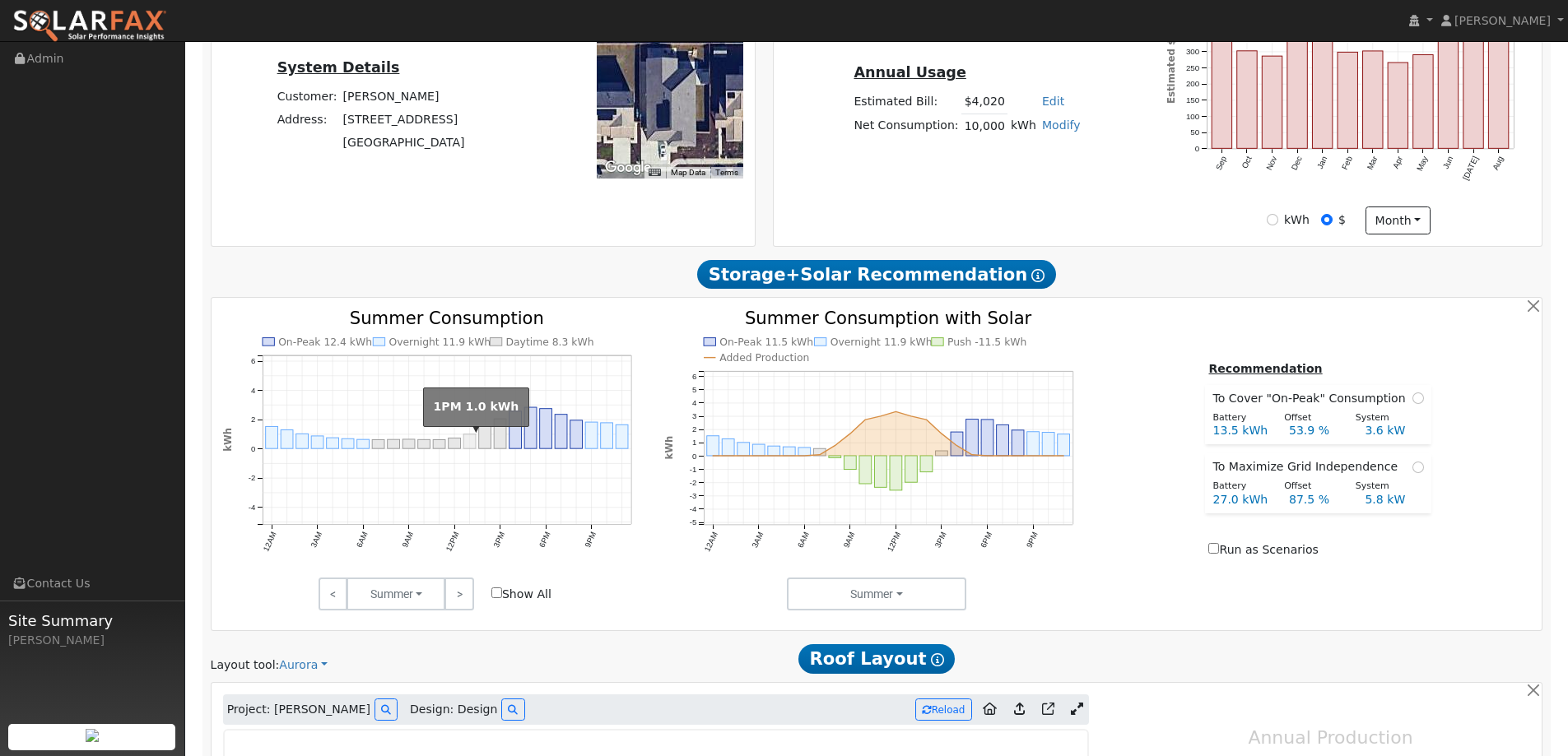
type input "0"
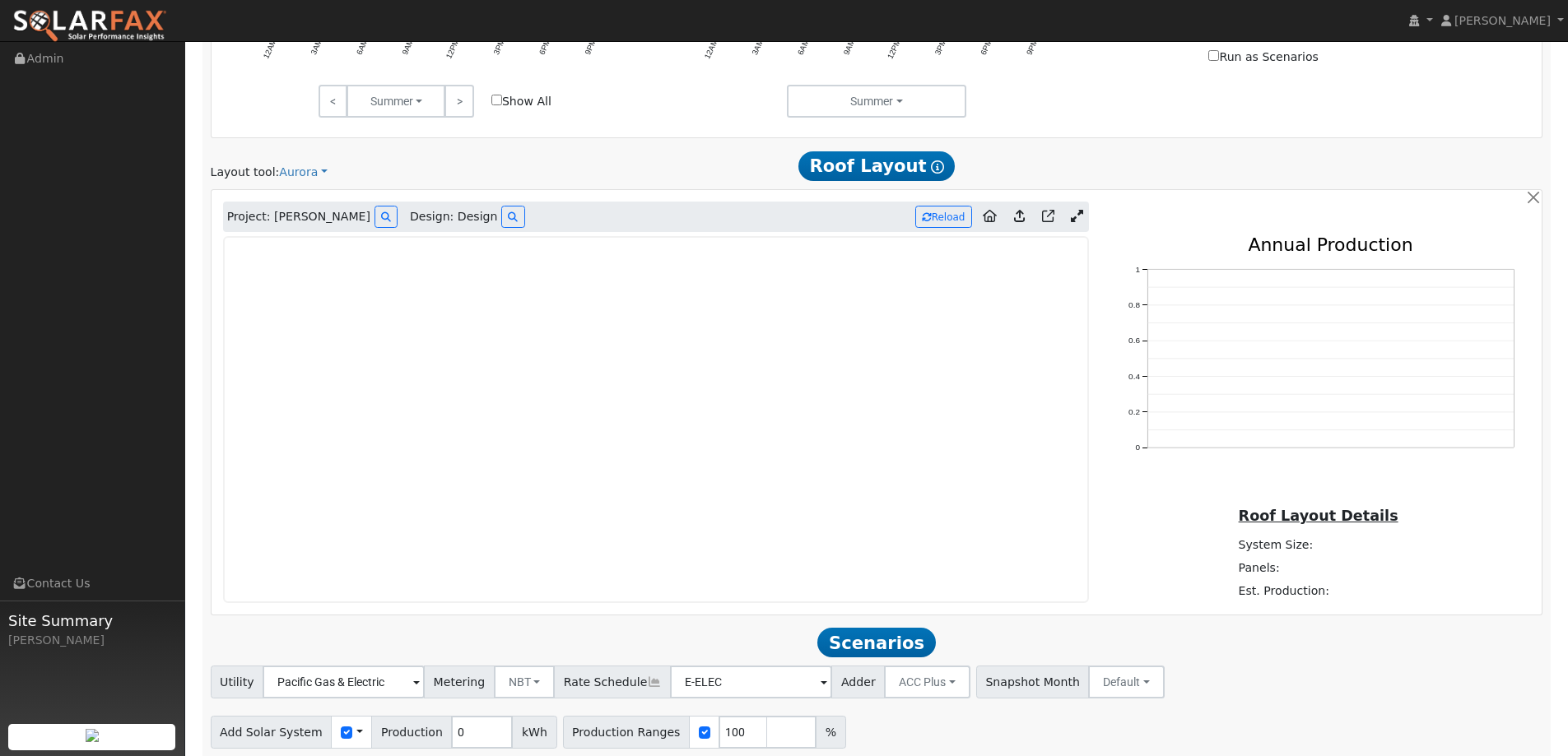
scroll to position [905, 0]
click at [55, 22] on img at bounding box center [89, 26] width 154 height 34
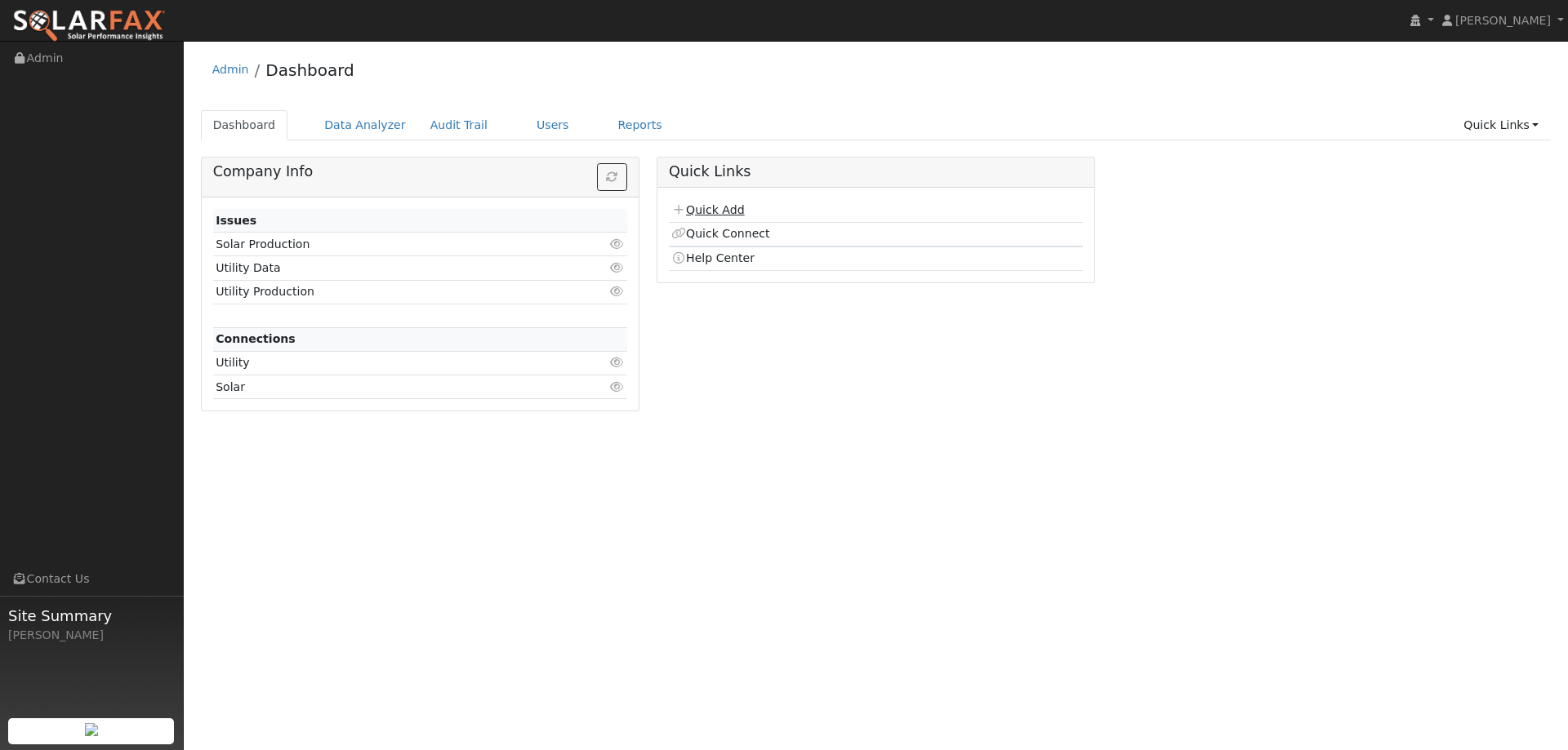
click at [686, 212] on link "Quick Add" at bounding box center [707, 210] width 72 height 13
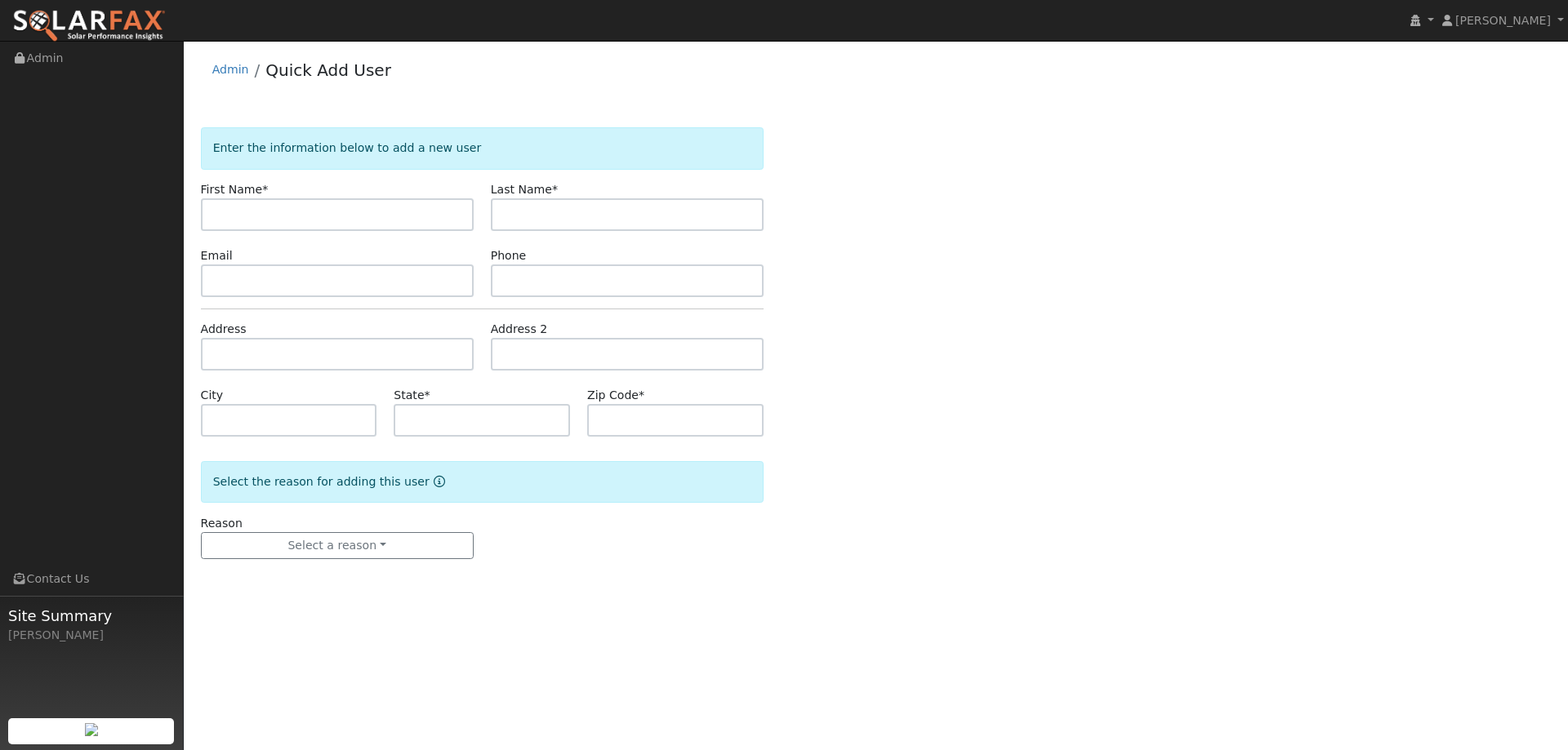
click at [330, 219] on div "Enter the information below to add a new user First Name * Last Name * Email Ph…" at bounding box center [876, 359] width 1350 height 465
click at [411, 224] on input "text" at bounding box center [337, 215] width 273 height 32
type input "[PERSON_NAME]"
click at [594, 223] on input "text" at bounding box center [627, 215] width 273 height 32
type input "G"
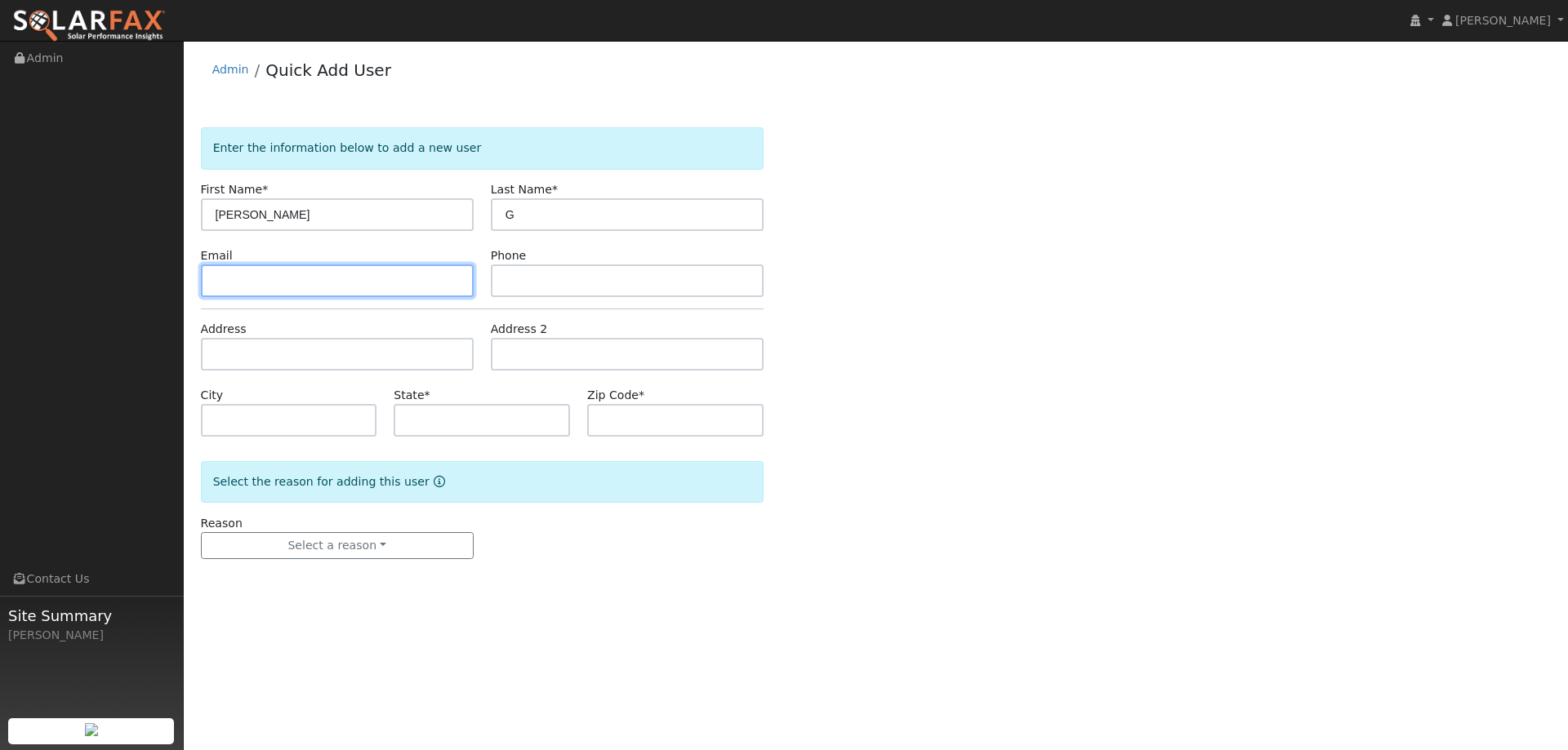
click at [240, 284] on input "text" at bounding box center [337, 280] width 273 height 32
click at [711, 300] on form "Enter the information below to add a new user First Name * Linda Last Name * G …" at bounding box center [482, 359] width 563 height 465
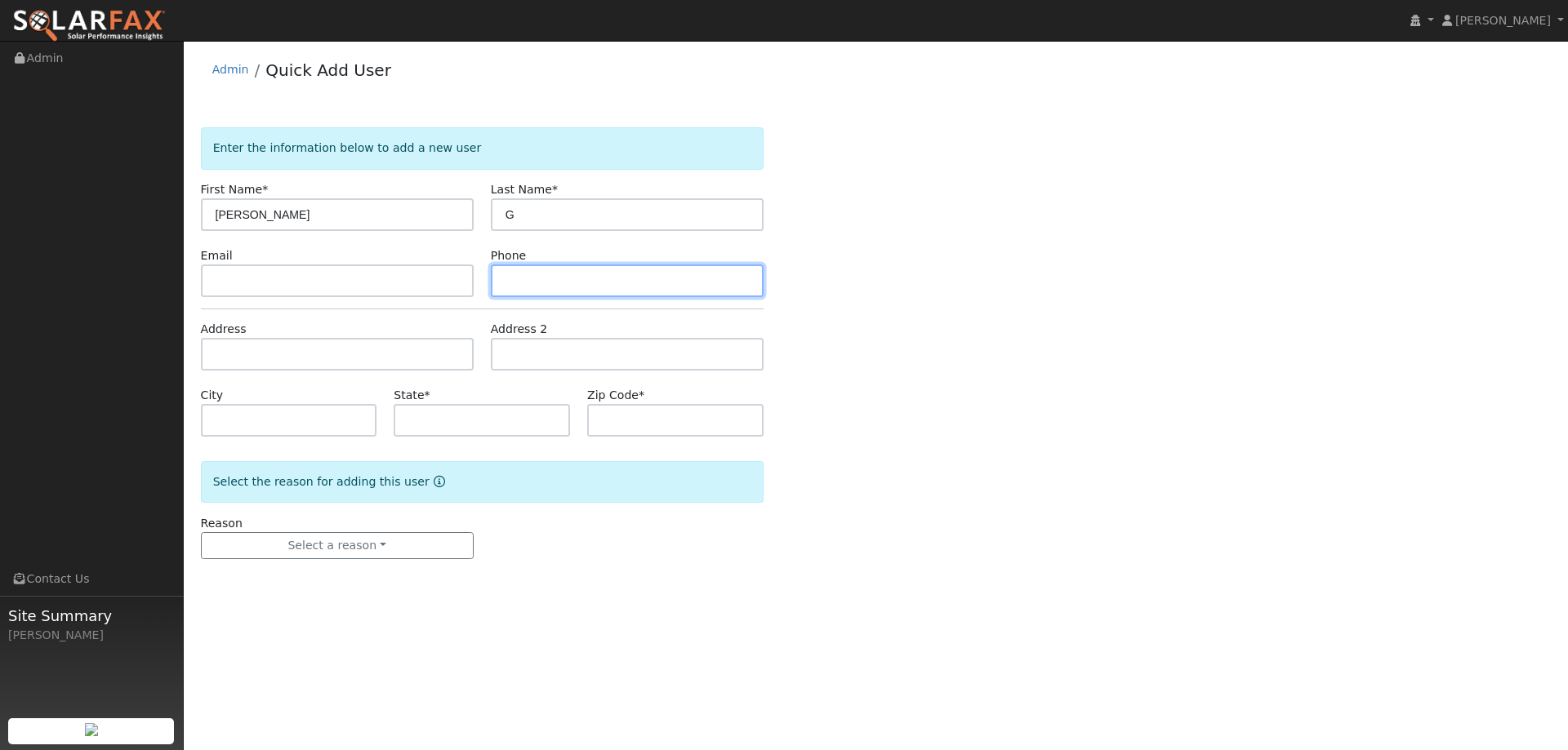
click at [710, 292] on input "text" at bounding box center [627, 280] width 273 height 32
paste input "(408) 838-1391"
type input "(408) 838-1391"
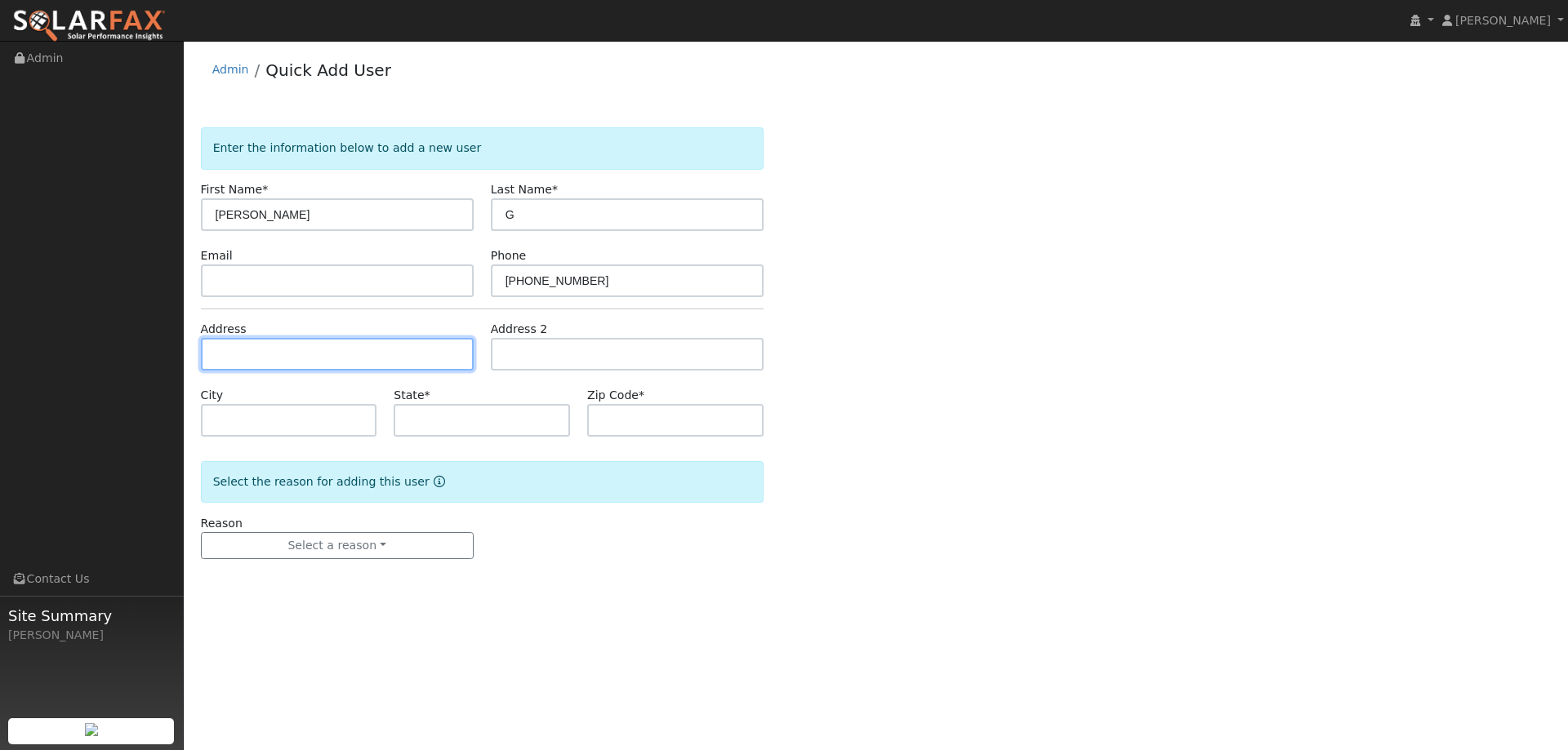
click at [313, 349] on input "text" at bounding box center [337, 354] width 273 height 32
paste input "4237 Knotty Pine Place"
type input "4237 Knotty Pine Place"
type input "Rocklin"
type input "CA"
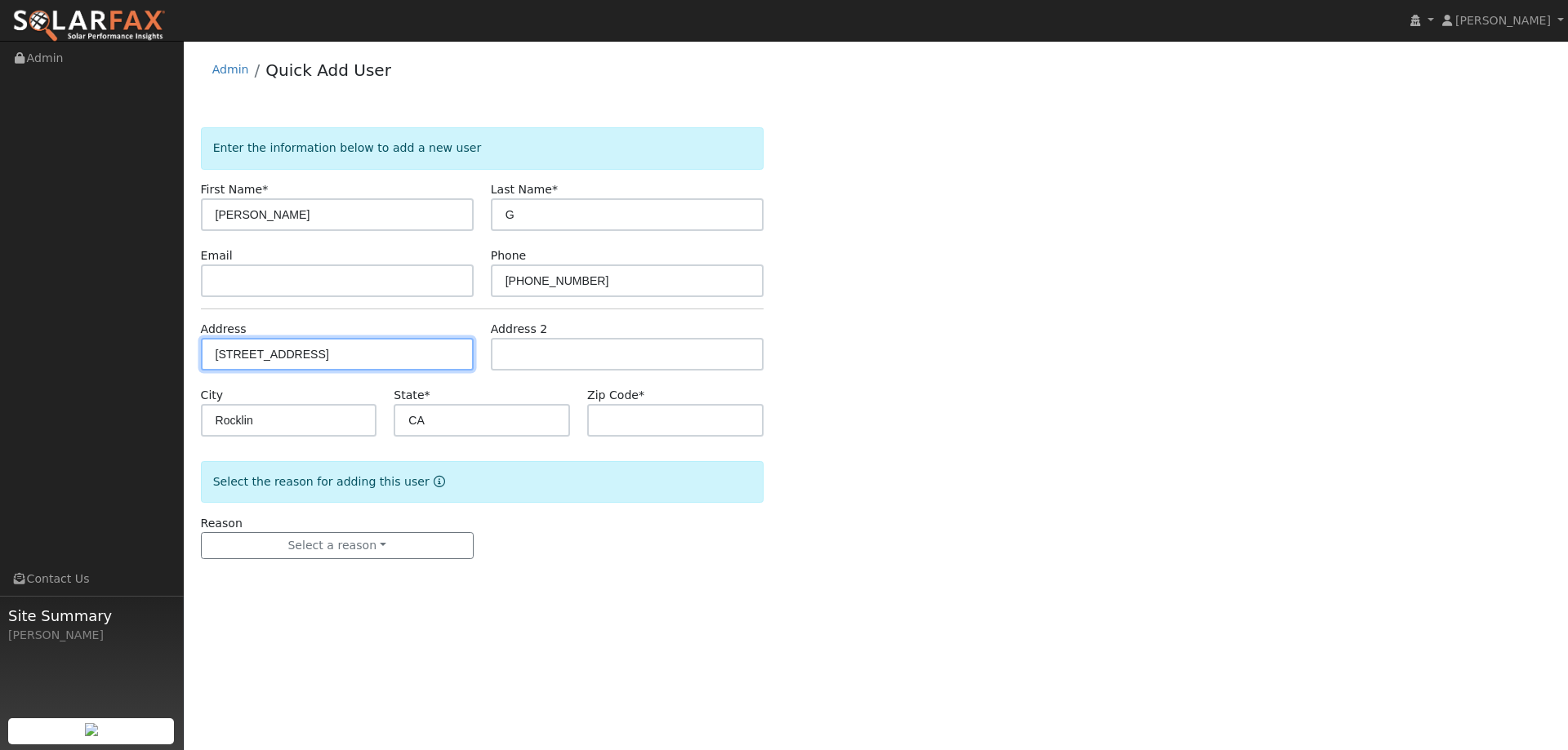
type input "95765"
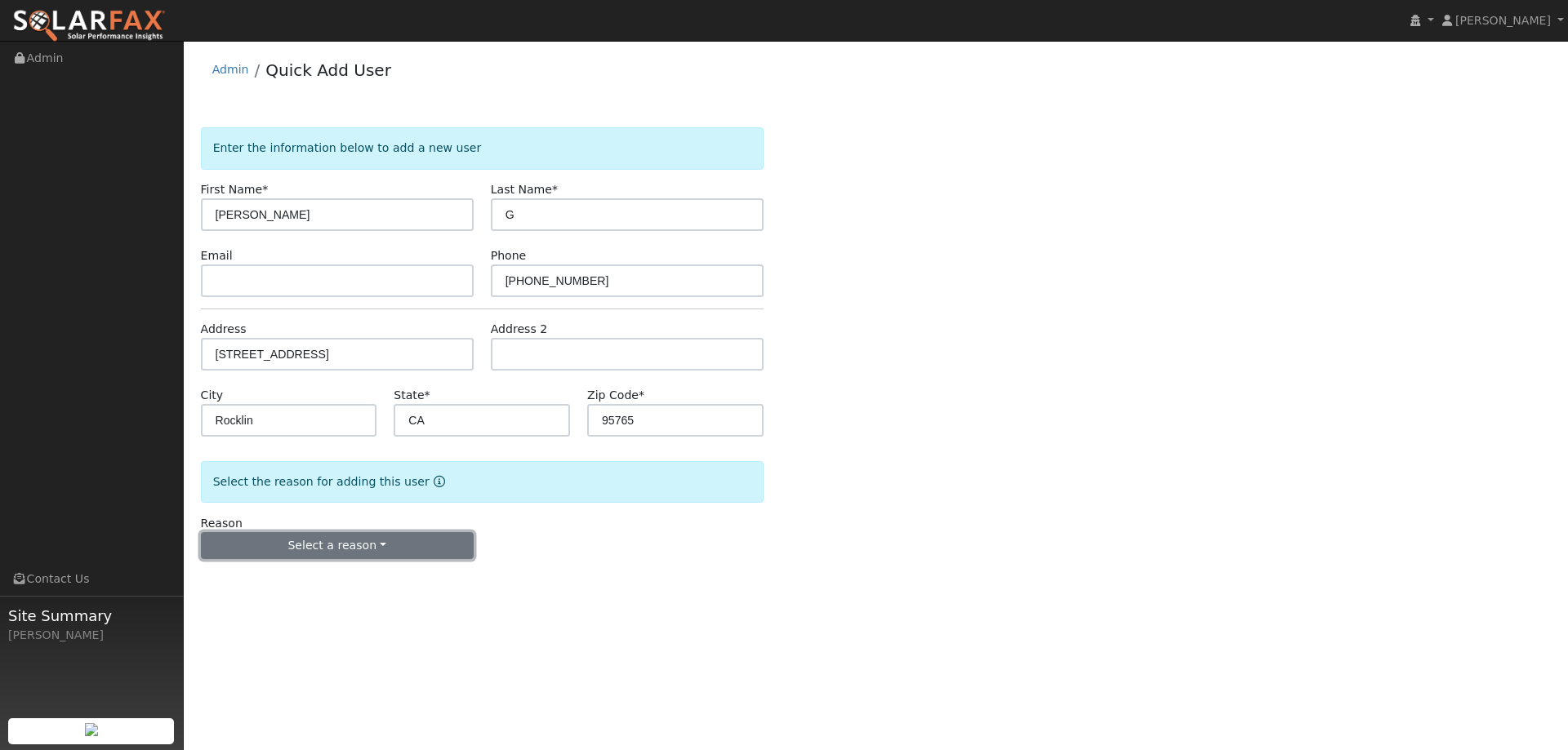
click at [364, 538] on button "Select a reason" at bounding box center [337, 546] width 273 height 28
click at [335, 569] on link "New lead" at bounding box center [292, 580] width 181 height 23
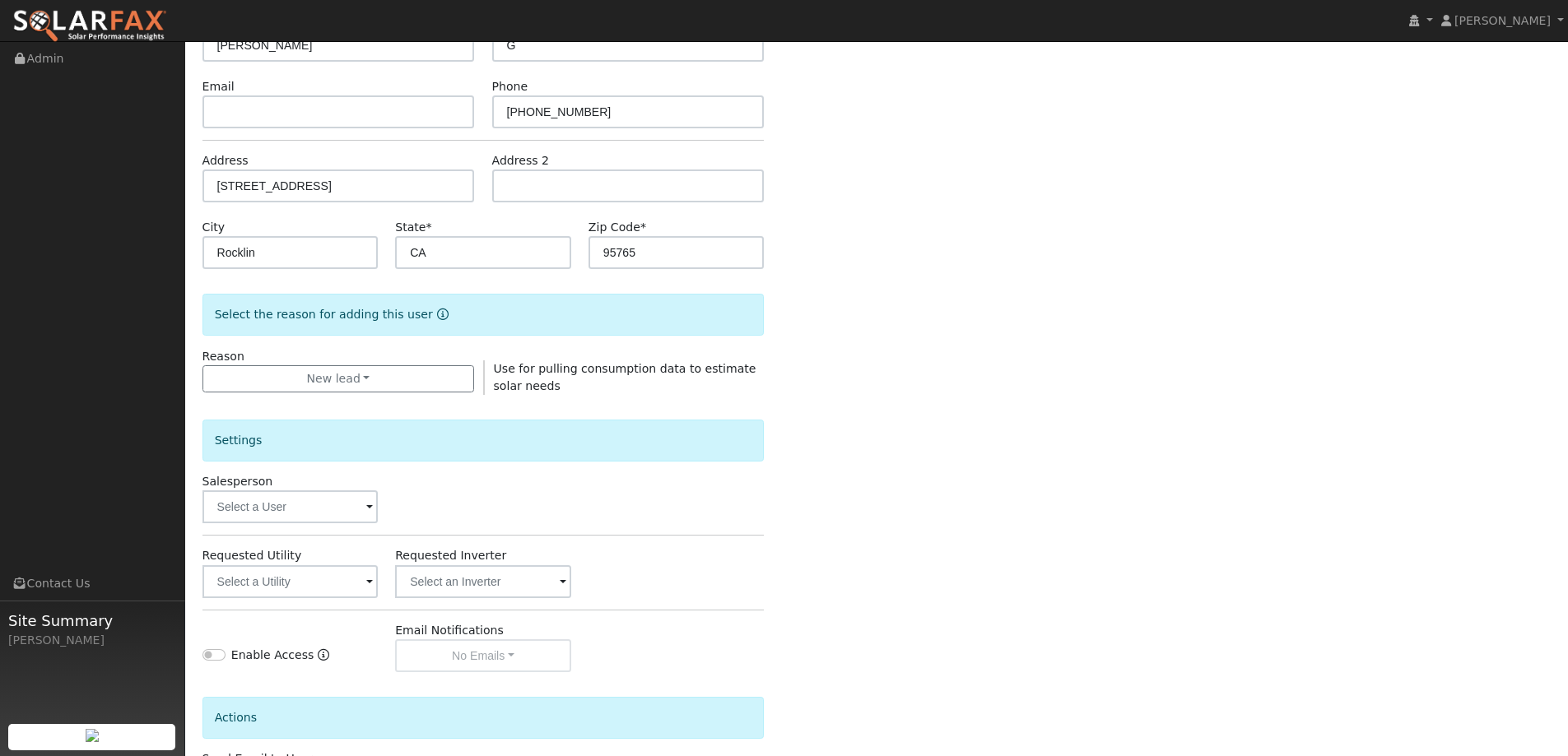
scroll to position [309, 0]
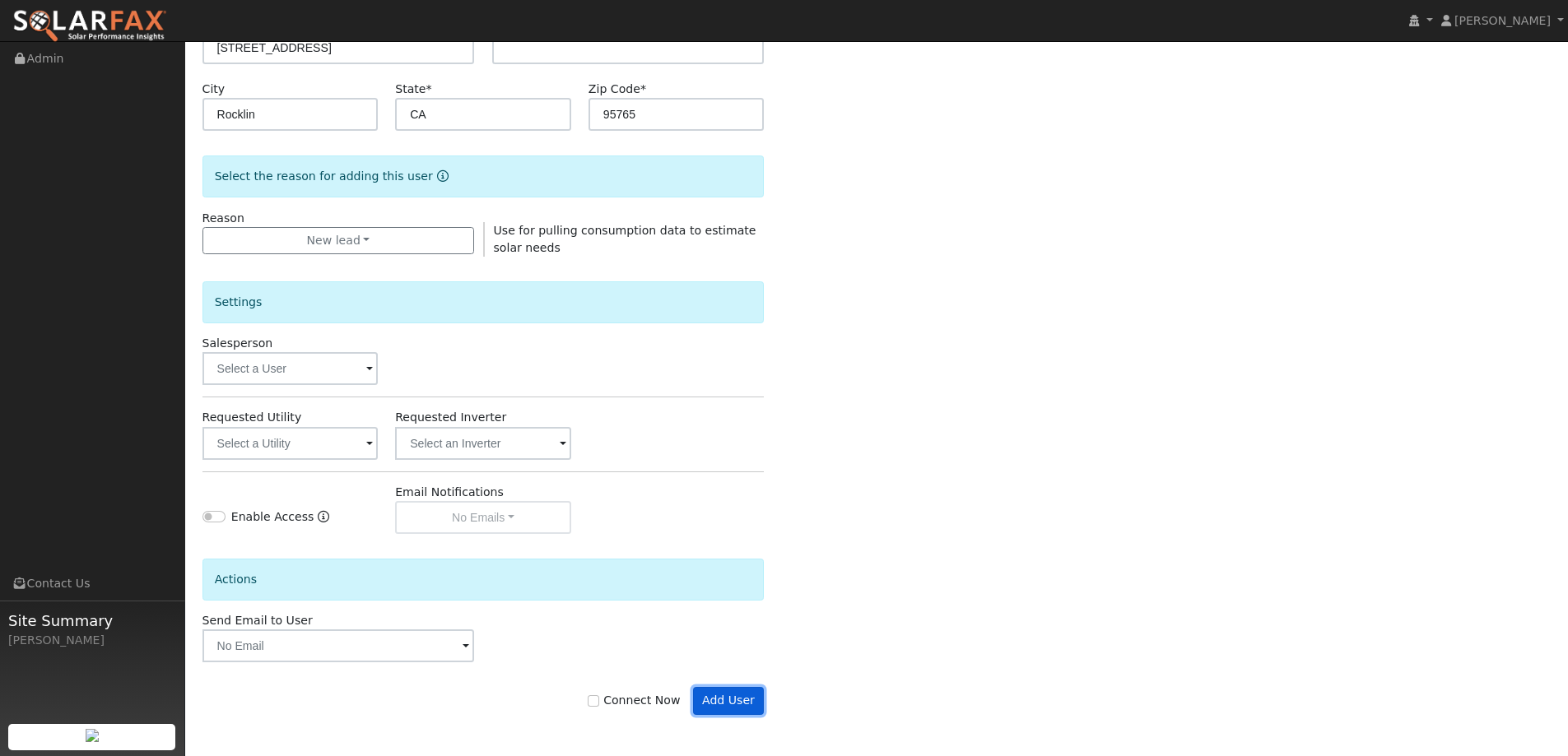
click at [746, 707] on button "Add User" at bounding box center [728, 700] width 72 height 28
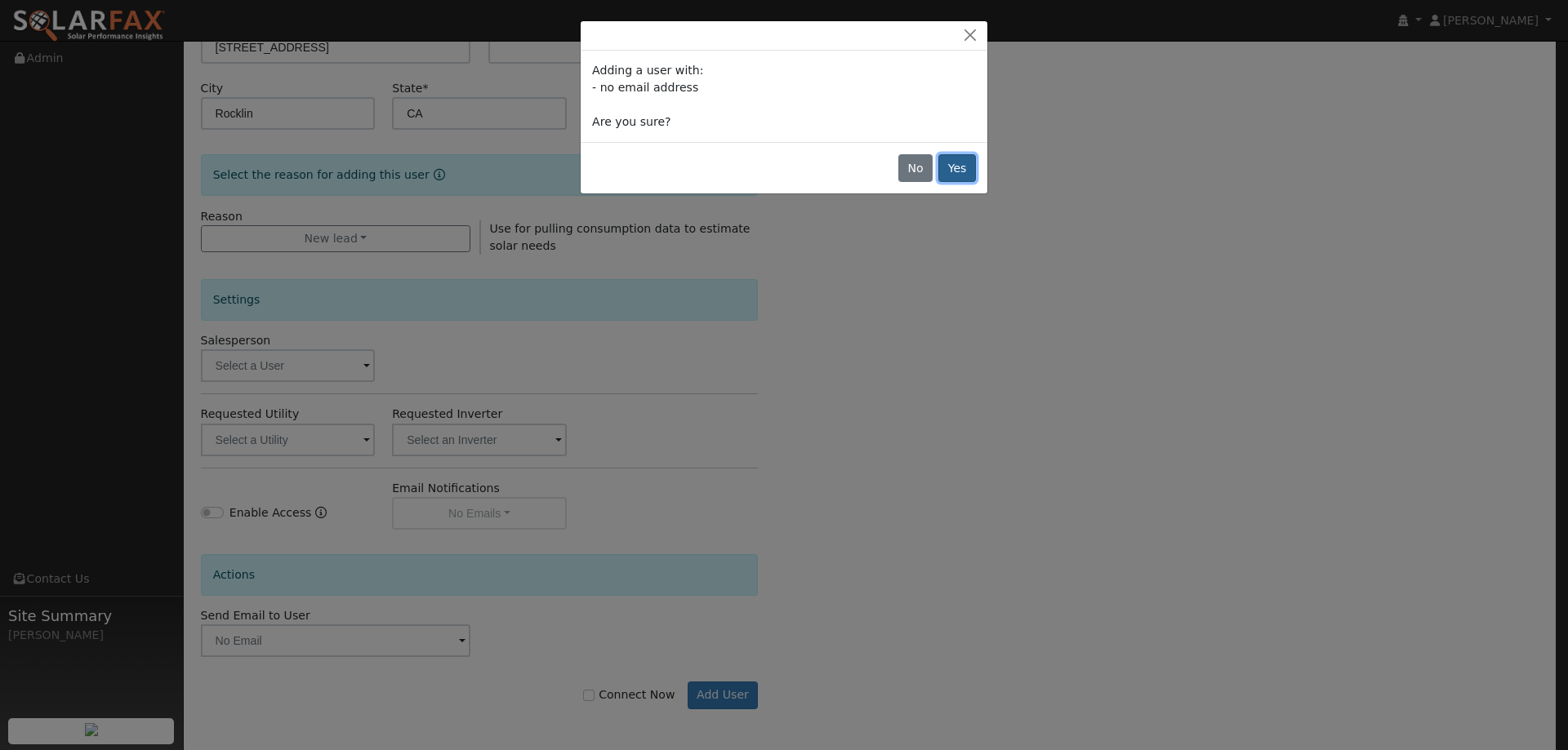
click at [962, 164] on button "Yes" at bounding box center [957, 167] width 37 height 28
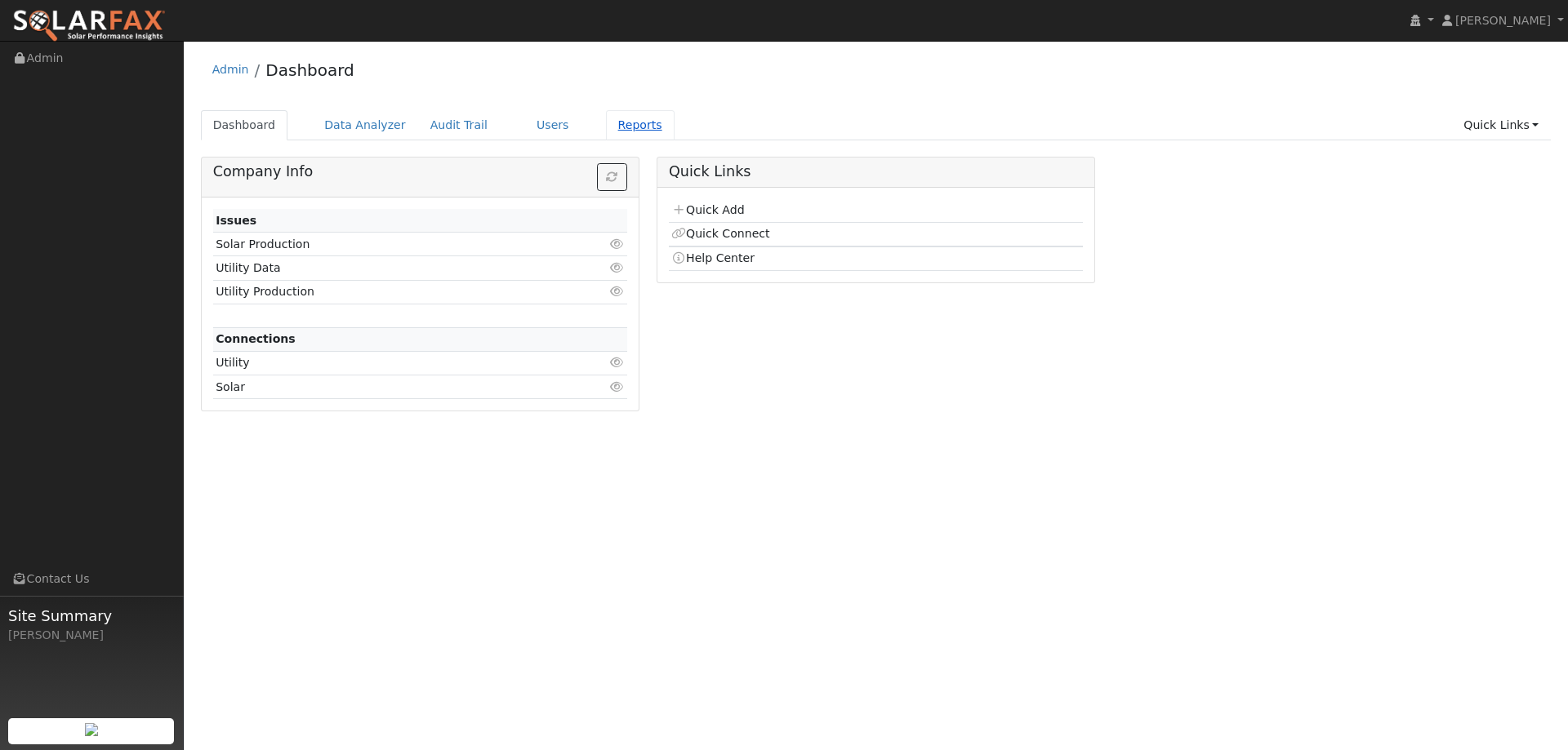
click at [617, 128] on link "Reports" at bounding box center [640, 125] width 68 height 30
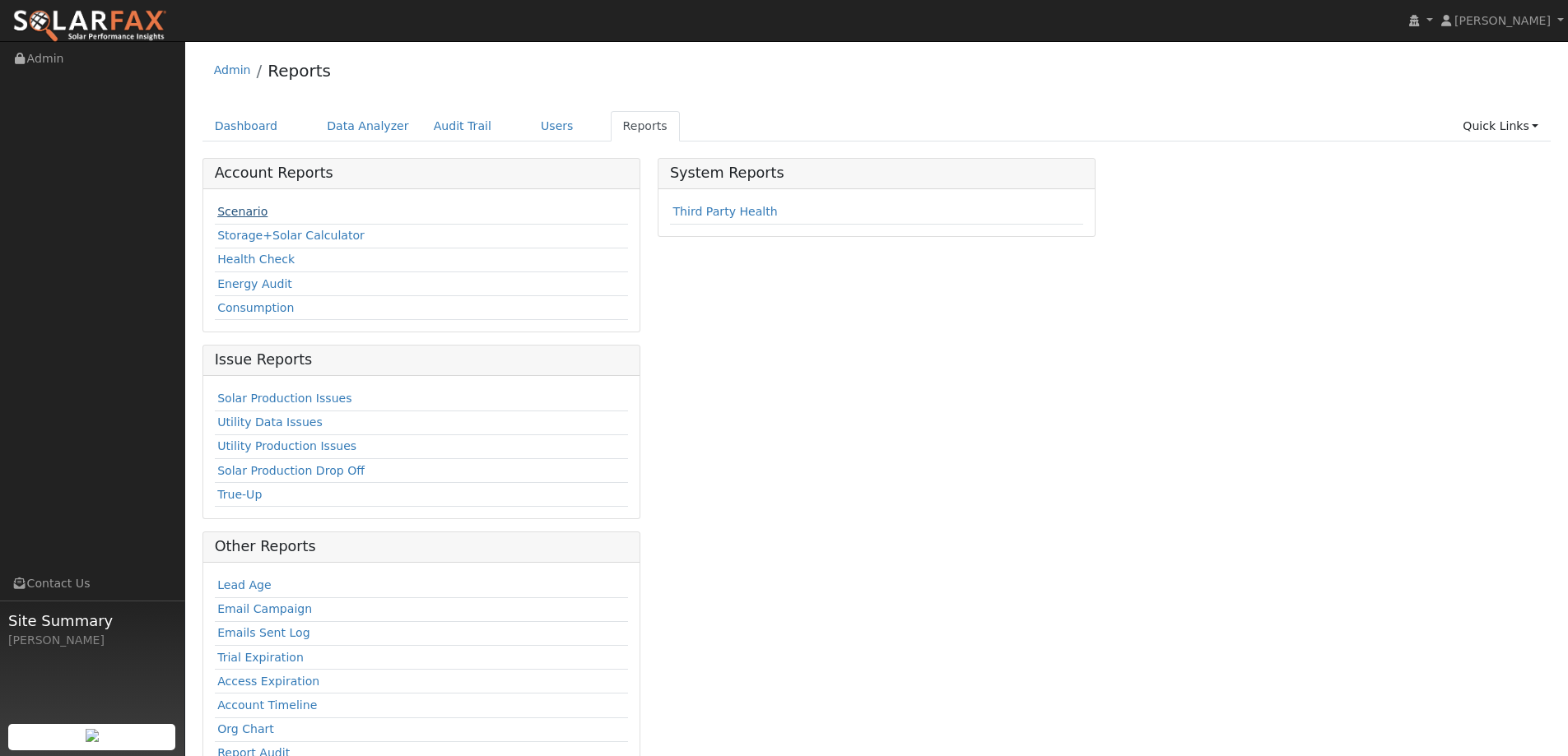
click at [247, 218] on link "Scenario" at bounding box center [242, 212] width 50 height 13
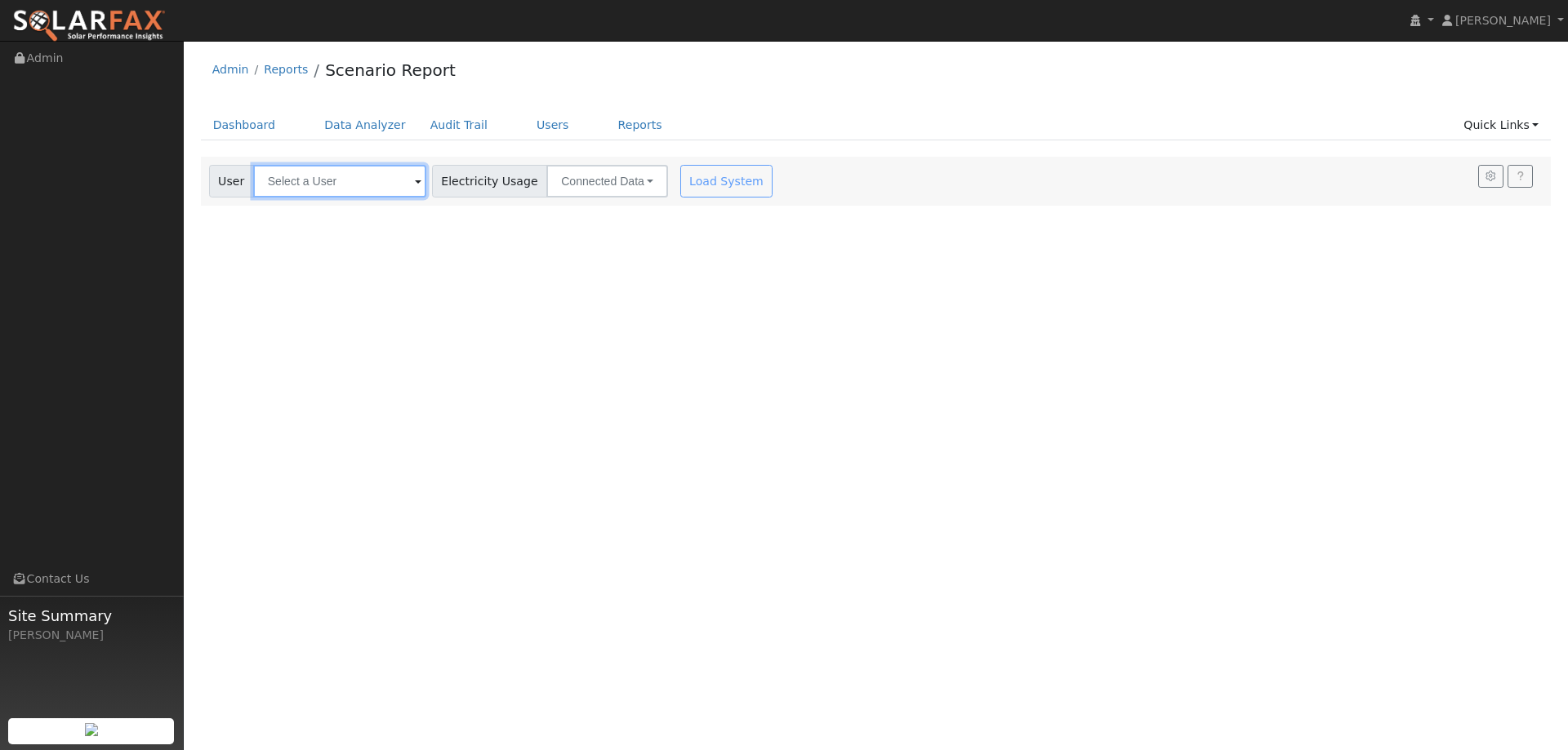
click at [348, 176] on input "text" at bounding box center [339, 181] width 173 height 32
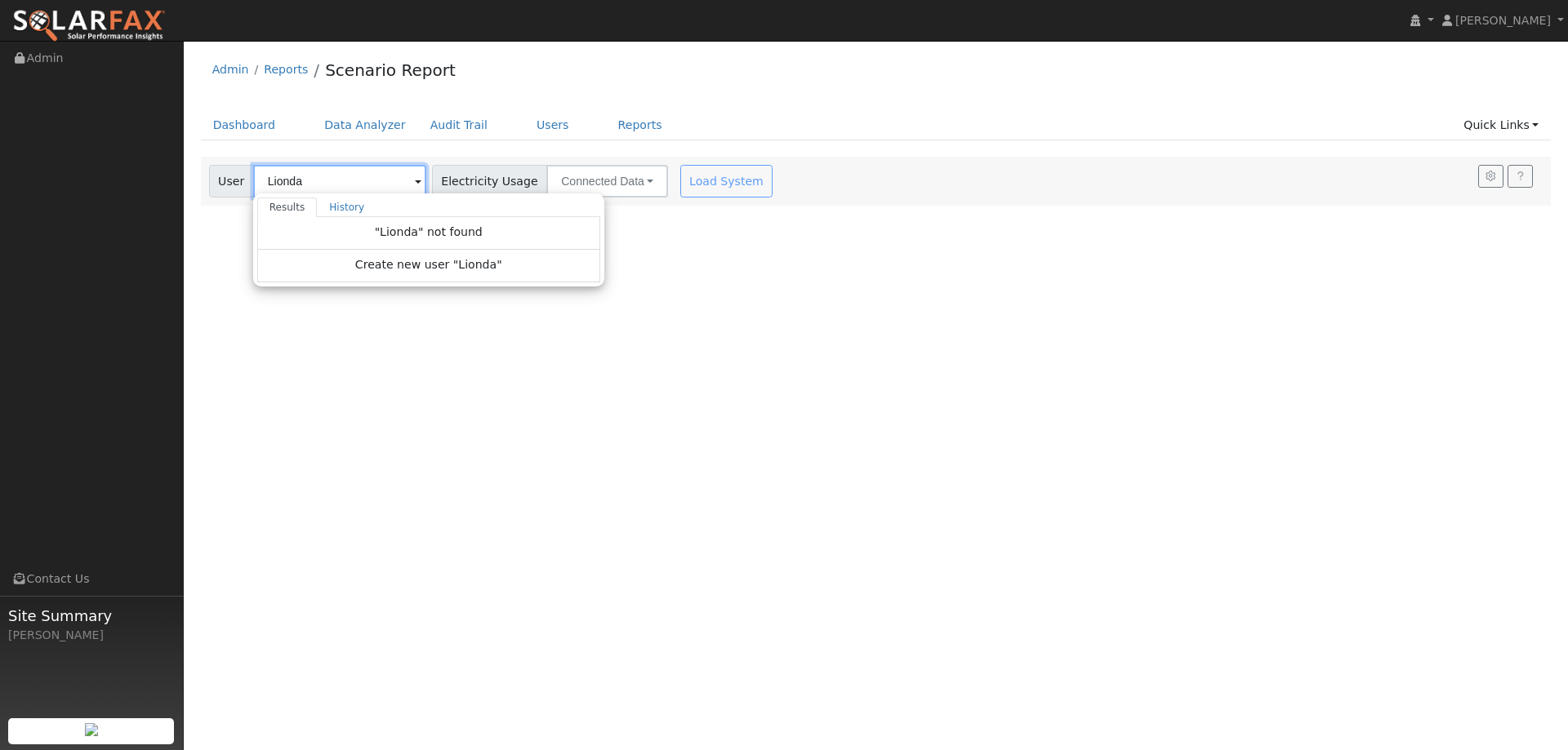
click at [285, 176] on input "Lionda" at bounding box center [339, 181] width 173 height 32
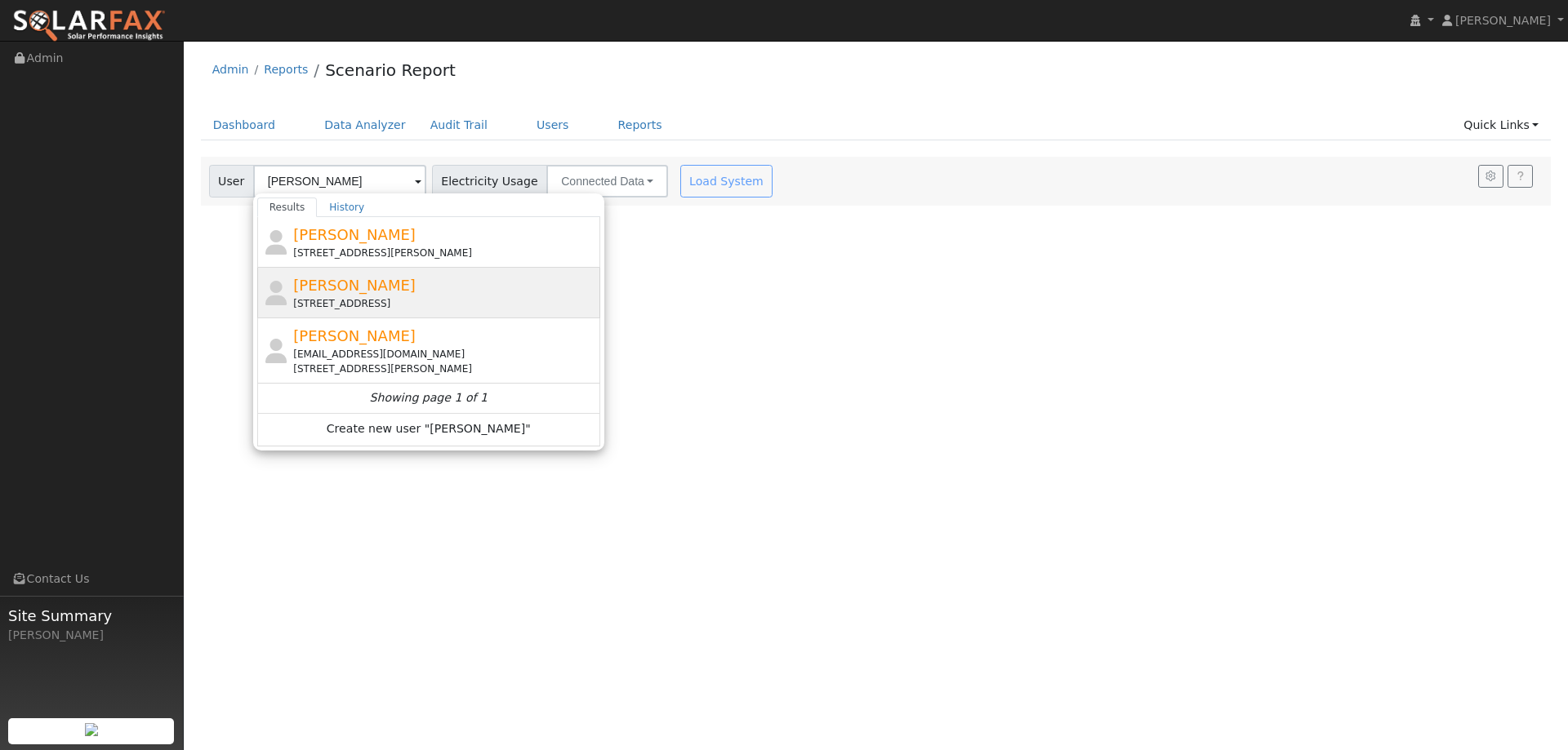
click at [395, 292] on div "[PERSON_NAME] G [STREET_ADDRESS]" at bounding box center [444, 293] width 303 height 37
type input "[PERSON_NAME]"
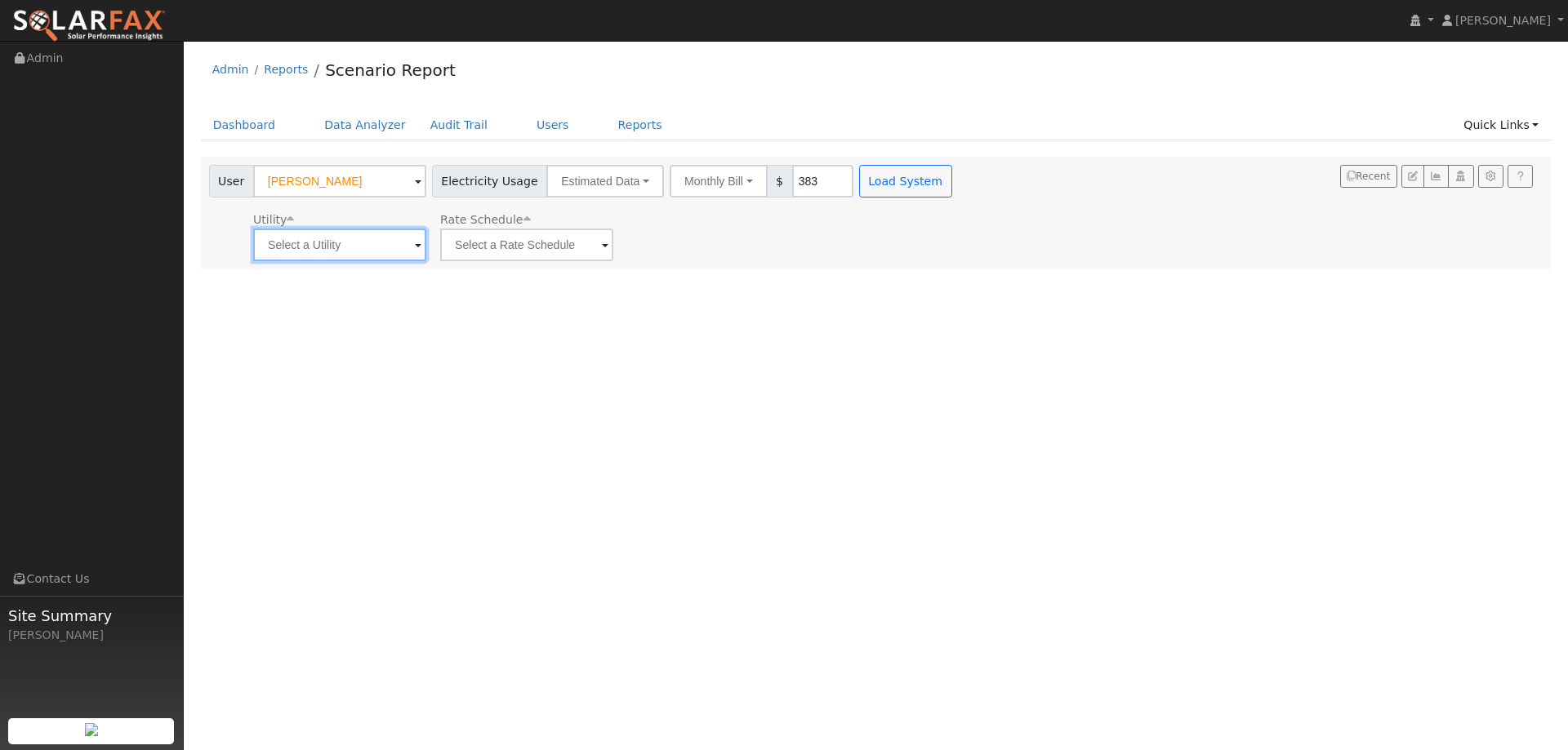
click at [364, 249] on input "text" at bounding box center [339, 244] width 173 height 32
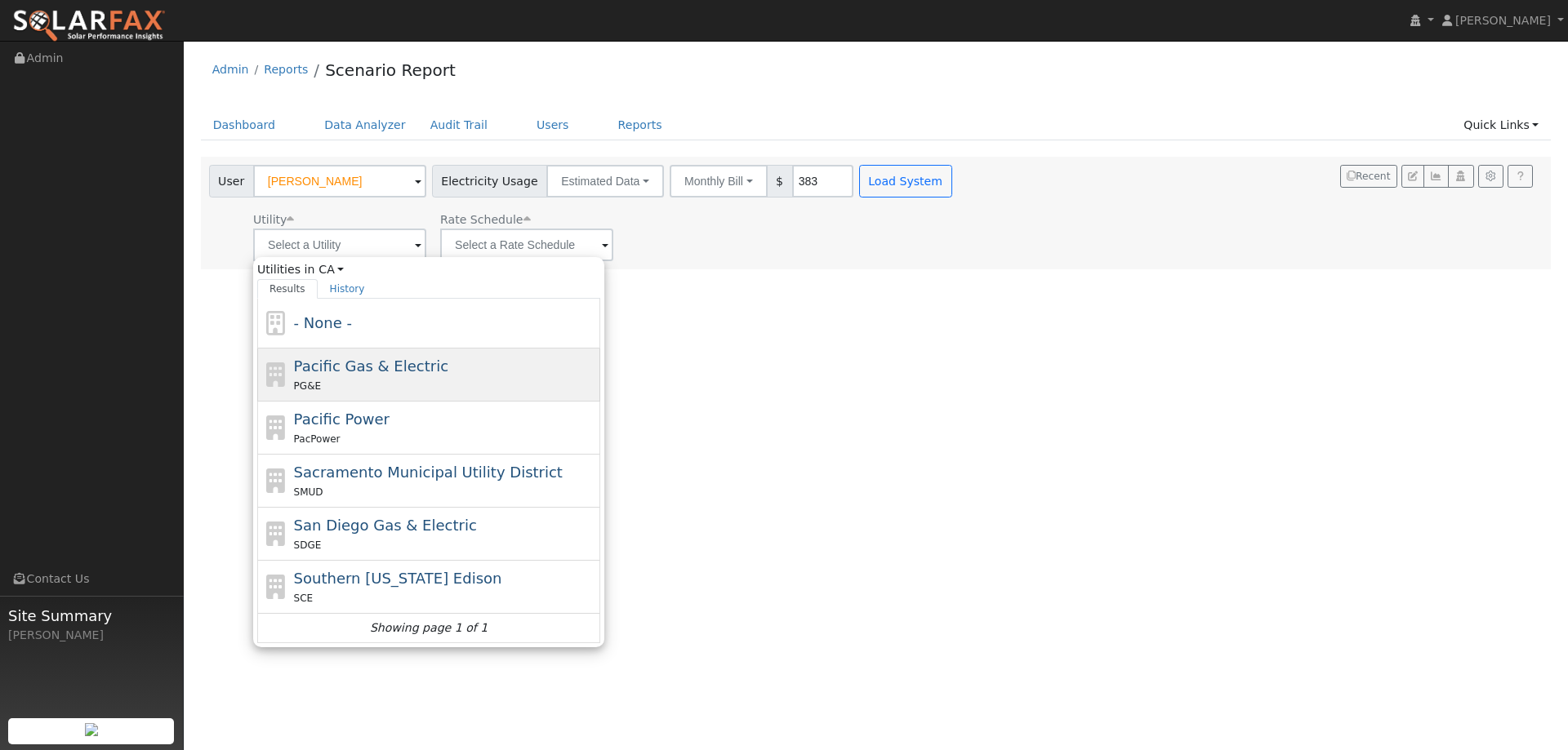
click at [377, 359] on span "Pacific Gas & Electric" at bounding box center [371, 366] width 154 height 17
type input "Pacific Gas & Electric"
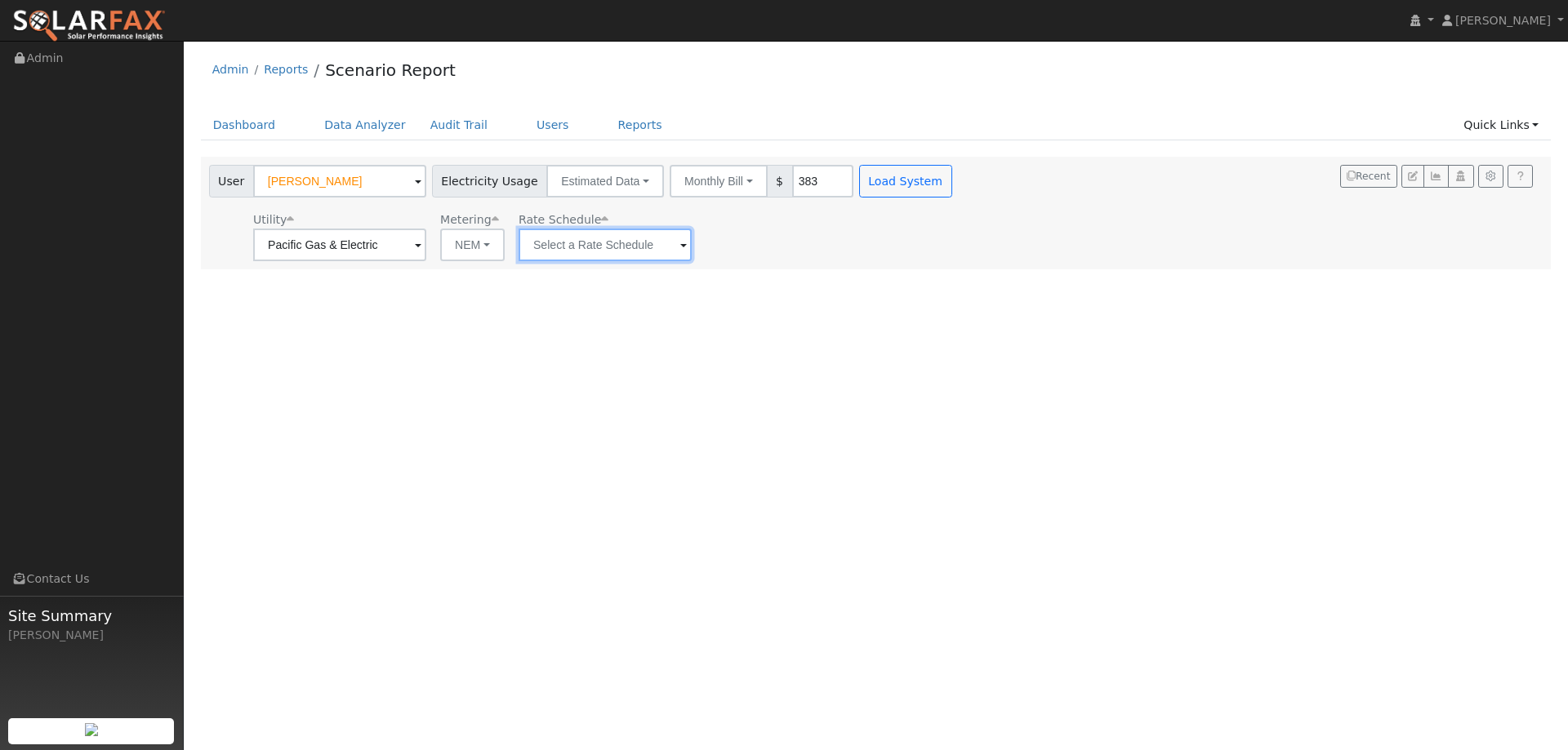
click at [585, 243] on input "text" at bounding box center [605, 244] width 173 height 32
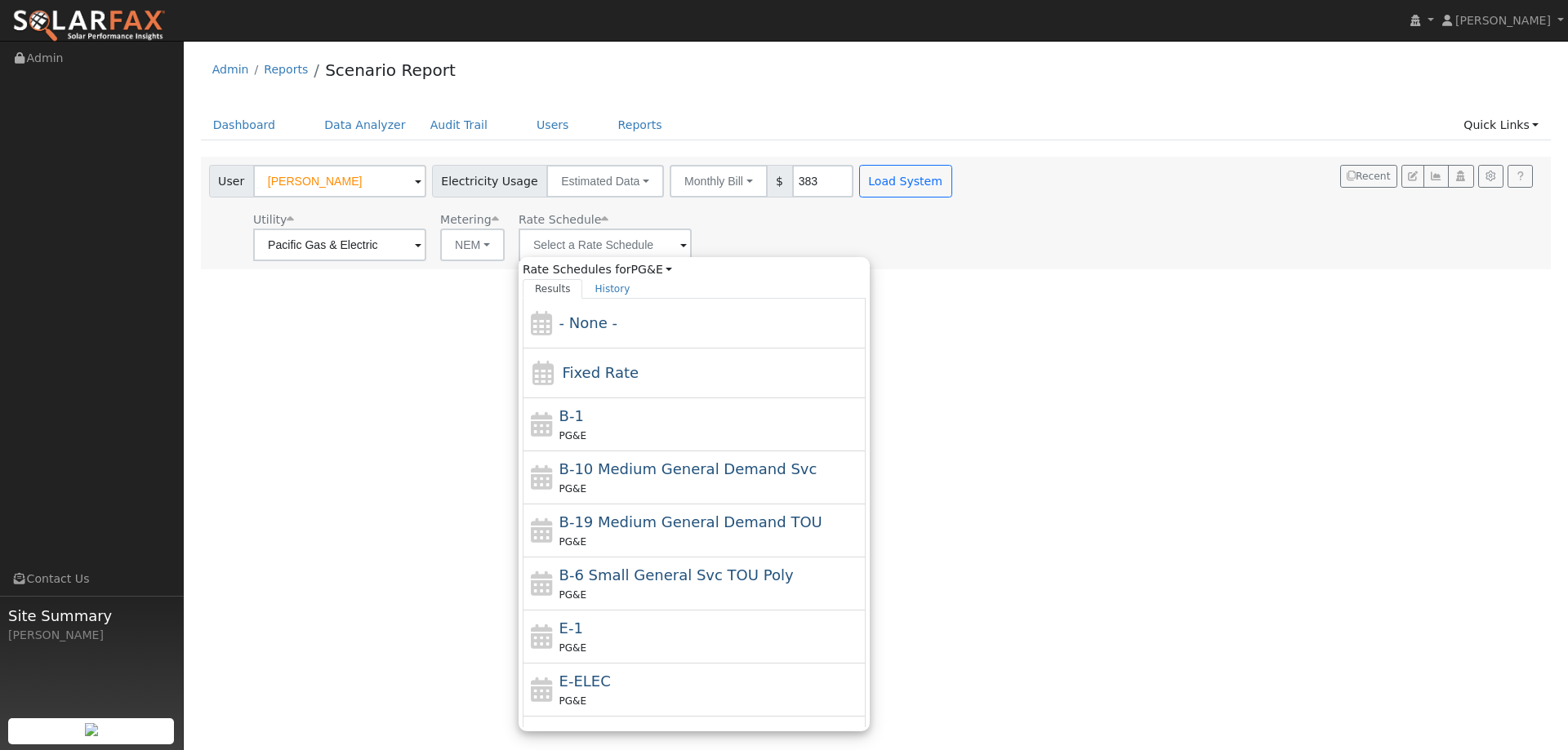
drag, startPoint x: 597, startPoint y: 644, endPoint x: 707, endPoint y: 473, distance: 203.3
click at [597, 644] on div "PG&E" at bounding box center [710, 647] width 303 height 17
type input "E-1"
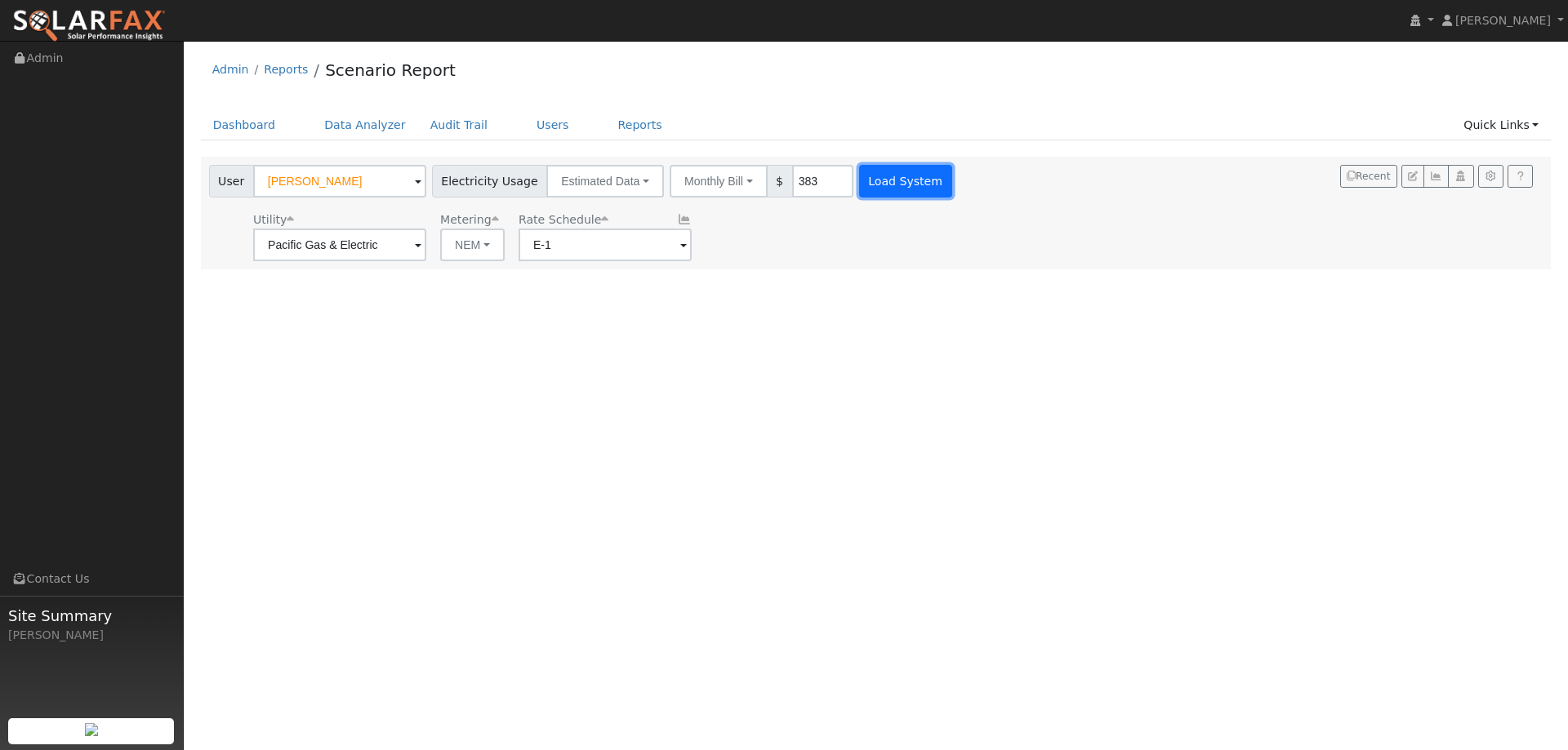
click at [859, 171] on button "Load System" at bounding box center [905, 181] width 93 height 32
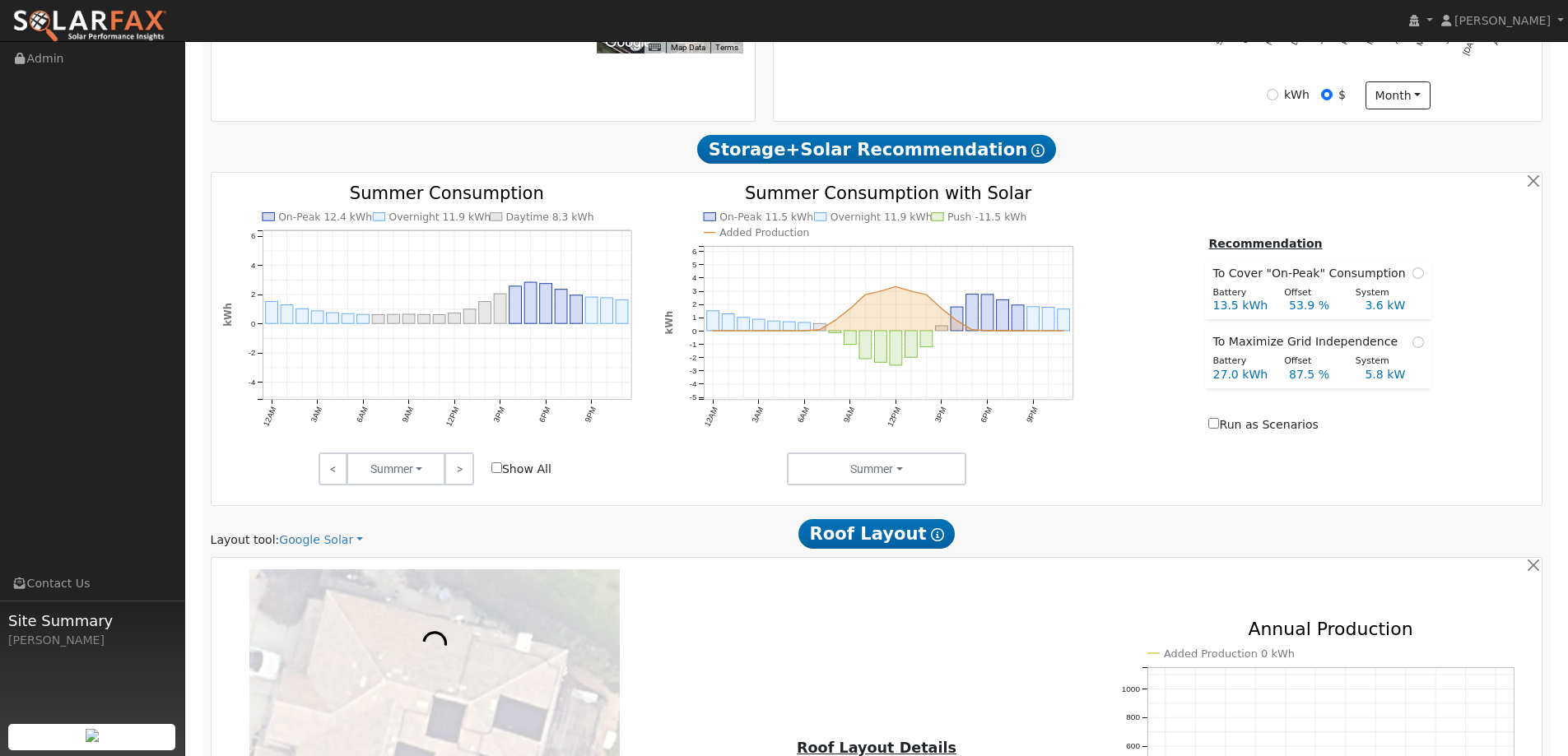
scroll to position [741, 0]
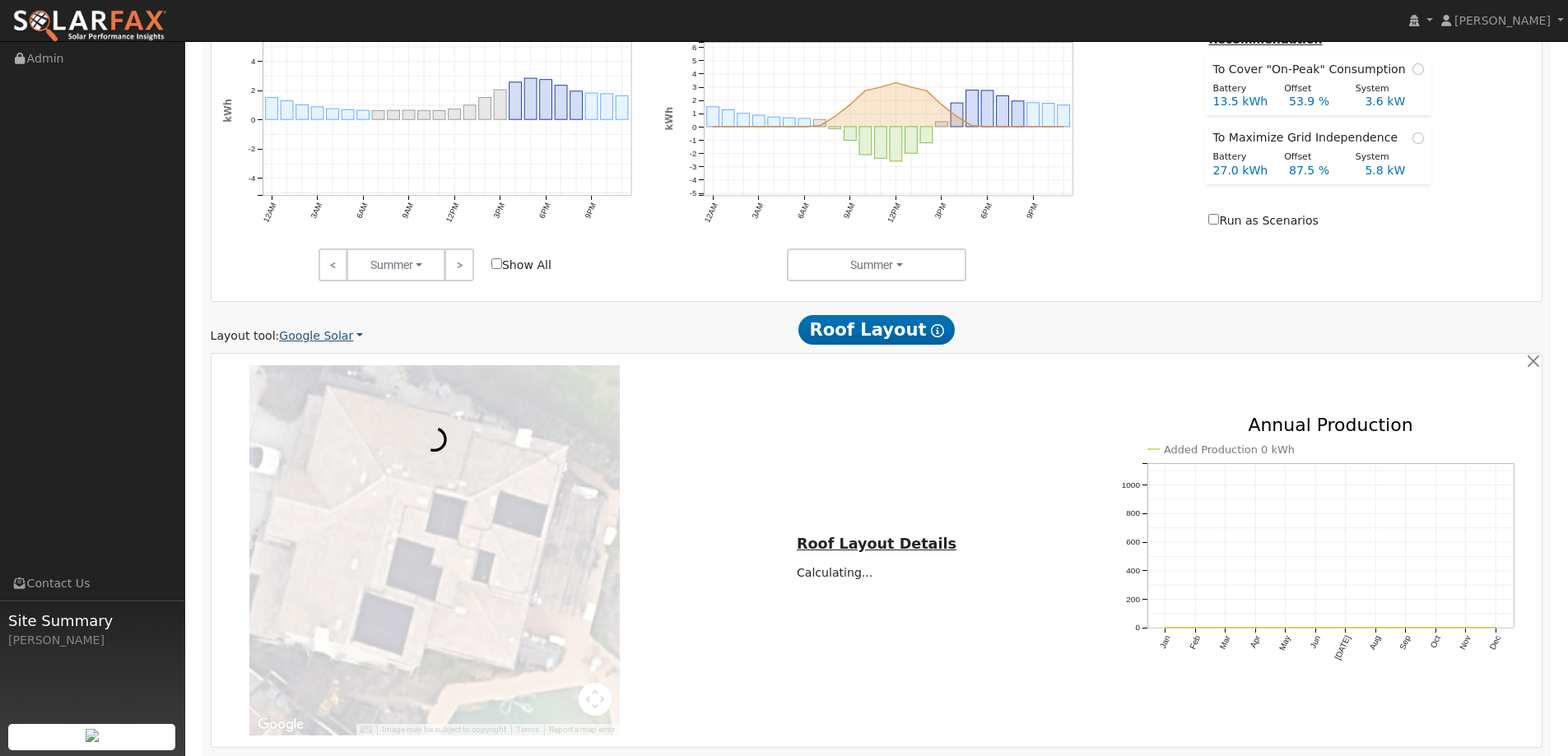
click at [331, 339] on link "Google Solar" at bounding box center [321, 336] width 84 height 17
click at [339, 403] on link "Aurora" at bounding box center [332, 411] width 114 height 23
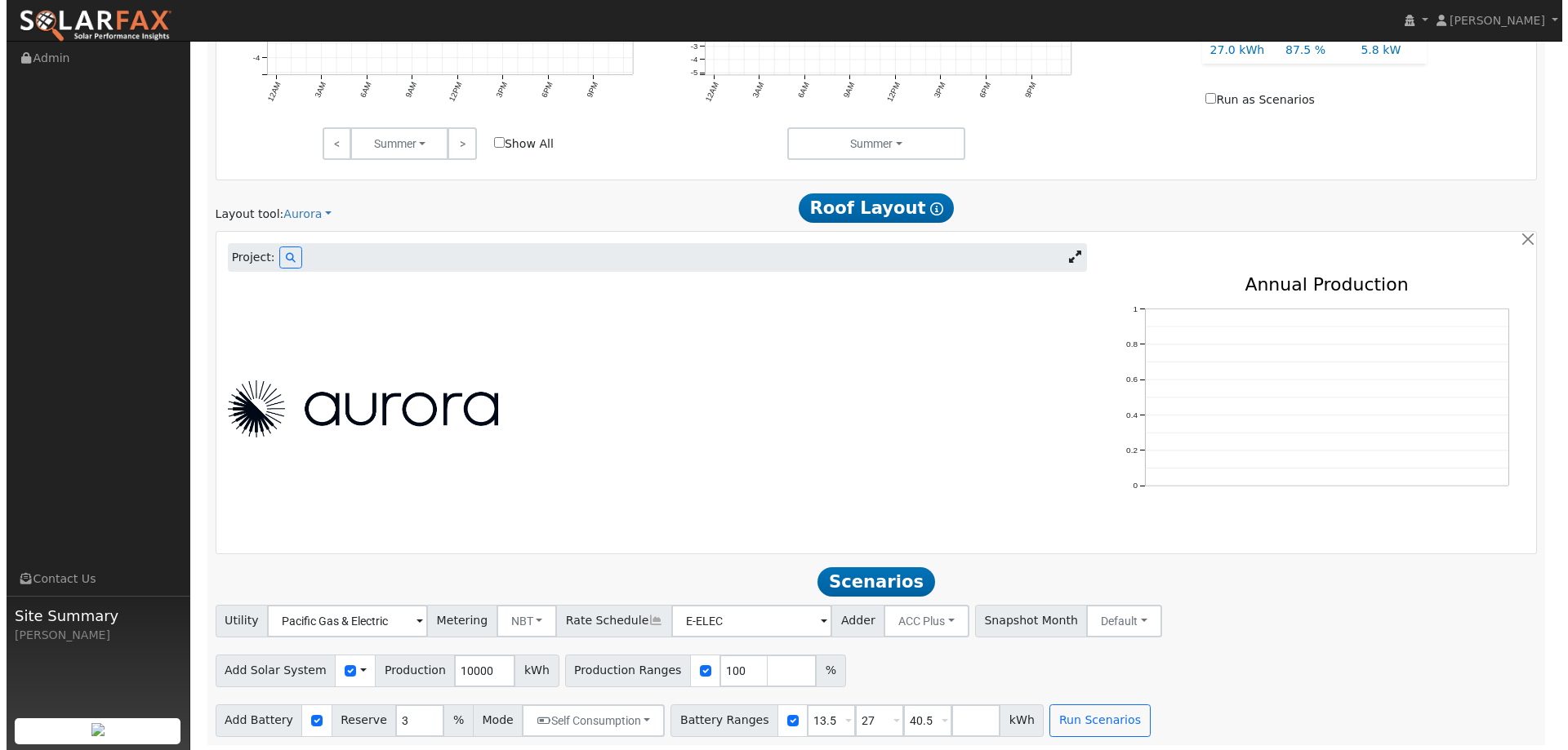
scroll to position [857, 0]
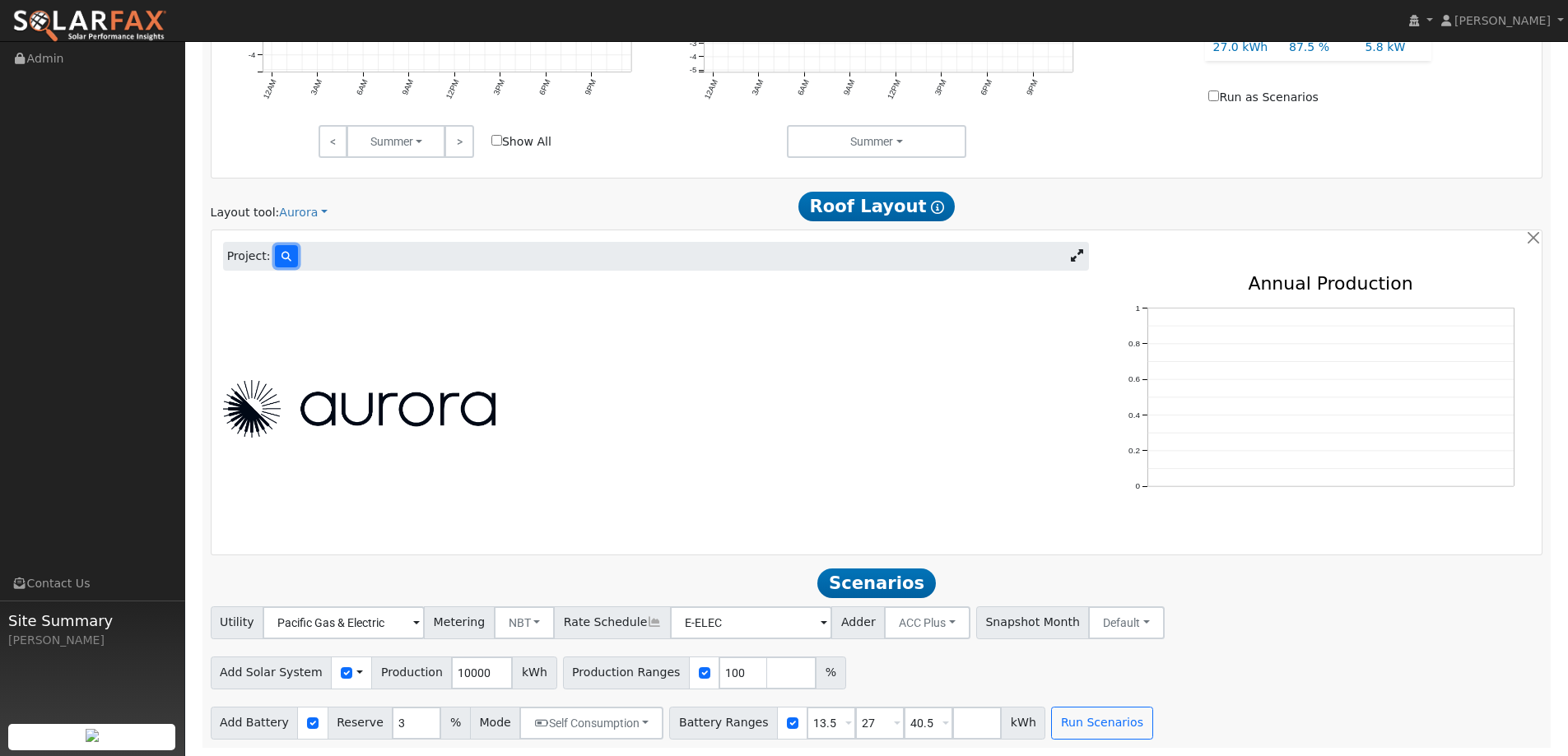
click at [275, 247] on button at bounding box center [287, 256] width 23 height 22
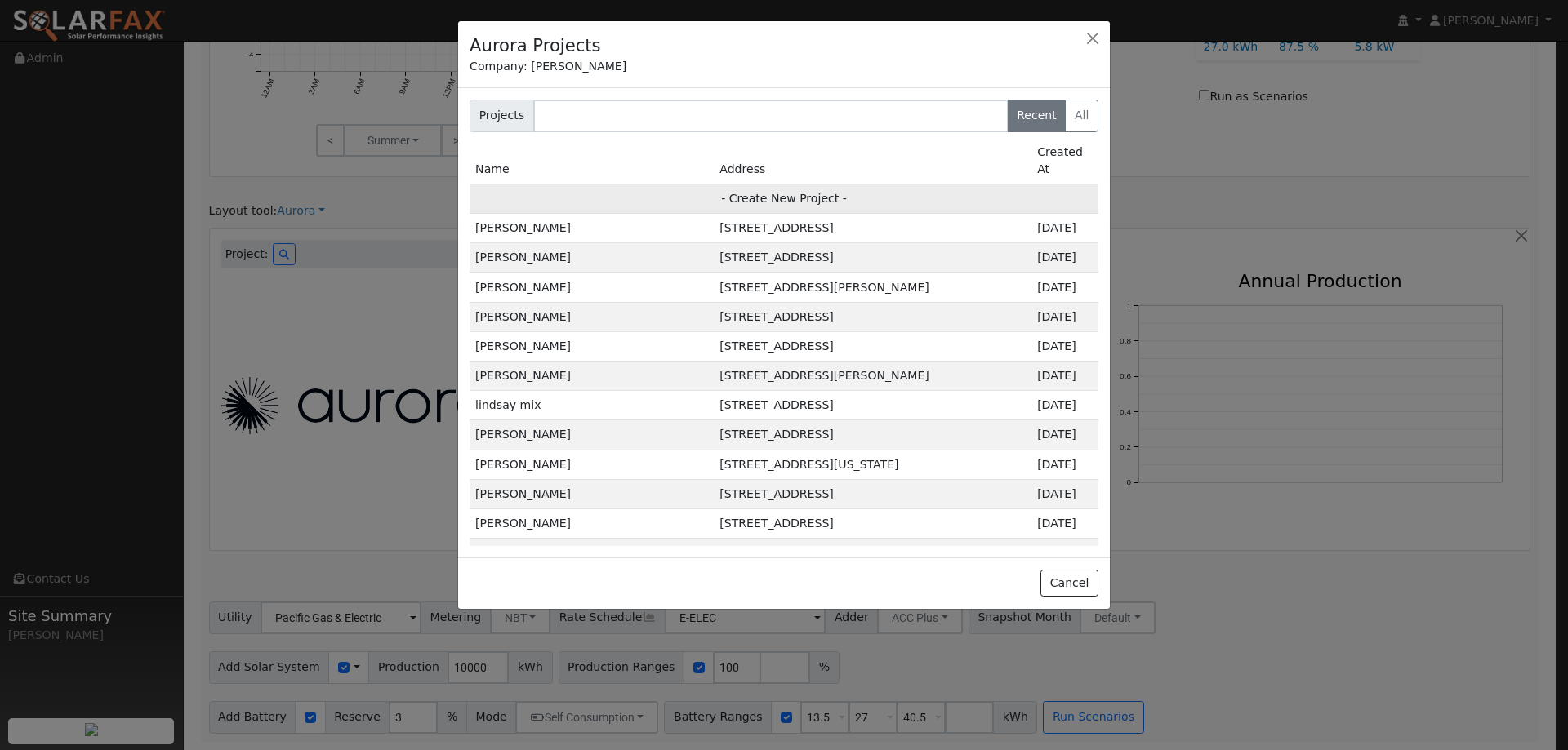
drag, startPoint x: 874, startPoint y: 195, endPoint x: 880, endPoint y: 174, distance: 21.8
click at [880, 183] on td "- Create New Project -" at bounding box center [784, 198] width 629 height 29
type input "Linda G"
type input "4237 Knotty Pine Place"
type input "Rocklin"
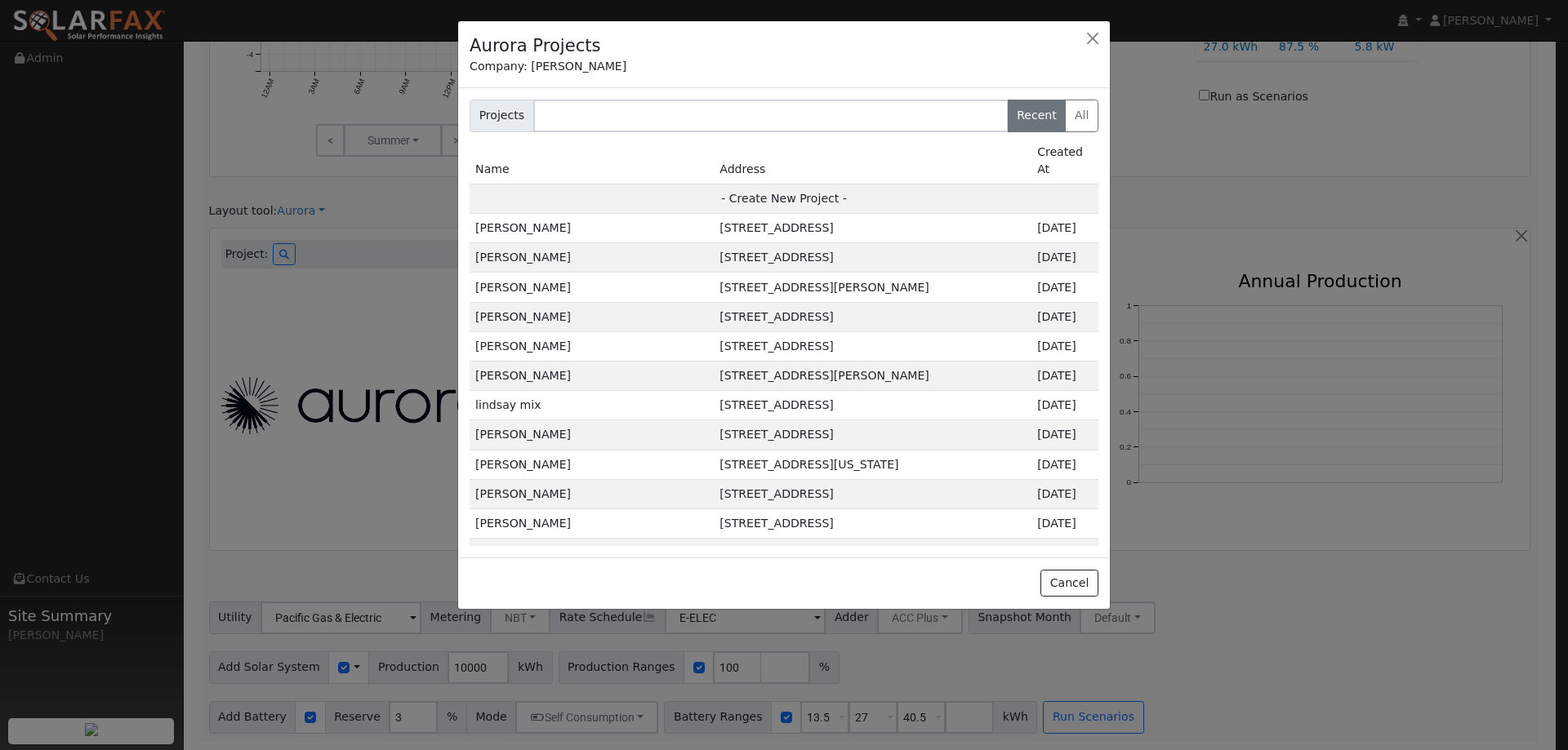
type input "CA"
type input "95765"
type input "Design"
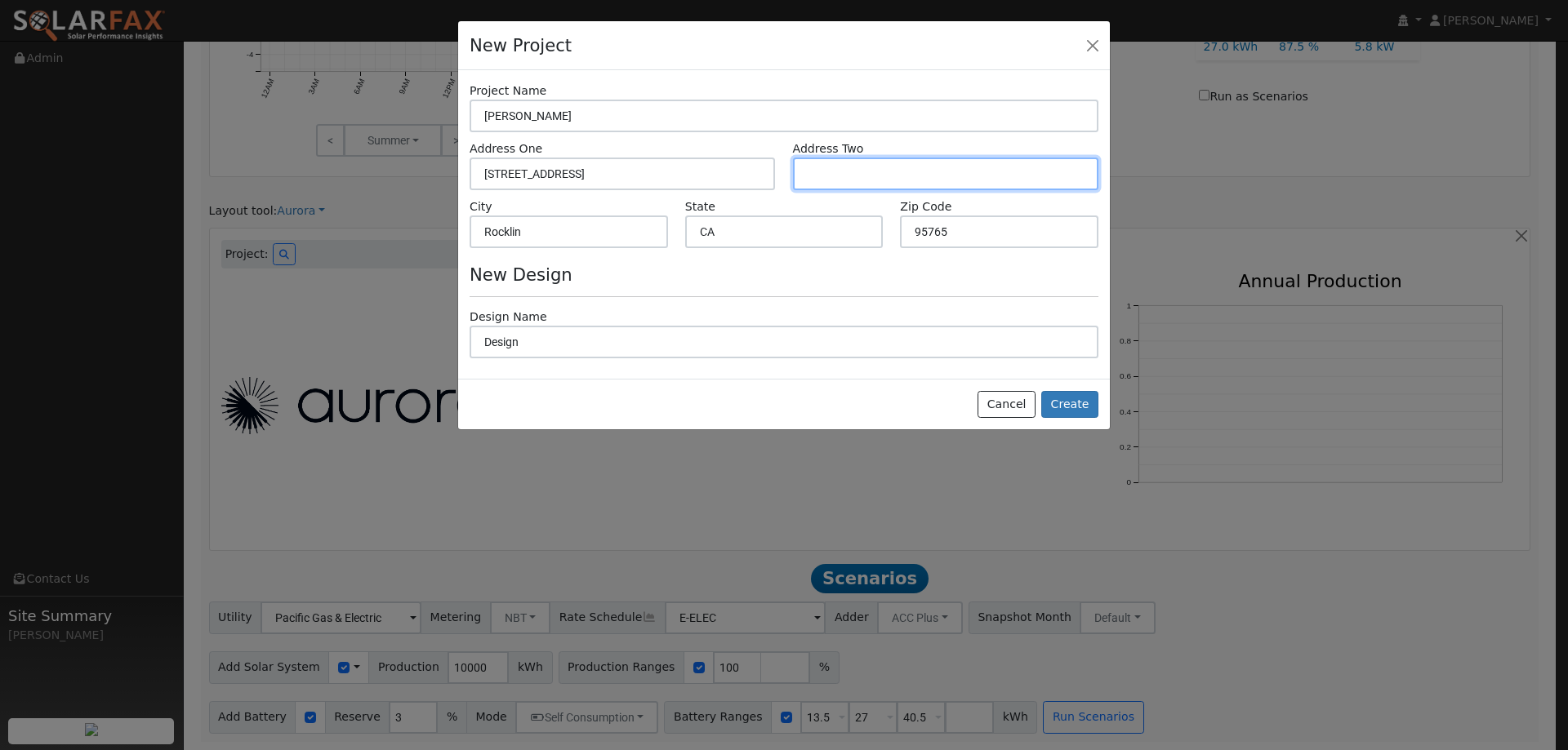
click at [880, 174] on input "text" at bounding box center [945, 174] width 305 height 32
click at [1069, 406] on button "Create" at bounding box center [1070, 404] width 57 height 28
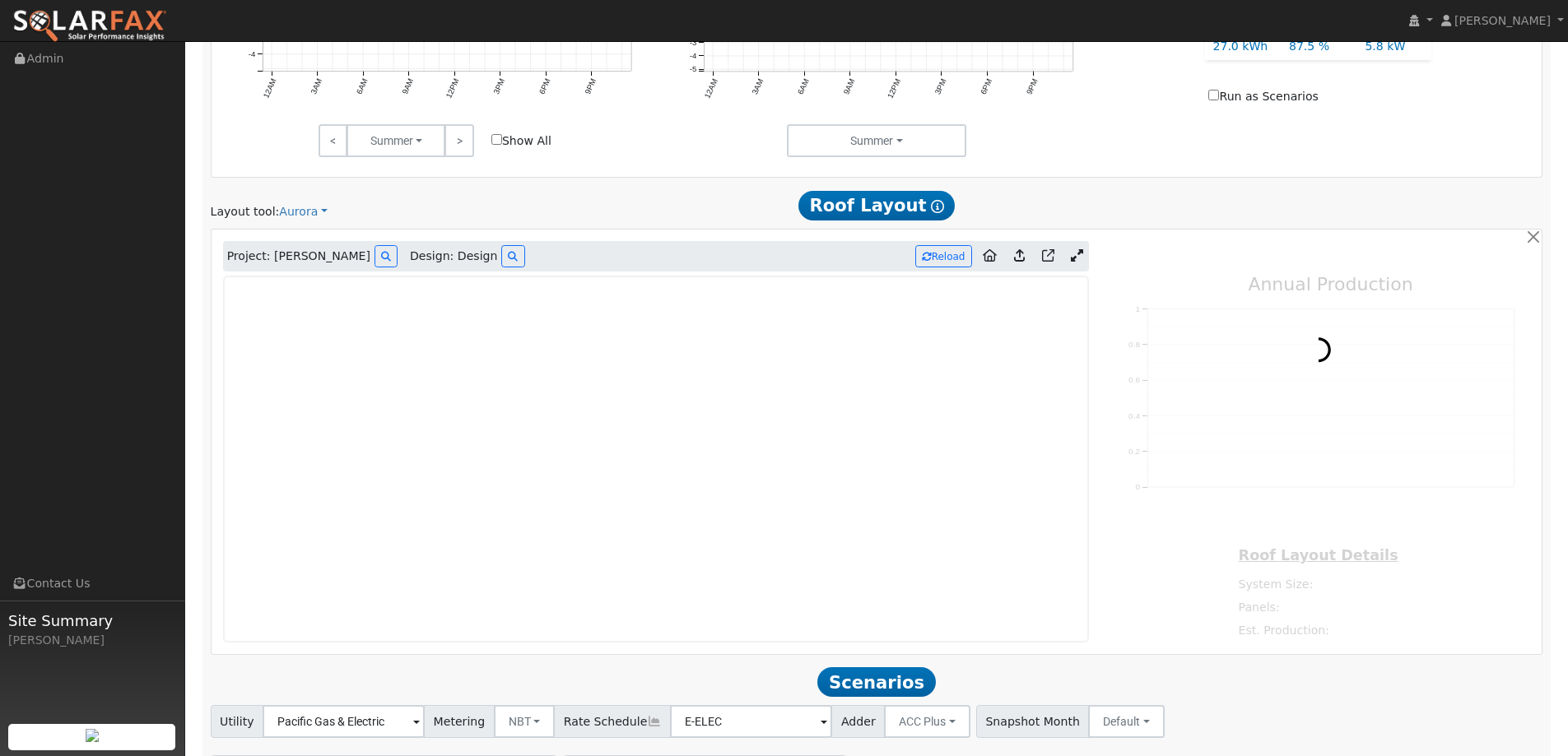
type input "0"
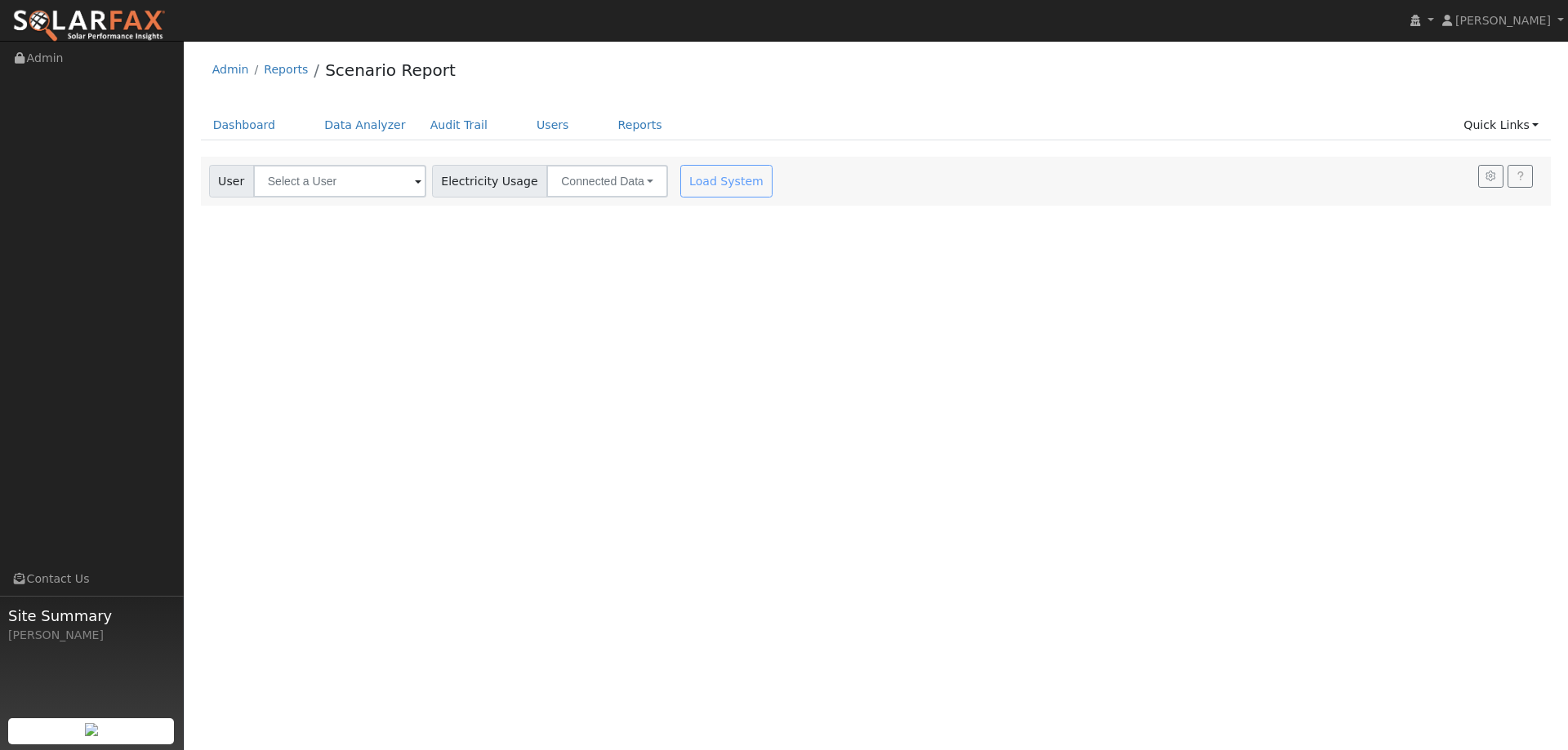
click at [110, 26] on img at bounding box center [88, 26] width 153 height 34
